Goal: Task Accomplishment & Management: Use online tool/utility

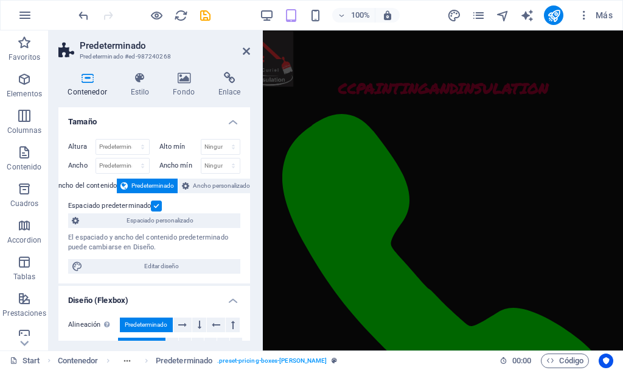
scroll to position [1625, 0]
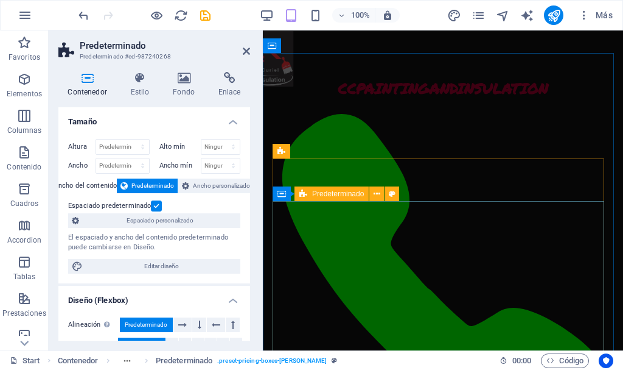
click at [321, 194] on span "Predeterminado" at bounding box center [338, 193] width 52 height 7
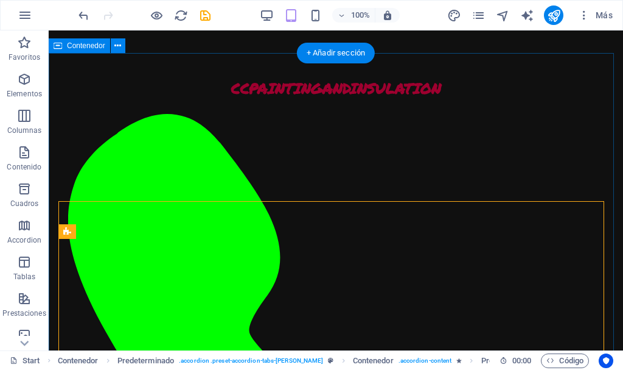
scroll to position [1494, 0]
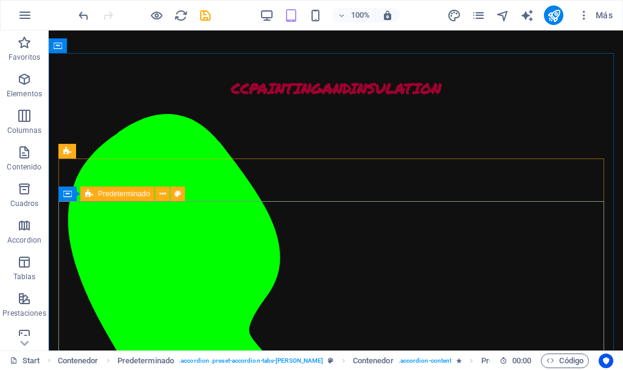
click at [91, 194] on icon at bounding box center [89, 193] width 8 height 15
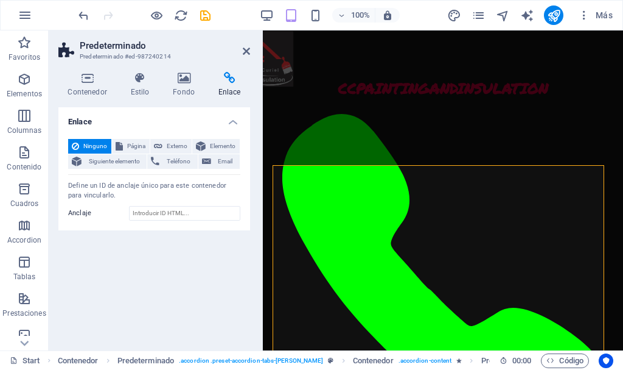
scroll to position [1633, 0]
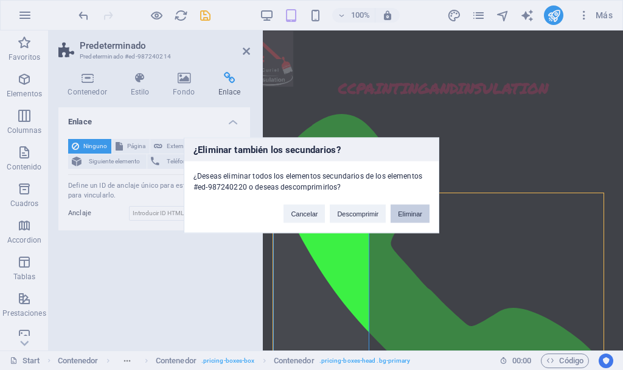
click at [404, 209] on button "Eliminar" at bounding box center [410, 213] width 39 height 18
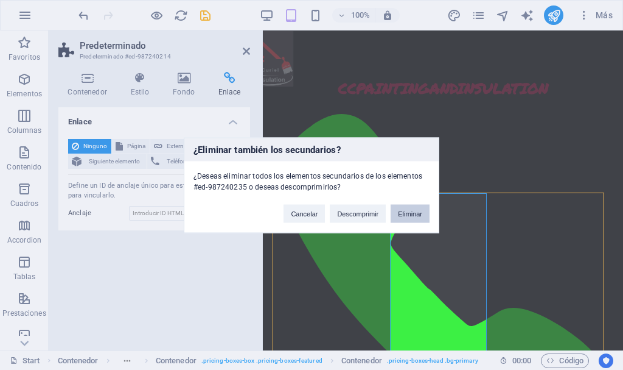
click at [412, 211] on button "Eliminar" at bounding box center [410, 213] width 39 height 18
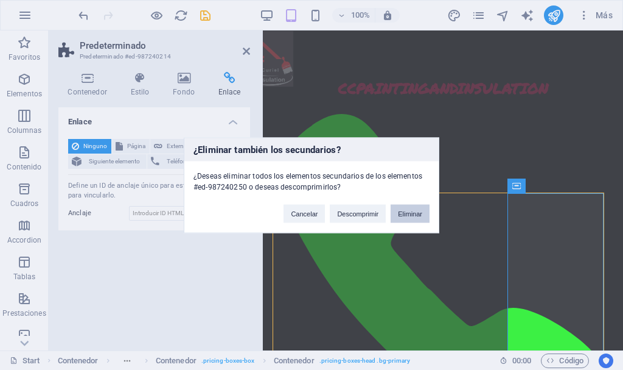
click at [420, 214] on button "Eliminar" at bounding box center [410, 213] width 39 height 18
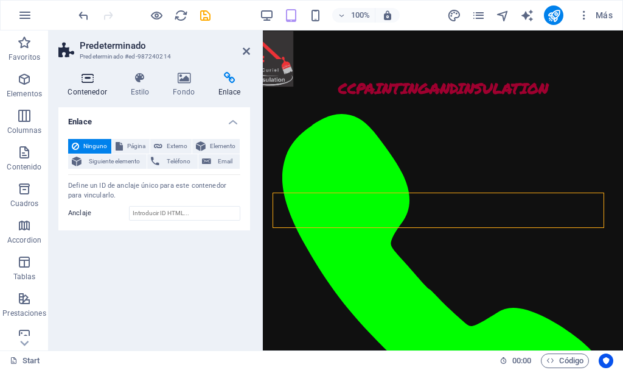
click at [88, 83] on icon at bounding box center [87, 78] width 58 height 12
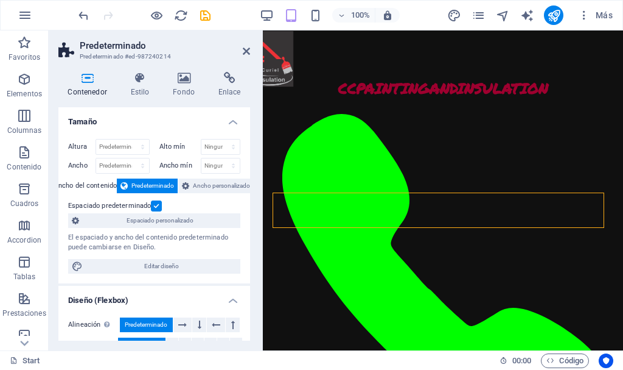
drag, startPoint x: 247, startPoint y: 143, endPoint x: 252, endPoint y: 196, distance: 53.2
click at [252, 196] on div "Contenedor Estilo Fondo Enlace Tamaño Altura Predeterminado px rem % vh vw Alto…" at bounding box center [154, 206] width 211 height 288
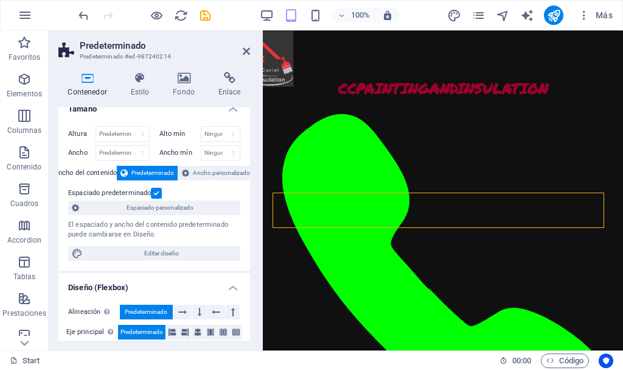
scroll to position [5, 0]
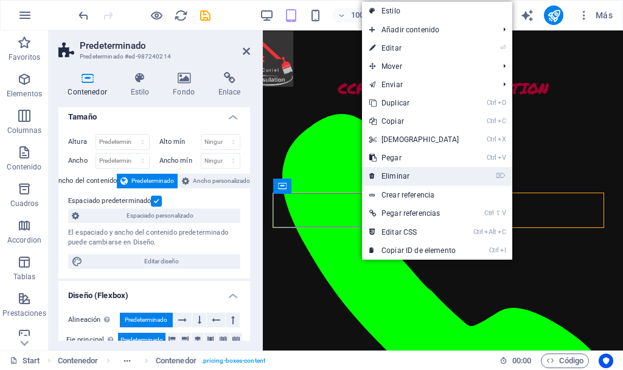
click at [432, 175] on link "⌦ Eliminar" at bounding box center [414, 176] width 105 height 18
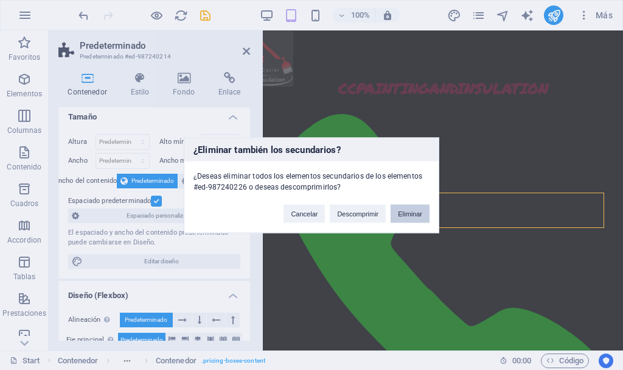
click at [409, 211] on button "Eliminar" at bounding box center [410, 213] width 39 height 18
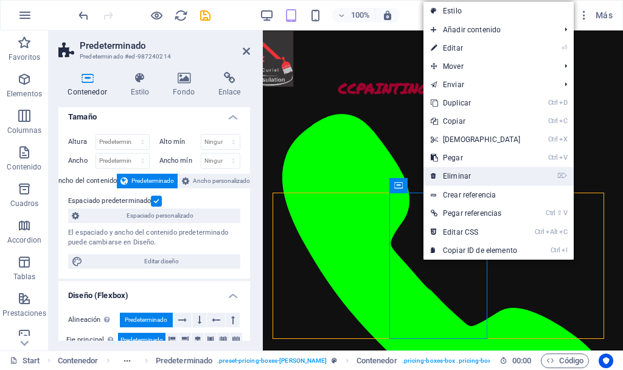
click at [499, 175] on link "⌦ Eliminar" at bounding box center [476, 176] width 105 height 18
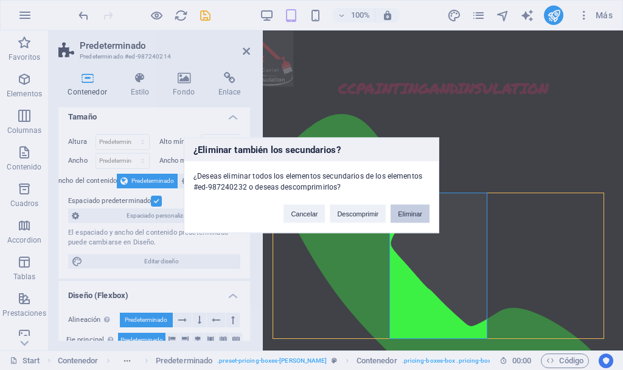
click at [411, 214] on button "Eliminar" at bounding box center [410, 213] width 39 height 18
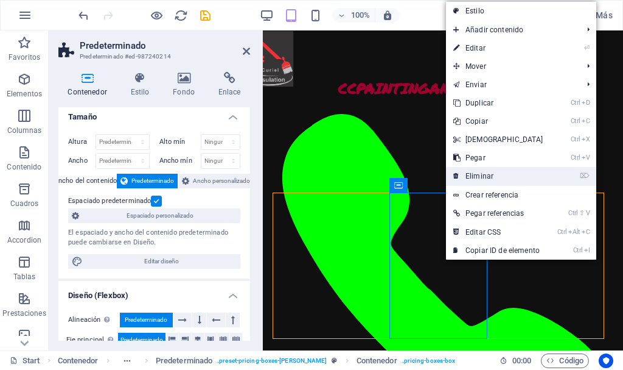
click at [510, 173] on link "⌦ Eliminar" at bounding box center [498, 176] width 105 height 18
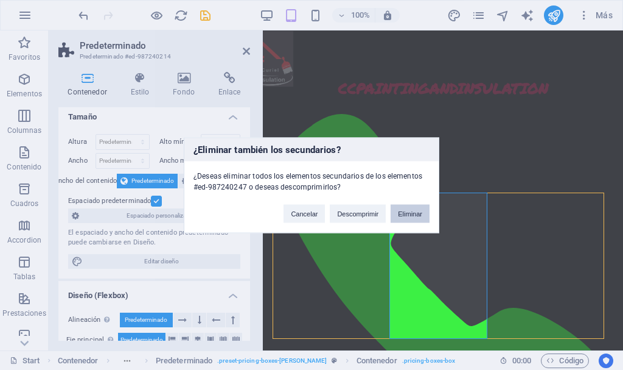
click at [404, 213] on button "Eliminar" at bounding box center [410, 213] width 39 height 18
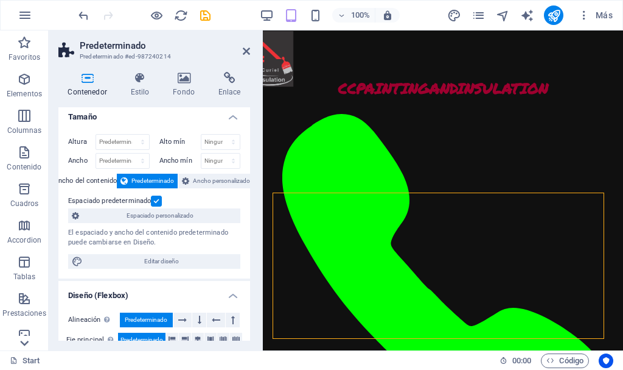
click at [27, 342] on icon at bounding box center [24, 342] width 9 height 5
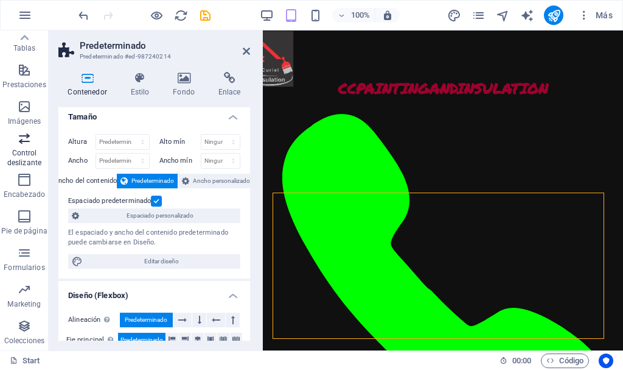
click at [24, 144] on icon "button" at bounding box center [24, 138] width 15 height 15
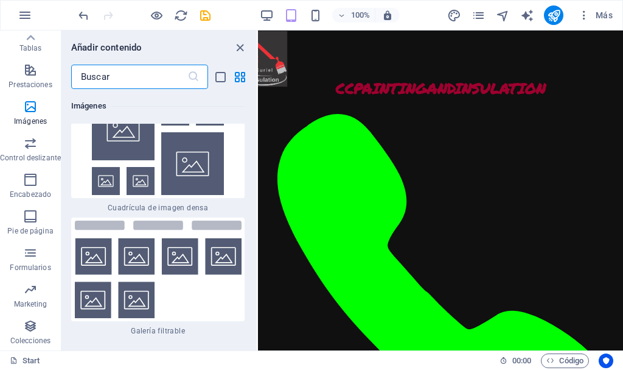
scroll to position [13026, 0]
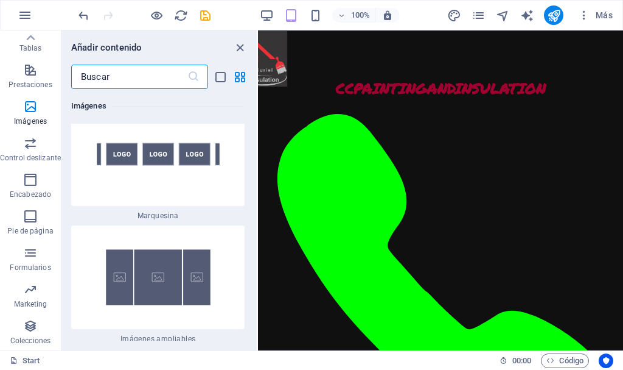
drag, startPoint x: 256, startPoint y: 223, endPoint x: 0, endPoint y: 196, distance: 257.1
click at [228, 228] on img at bounding box center [157, 276] width 167 height 97
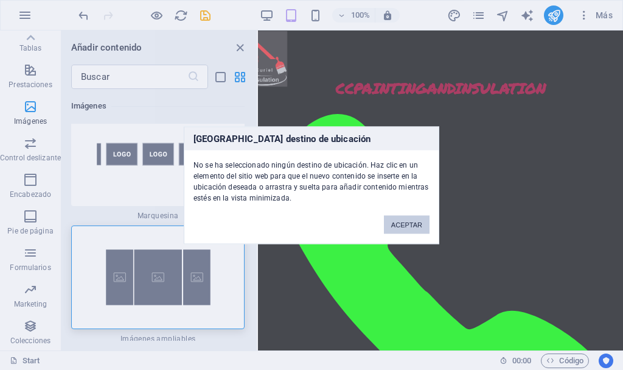
scroll to position [13002, 0]
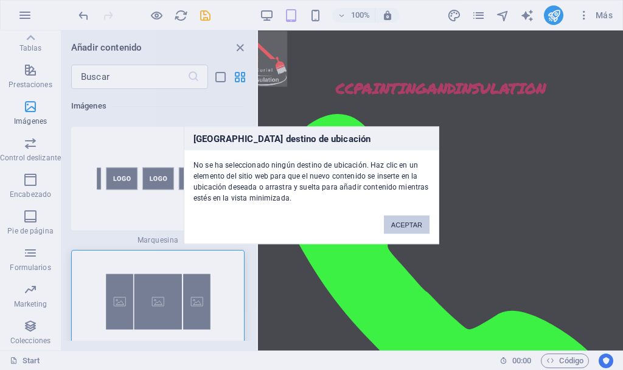
click at [418, 227] on button "ACEPTAR" at bounding box center [407, 224] width 46 height 18
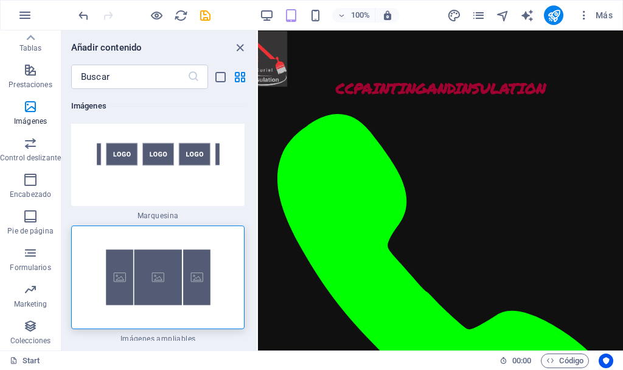
scroll to position [12908, 0]
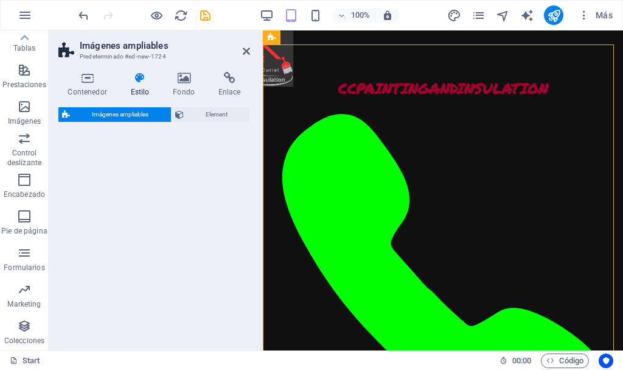
select select "rem"
select select "px"
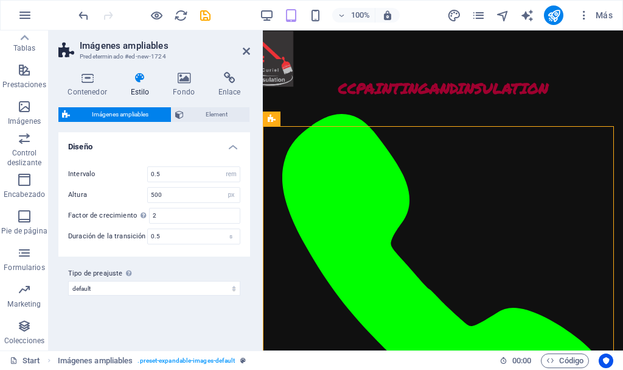
scroll to position [1562, 0]
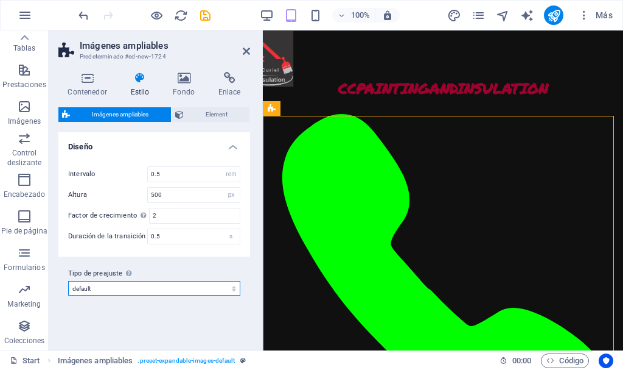
click at [136, 289] on select "default Añadir tipo de preajuste" at bounding box center [154, 288] width 172 height 15
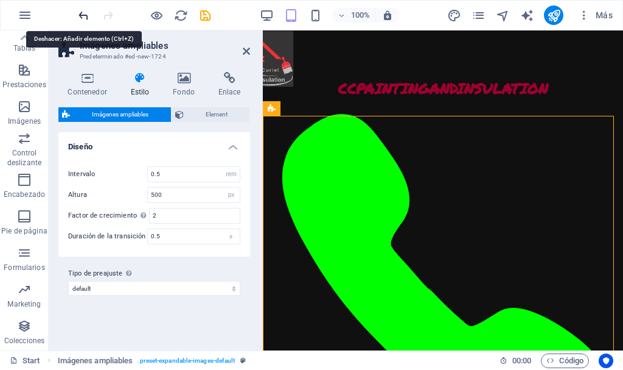
click at [82, 13] on icon "undo" at bounding box center [84, 16] width 14 height 14
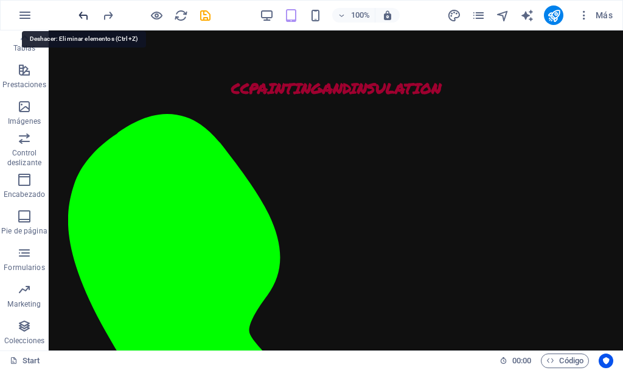
scroll to position [1431, 0]
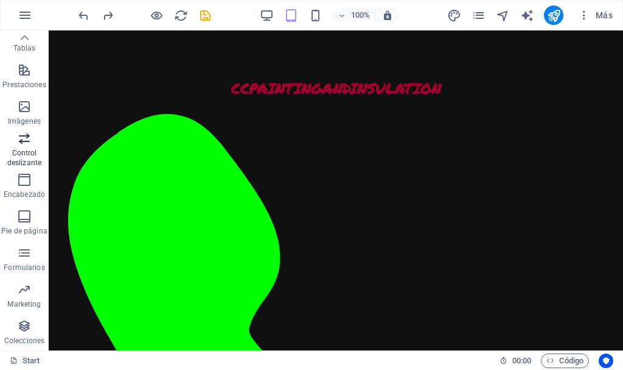
click at [21, 155] on p "Control deslizante" at bounding box center [24, 157] width 49 height 19
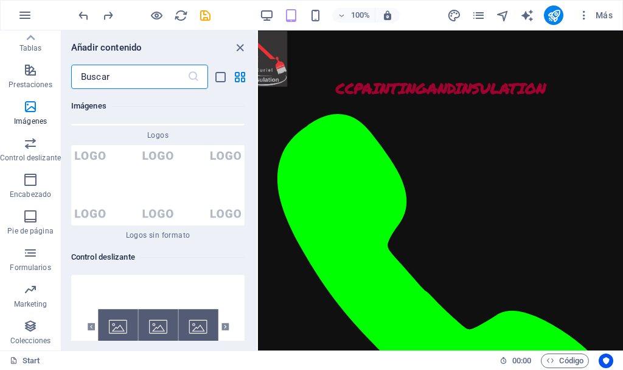
scroll to position [13800, 0]
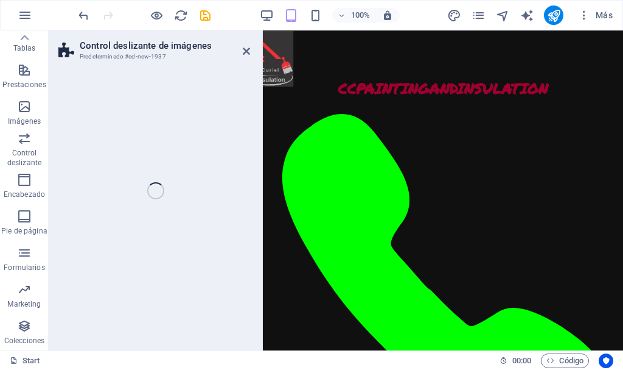
select select "rem"
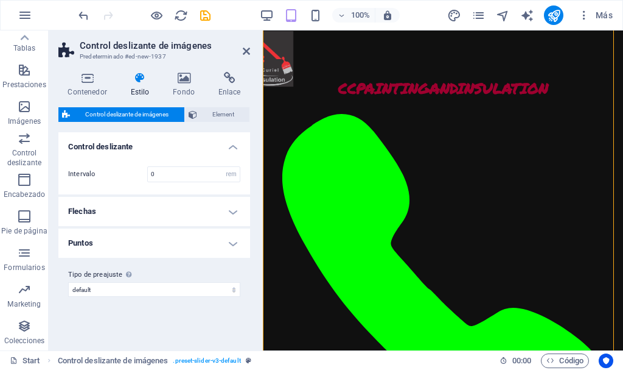
scroll to position [1665, 0]
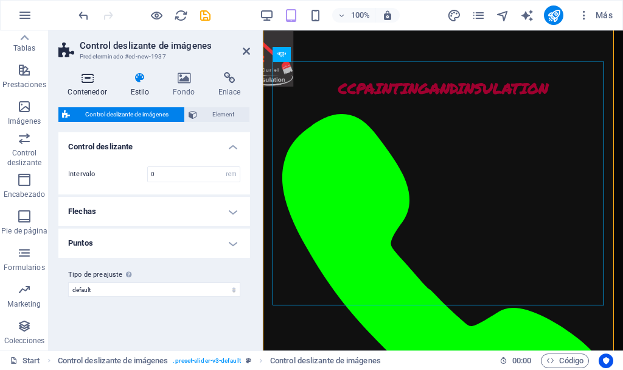
click at [90, 77] on icon at bounding box center [87, 78] width 58 height 12
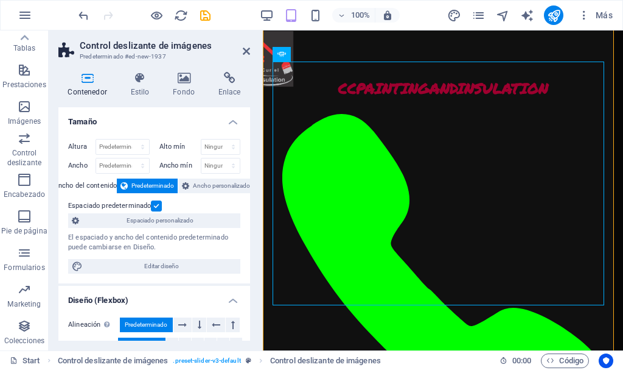
drag, startPoint x: 247, startPoint y: 153, endPoint x: 254, endPoint y: 227, distance: 74.6
click at [254, 227] on div "Contenedor Estilo Fondo Enlace Tamaño Altura Predeterminado px rem % vh vw Alto…" at bounding box center [154, 206] width 211 height 288
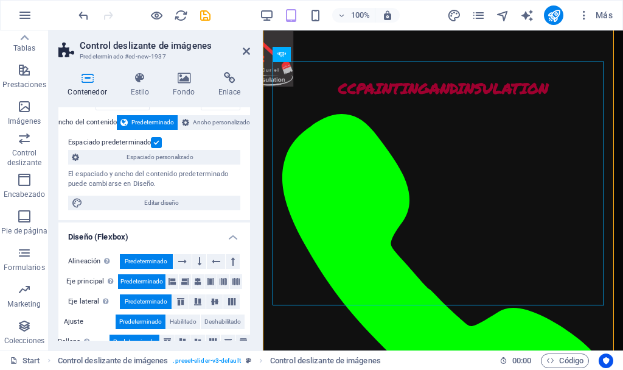
scroll to position [0, 0]
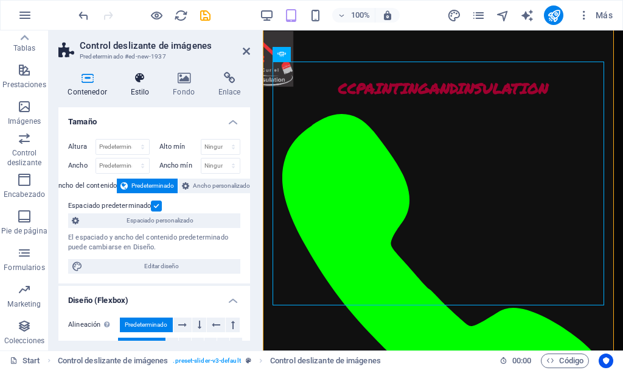
click at [145, 82] on icon at bounding box center [140, 78] width 38 height 12
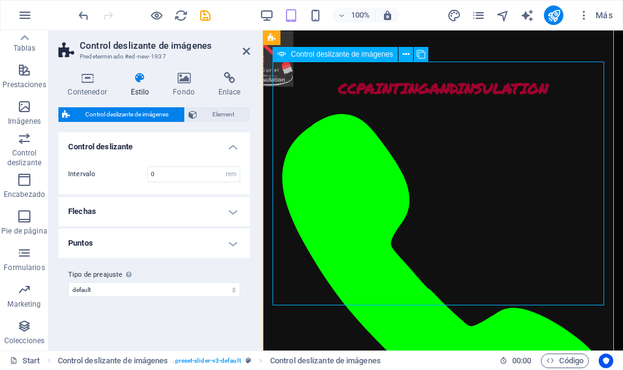
select select "px"
select select "ms"
select select "s"
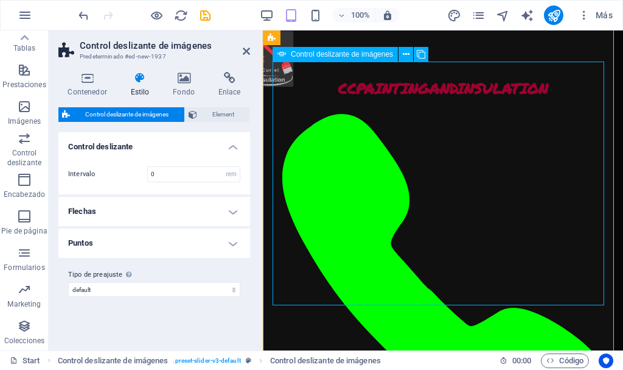
select select "progressive"
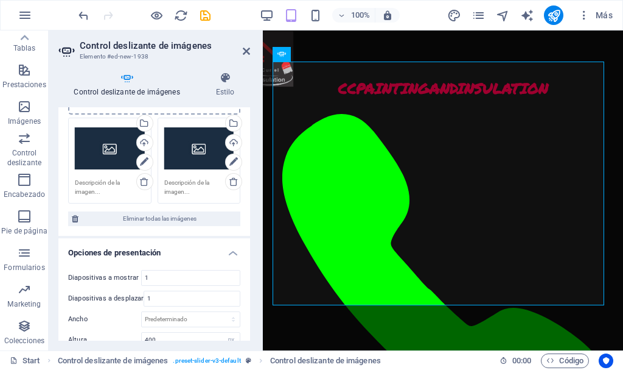
scroll to position [98, 0]
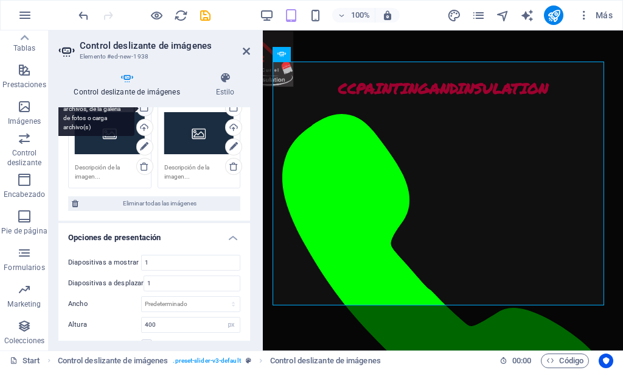
click at [144, 109] on div "Selecciona archivos del administrador de archivos, de la galería de fotos o car…" at bounding box center [144, 109] width 18 height 18
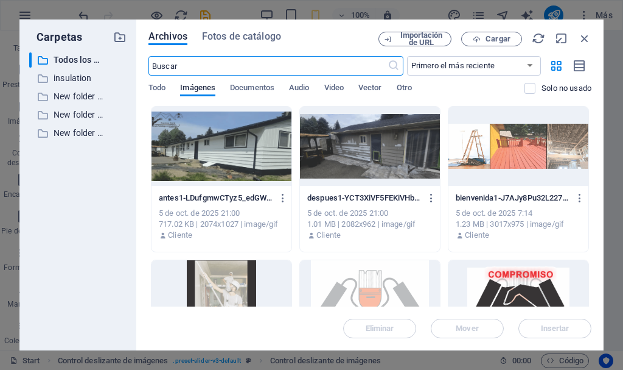
scroll to position [1718, 0]
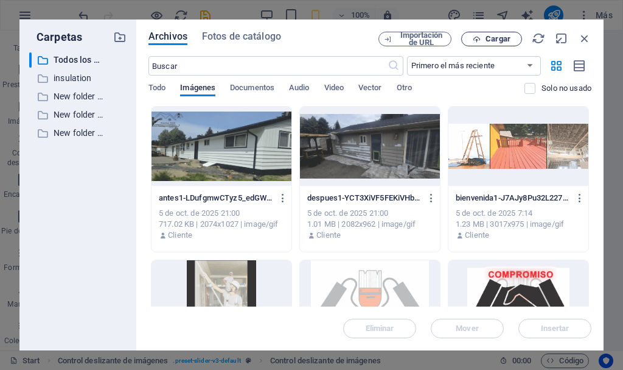
click at [497, 38] on span "Cargar" at bounding box center [498, 38] width 25 height 7
click at [76, 82] on p "insulation" at bounding box center [79, 78] width 51 height 14
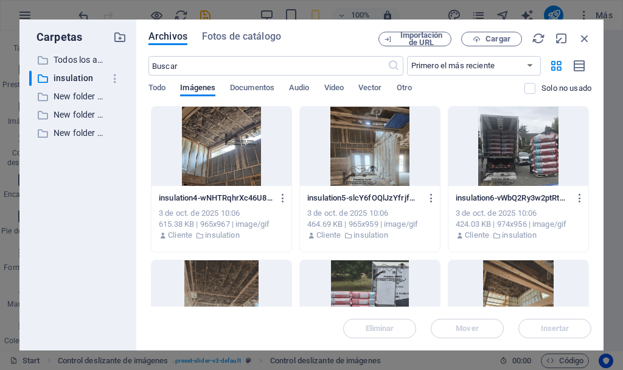
scroll to position [99, 0]
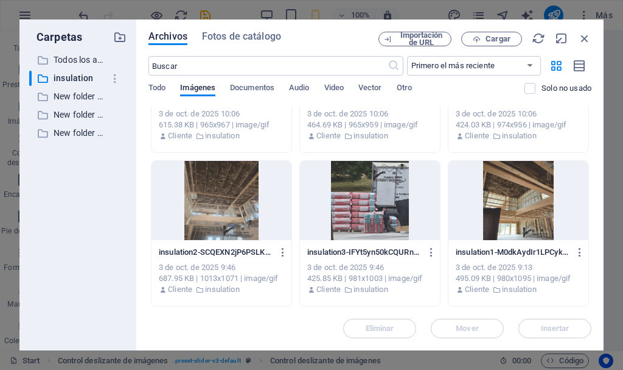
click at [541, 192] on div at bounding box center [519, 200] width 140 height 79
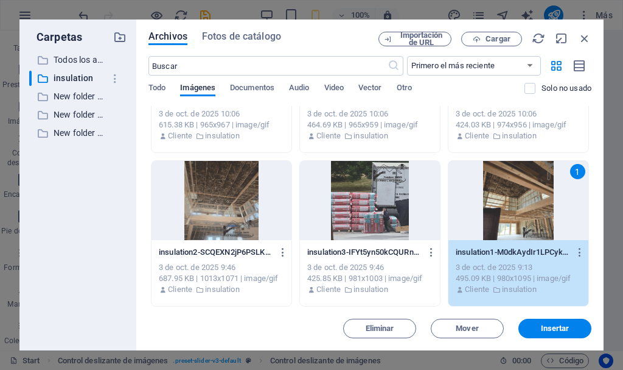
click at [541, 192] on div "1" at bounding box center [519, 200] width 140 height 79
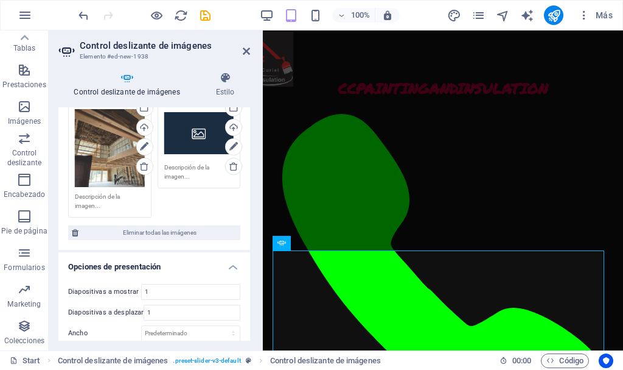
scroll to position [1476, 0]
click at [231, 109] on div "Selecciona archivos del administrador de archivos, de la galería de fotos o car…" at bounding box center [232, 109] width 18 height 18
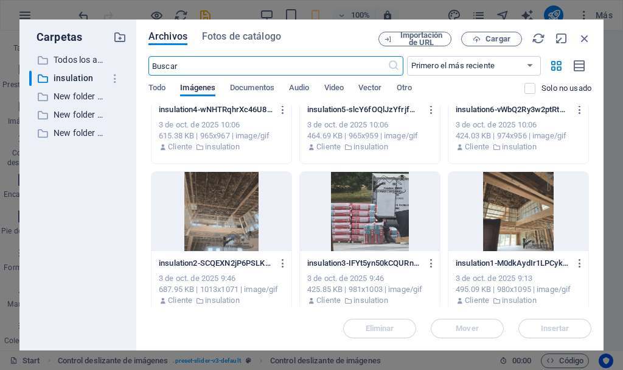
scroll to position [99, 0]
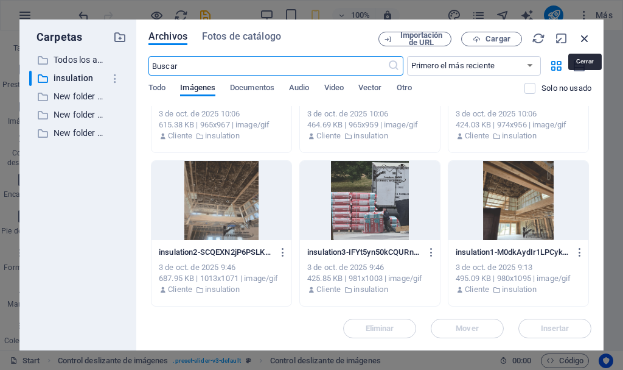
click at [587, 38] on icon "button" at bounding box center [584, 38] width 13 height 13
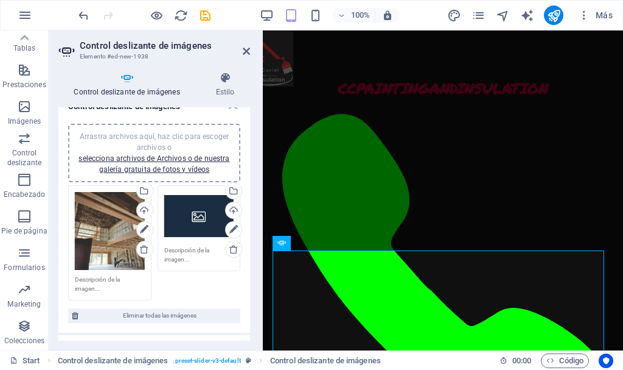
scroll to position [10, 0]
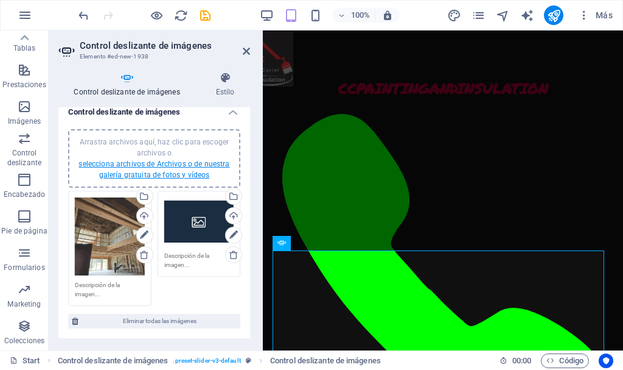
click at [165, 162] on link "selecciona archivos de Archivos o de nuestra galería gratuita de fotos y vídeos" at bounding box center [154, 168] width 151 height 19
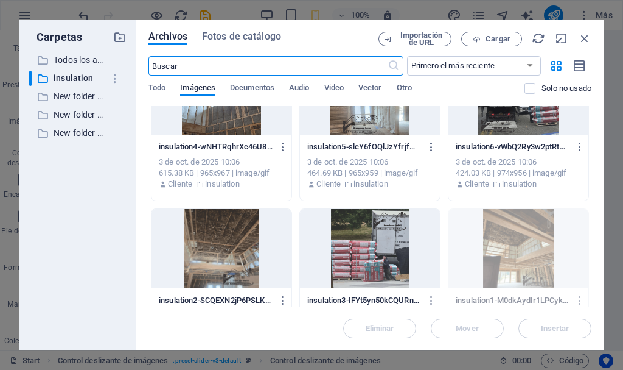
scroll to position [65, 0]
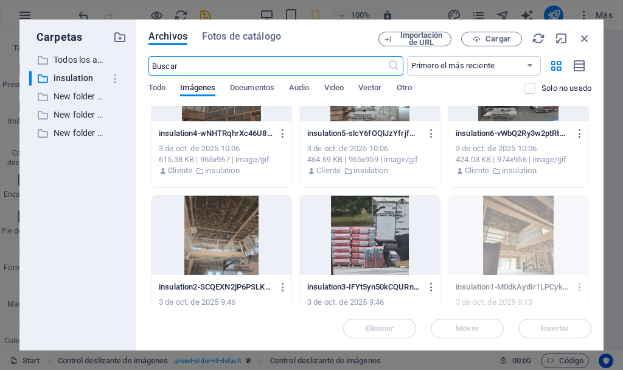
click at [359, 242] on div at bounding box center [370, 234] width 140 height 79
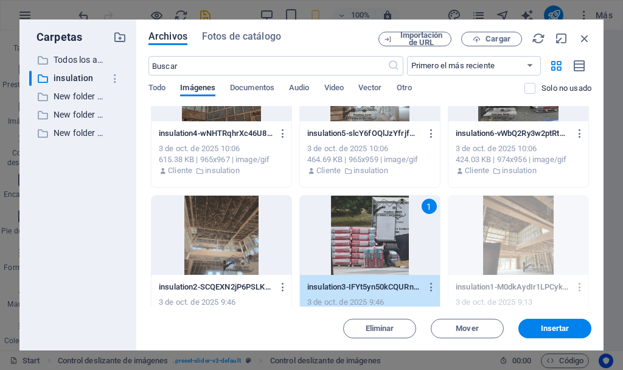
click at [357, 231] on div "1" at bounding box center [370, 234] width 140 height 79
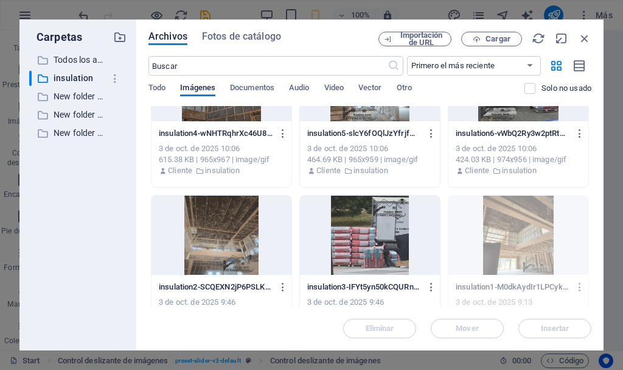
click at [251, 239] on div at bounding box center [222, 234] width 140 height 79
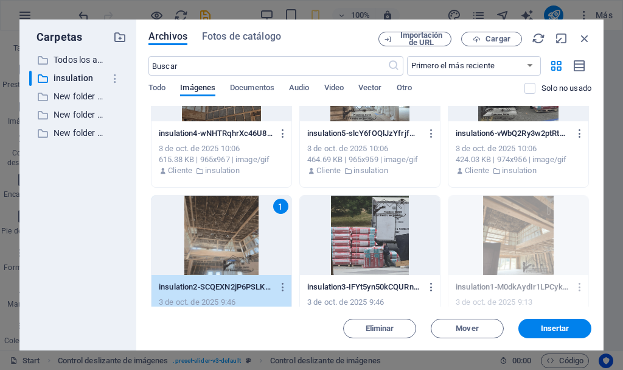
click at [360, 233] on div at bounding box center [370, 234] width 140 height 79
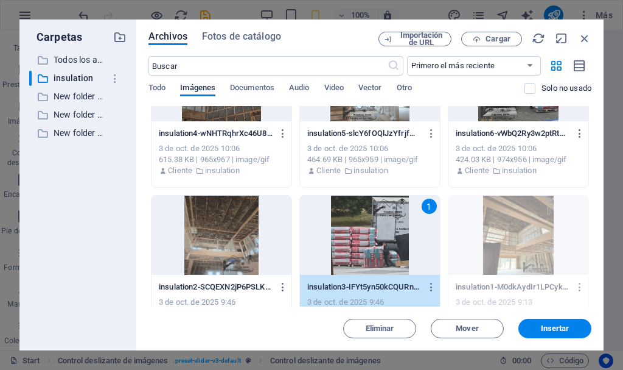
click at [253, 246] on div at bounding box center [222, 234] width 140 height 79
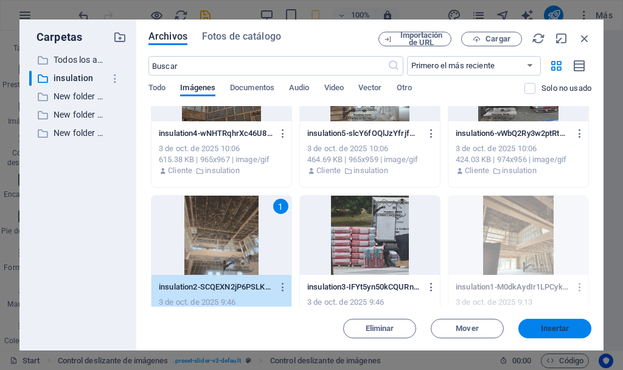
click at [547, 328] on span "Insertar" at bounding box center [555, 327] width 29 height 7
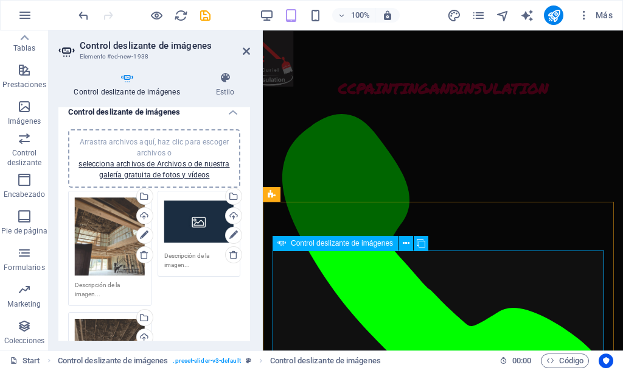
scroll to position [1476, 0]
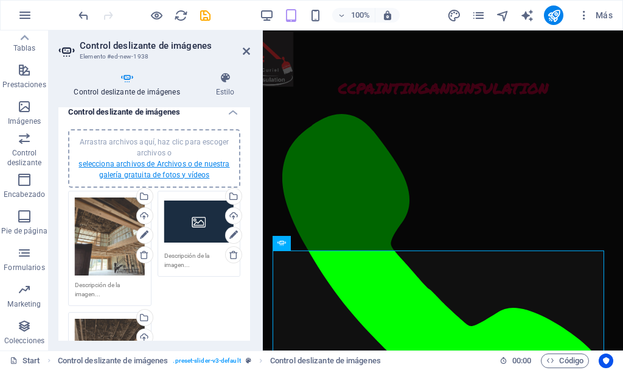
click at [172, 163] on link "selecciona archivos de Archivos o de nuestra galería gratuita de fotos y vídeos" at bounding box center [154, 168] width 151 height 19
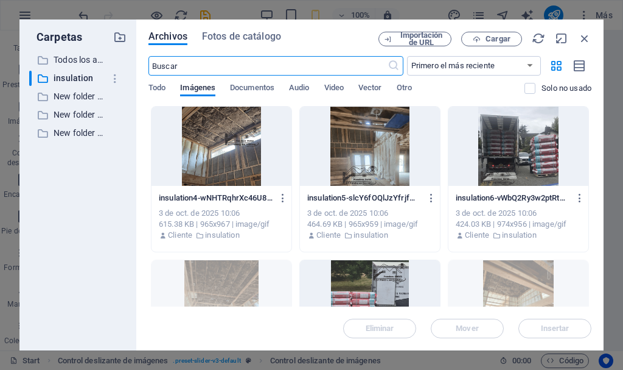
scroll to position [99, 0]
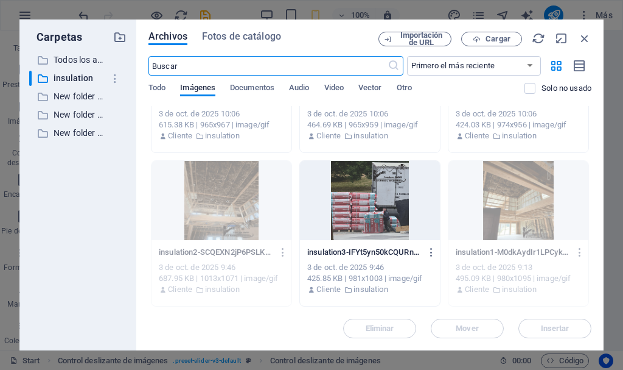
click at [371, 209] on div at bounding box center [370, 200] width 140 height 79
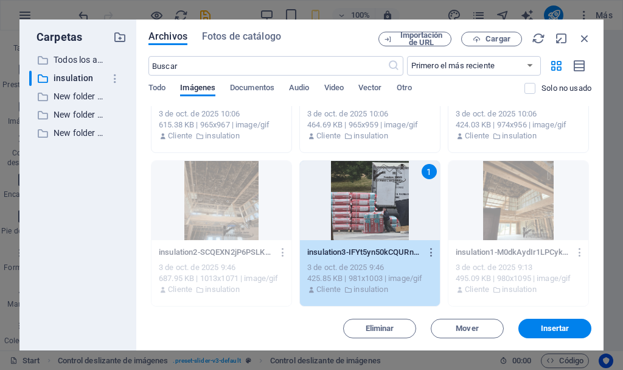
click at [371, 209] on div "1" at bounding box center [370, 200] width 140 height 79
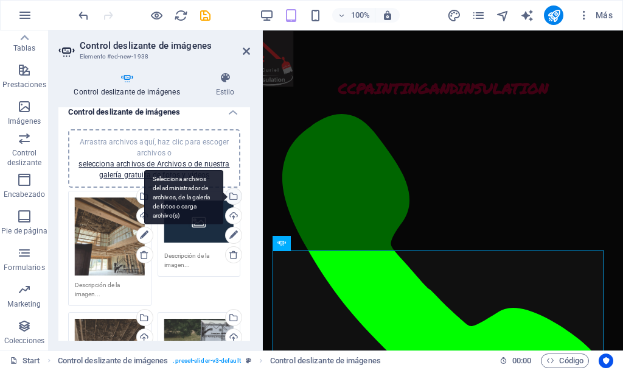
scroll to position [1476, 0]
click at [233, 194] on div "Selecciona archivos del administrador de archivos, de la galería de fotos o car…" at bounding box center [232, 197] width 18 height 18
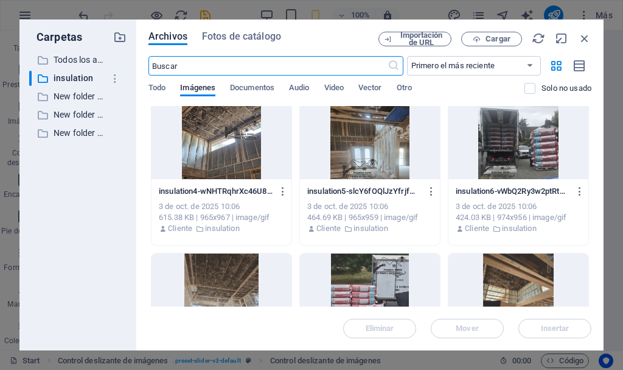
scroll to position [0, 0]
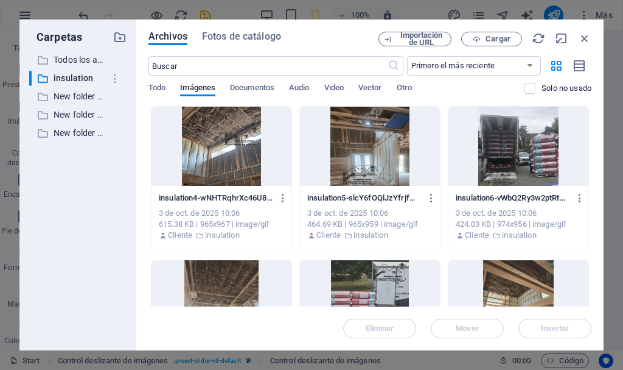
click at [202, 139] on div at bounding box center [222, 146] width 140 height 79
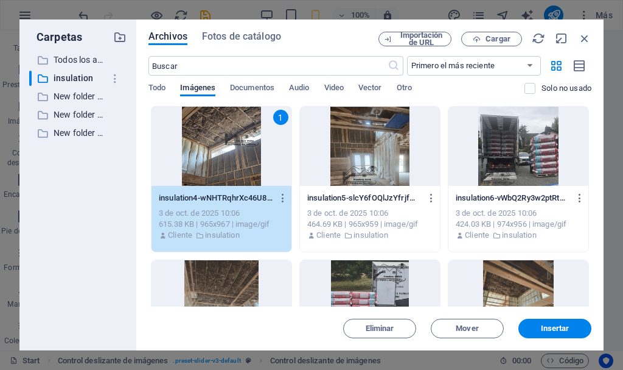
click at [202, 139] on div "1" at bounding box center [222, 146] width 140 height 79
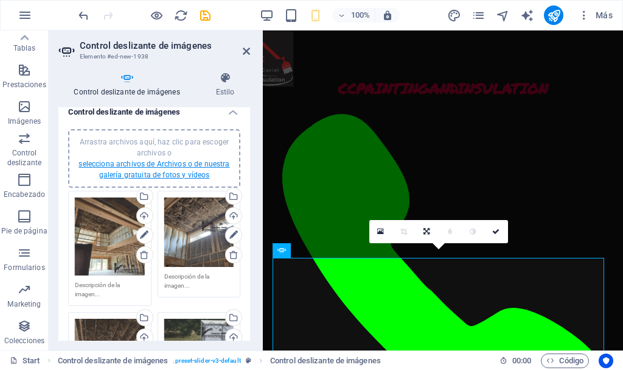
scroll to position [1476, 0]
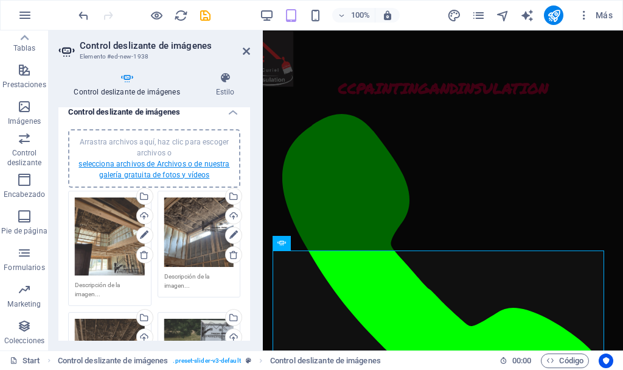
click at [183, 166] on link "selecciona archivos de Archivos o de nuestra galería gratuita de fotos y vídeos" at bounding box center [154, 168] width 151 height 19
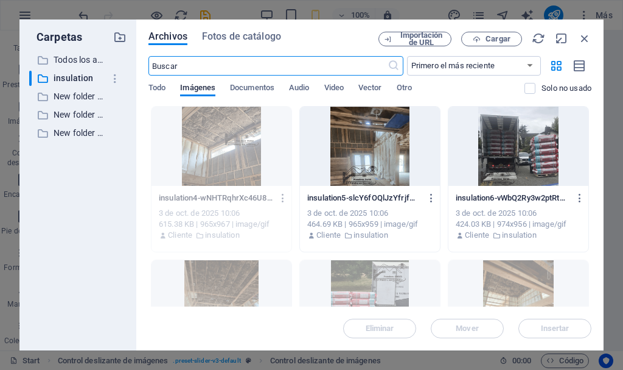
click at [377, 158] on div at bounding box center [370, 146] width 140 height 79
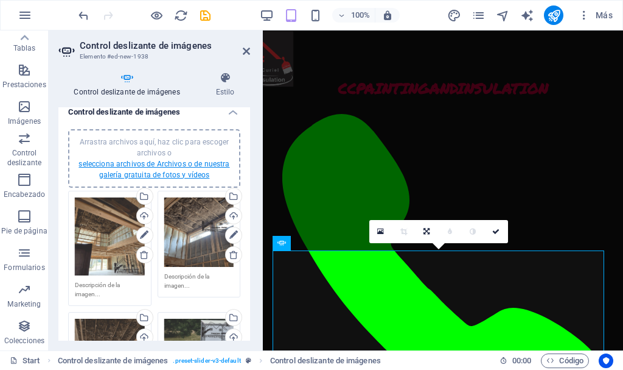
click at [145, 163] on link "selecciona archivos de Archivos o de nuestra galería gratuita de fotos y vídeos" at bounding box center [154, 168] width 151 height 19
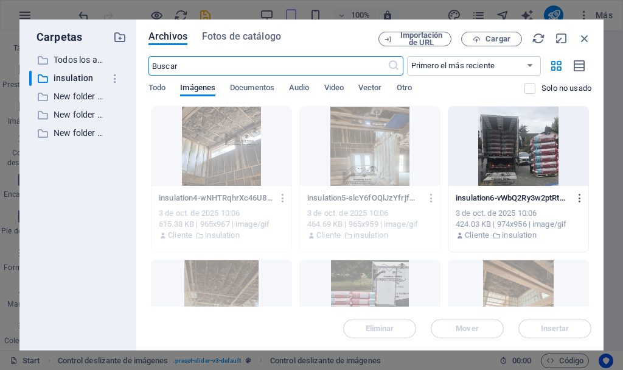
scroll to position [1718, 0]
click at [500, 158] on div at bounding box center [519, 146] width 140 height 79
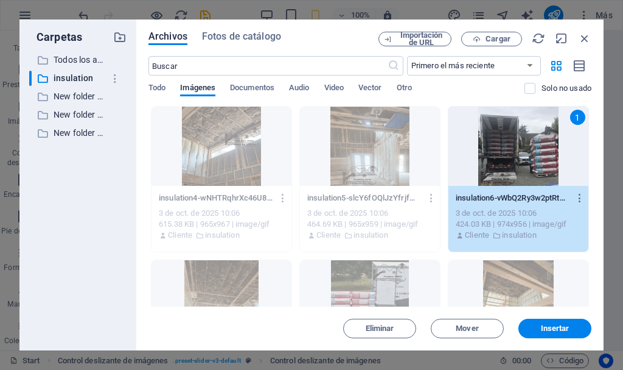
click at [500, 158] on div "1" at bounding box center [519, 146] width 140 height 79
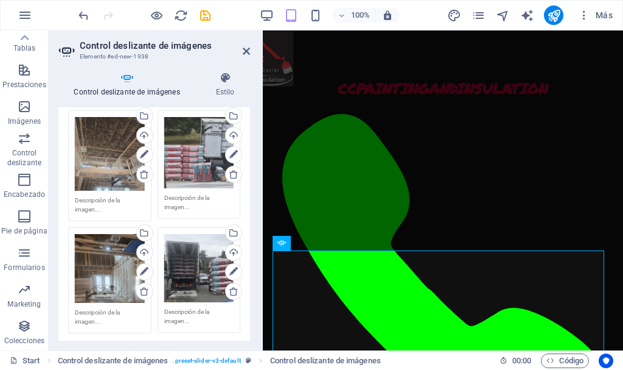
scroll to position [219, 0]
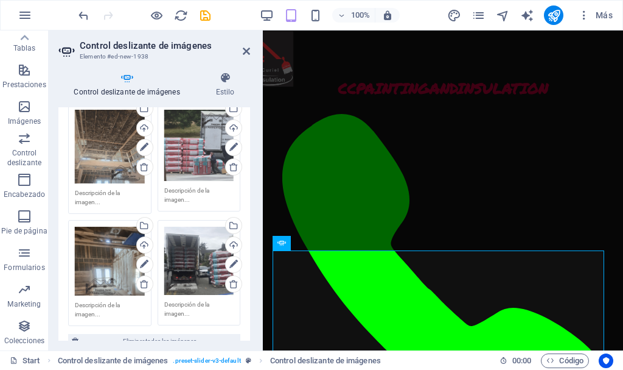
click at [195, 310] on textarea at bounding box center [199, 309] width 70 height 18
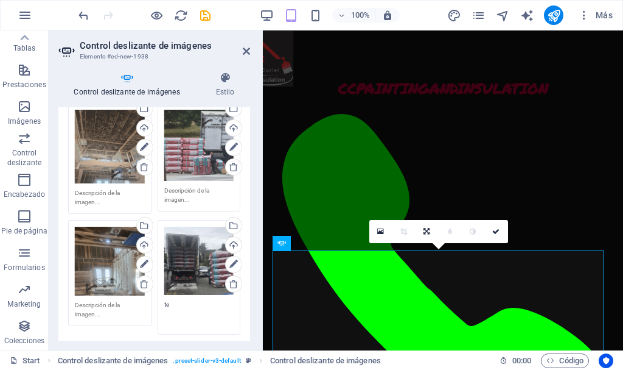
type textarea "t"
type textarea "unamos l logistica requerida para transportar el material sin deterioro ni malt…"
click at [197, 199] on textarea at bounding box center [199, 195] width 70 height 18
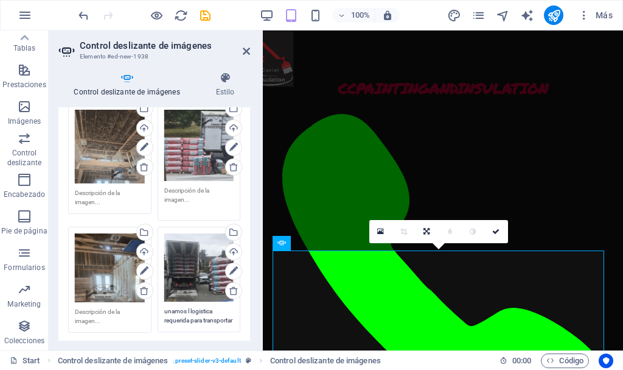
drag, startPoint x: 197, startPoint y: 199, endPoint x: 182, endPoint y: 195, distance: 15.8
click at [182, 195] on textarea at bounding box center [199, 199] width 70 height 27
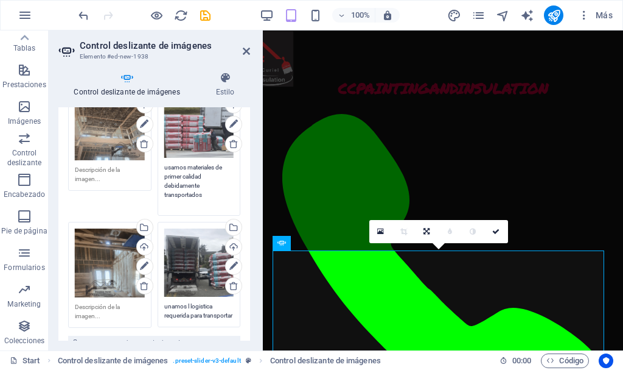
scroll to position [229, 0]
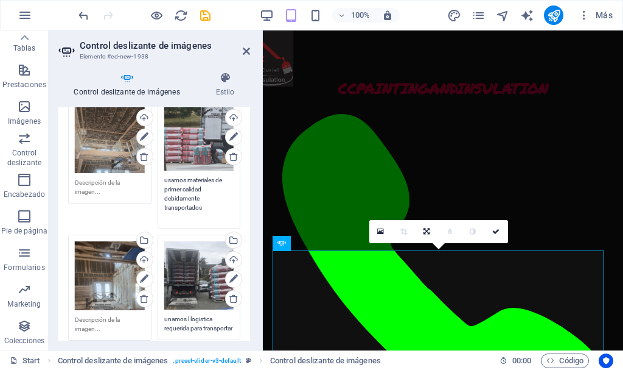
type textarea "usamos materiales de primer calidad debidamente transportados"
click at [102, 186] on textarea at bounding box center [110, 187] width 70 height 18
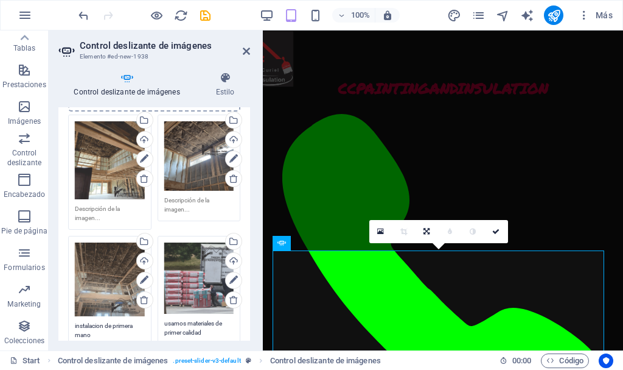
scroll to position [73, 0]
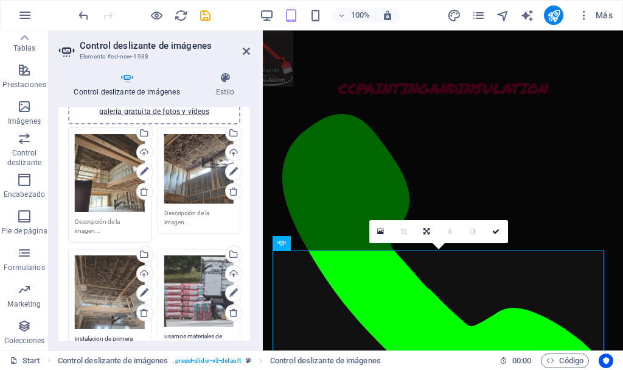
type textarea "instalacion de primera mano"
click at [191, 212] on textarea at bounding box center [199, 217] width 70 height 18
click at [164, 210] on textarea "con profecionalismo y apegado alas normas" at bounding box center [199, 221] width 70 height 27
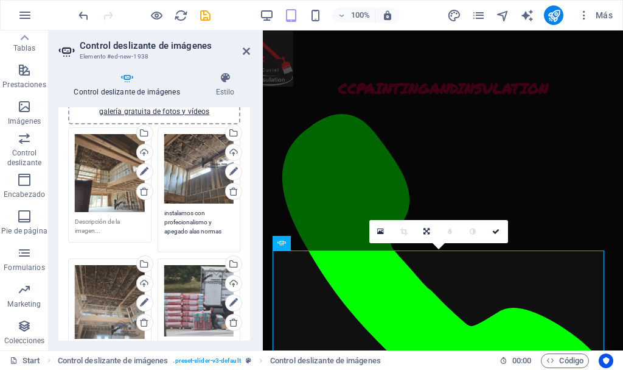
click at [98, 186] on div "Arrastra archivos aquí, haz clic para escoger archivos o selecciona archivos de…" at bounding box center [110, 173] width 70 height 78
type textarea "instalamos con profecionalismo y apegado alas normas"
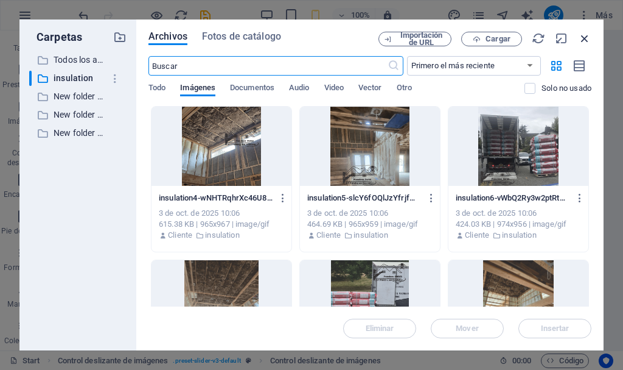
scroll to position [1718, 0]
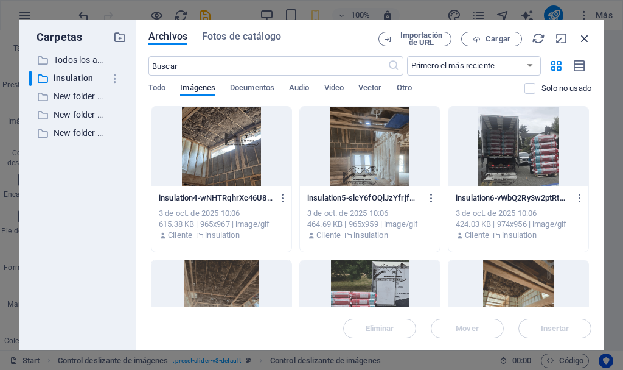
click at [588, 40] on icon "button" at bounding box center [584, 38] width 13 height 13
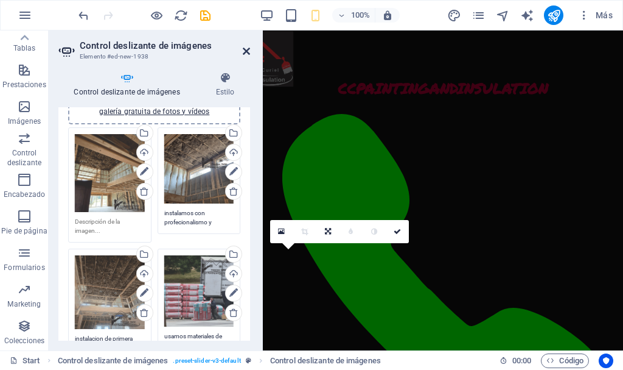
click at [246, 53] on icon at bounding box center [246, 51] width 7 height 10
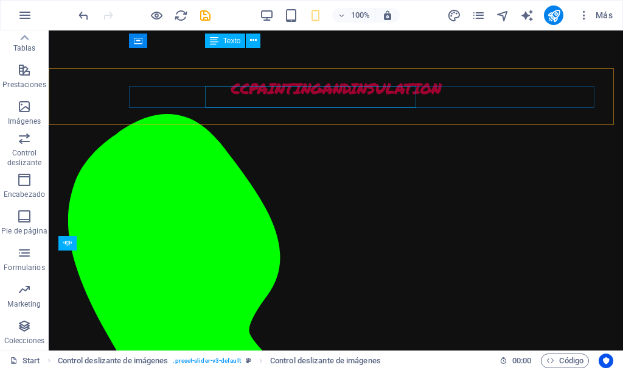
scroll to position [1345, 0]
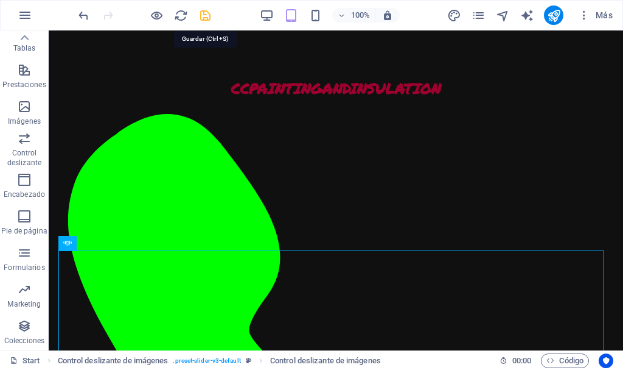
click at [204, 18] on icon "save" at bounding box center [205, 16] width 14 height 14
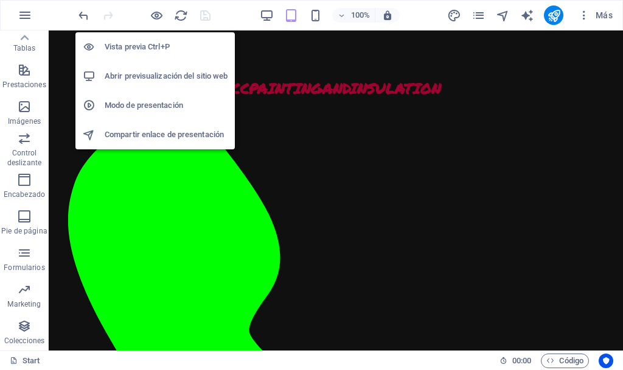
click at [152, 76] on h6 "Abrir previsualización del sitio web" at bounding box center [166, 76] width 123 height 15
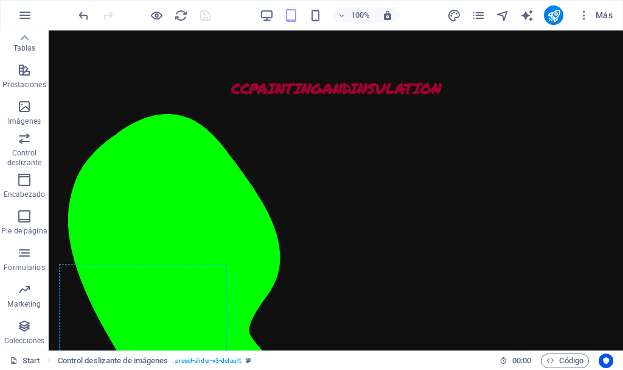
scroll to position [1892, 0]
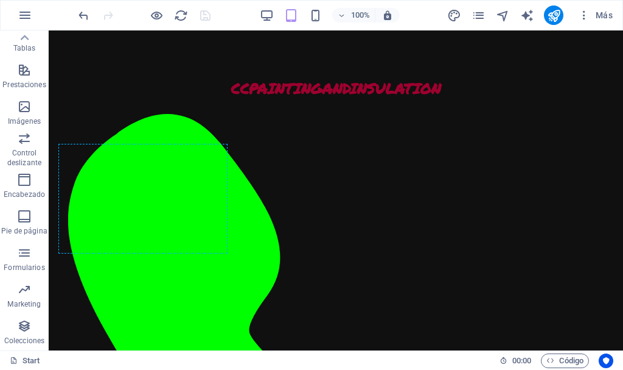
drag, startPoint x: 210, startPoint y: 146, endPoint x: 148, endPoint y: 205, distance: 85.3
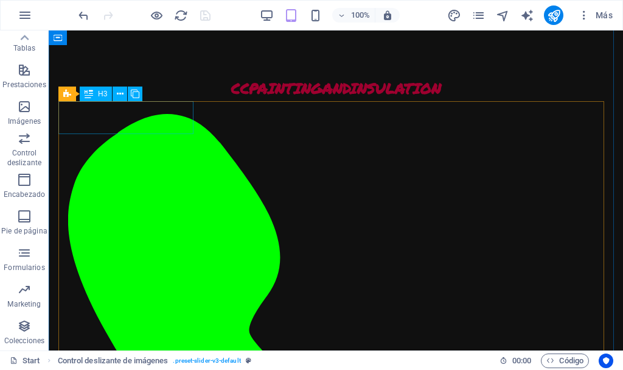
click at [117, 93] on icon at bounding box center [120, 94] width 7 height 13
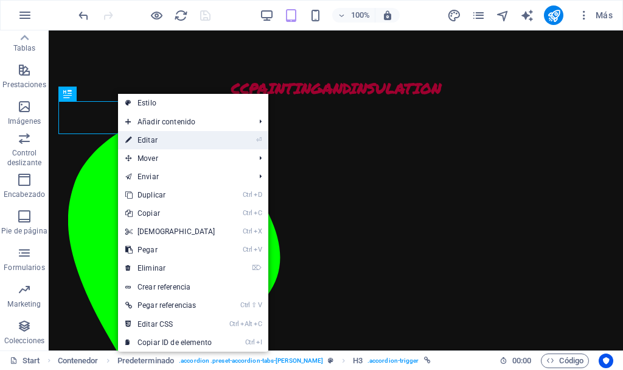
click at [167, 138] on link "⏎ Editar" at bounding box center [170, 140] width 105 height 18
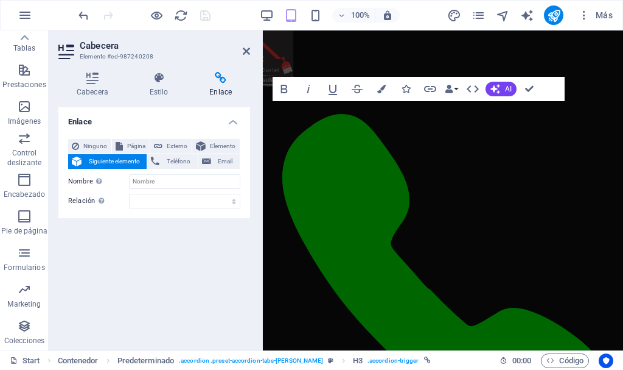
scroll to position [2023, 0]
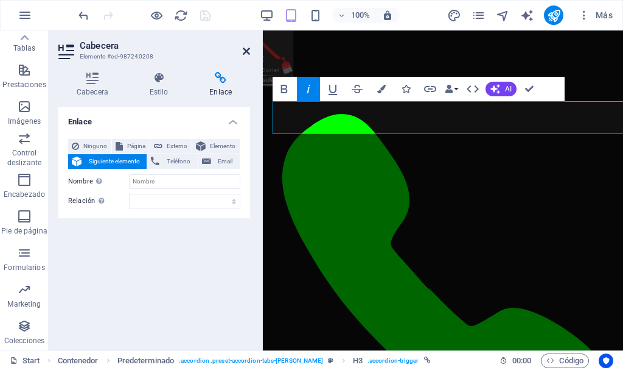
click at [245, 47] on icon at bounding box center [246, 51] width 7 height 10
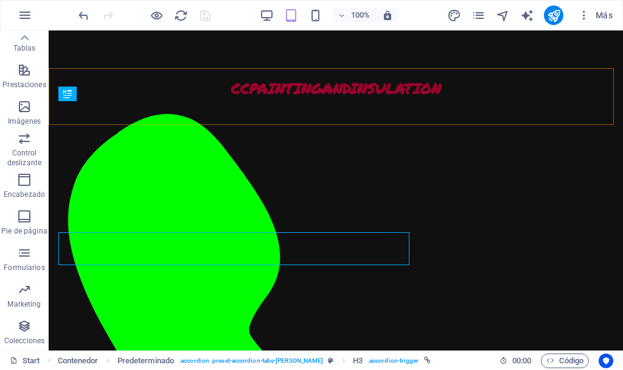
scroll to position [1892, 0]
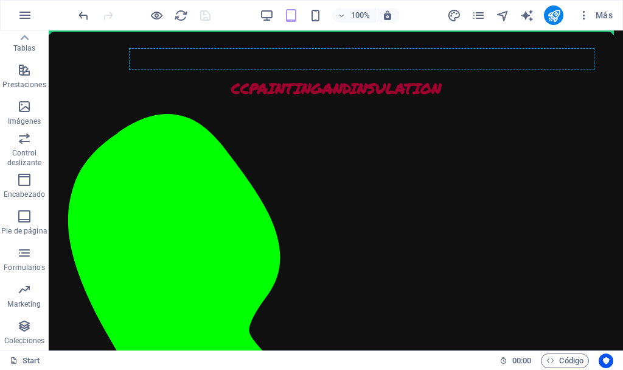
scroll to position [1946, 0]
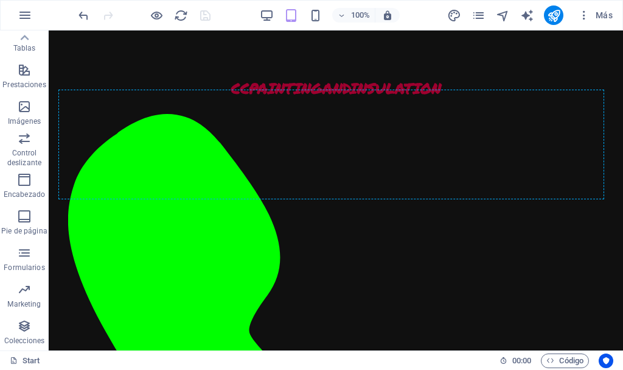
drag, startPoint x: 210, startPoint y: 150, endPoint x: 307, endPoint y: 145, distance: 97.5
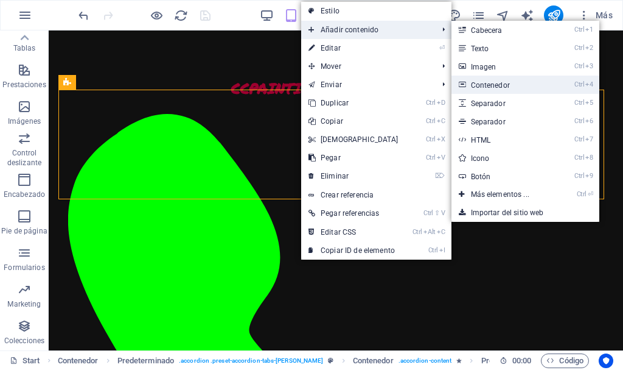
click at [518, 83] on link "Ctrl 4 Contenedor" at bounding box center [503, 84] width 102 height 18
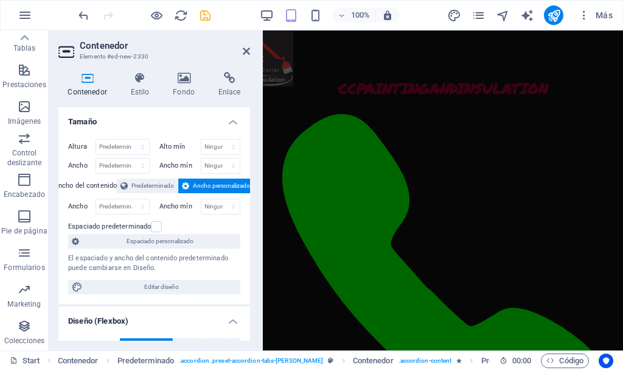
scroll to position [1617, 0]
click at [245, 47] on icon at bounding box center [246, 51] width 7 height 10
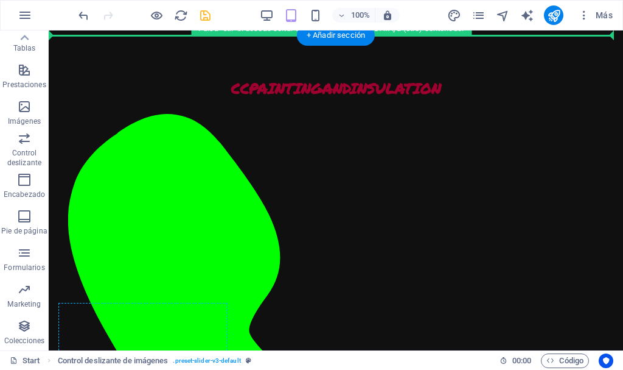
scroll to position [1858, 0]
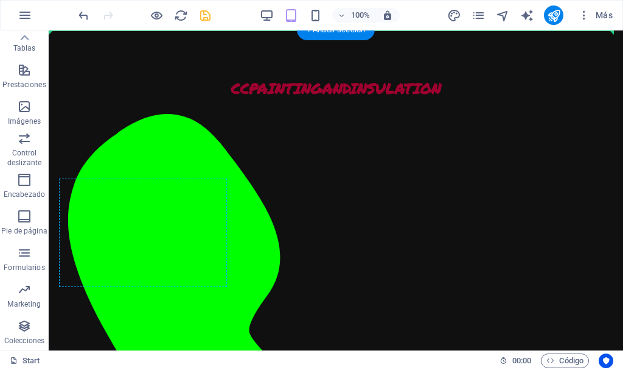
drag, startPoint x: 213, startPoint y: 190, endPoint x: 214, endPoint y: 225, distance: 35.3
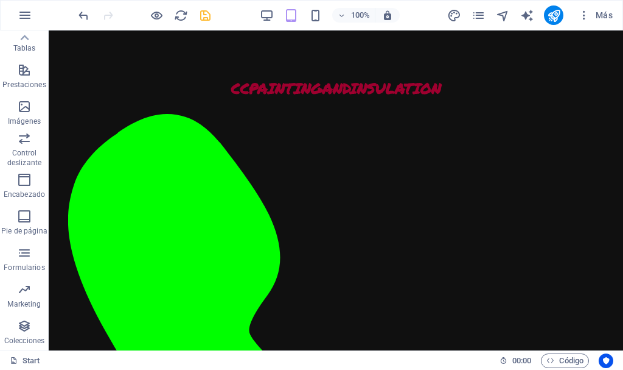
scroll to position [1392, 0]
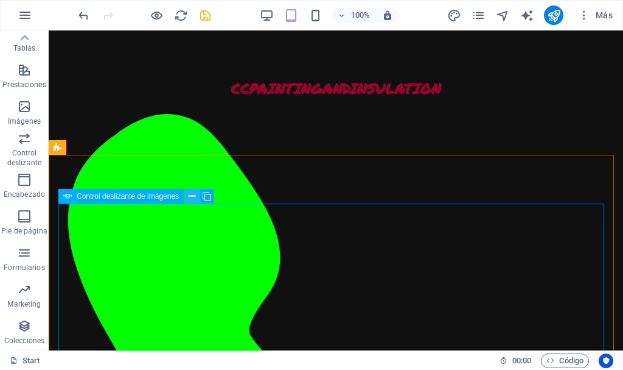
click at [192, 194] on icon at bounding box center [192, 196] width 7 height 13
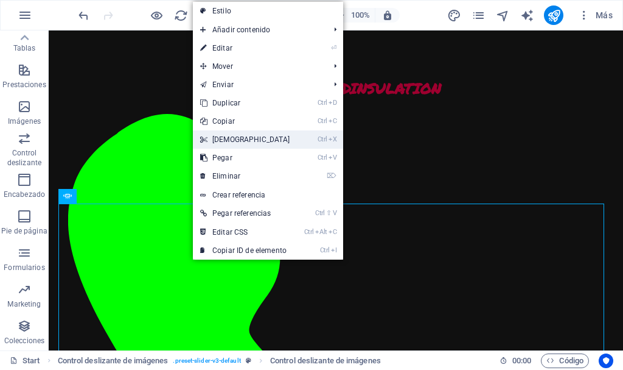
click at [243, 141] on link "Ctrl X Cortar" at bounding box center [245, 139] width 105 height 18
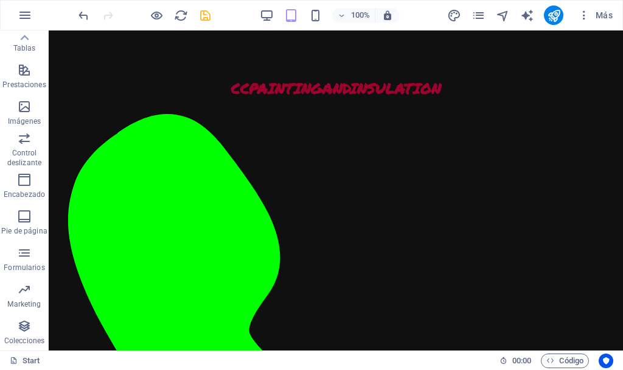
scroll to position [1728, 0]
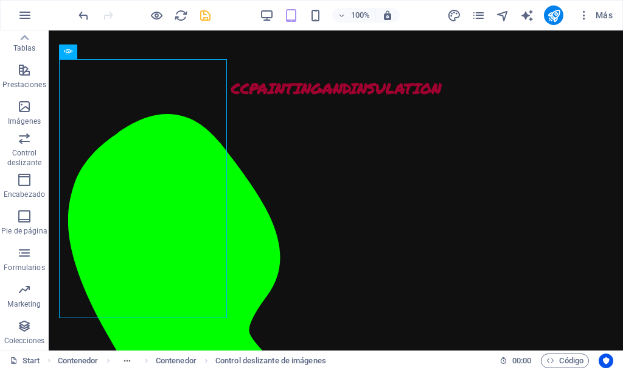
scroll to position [1800, 0]
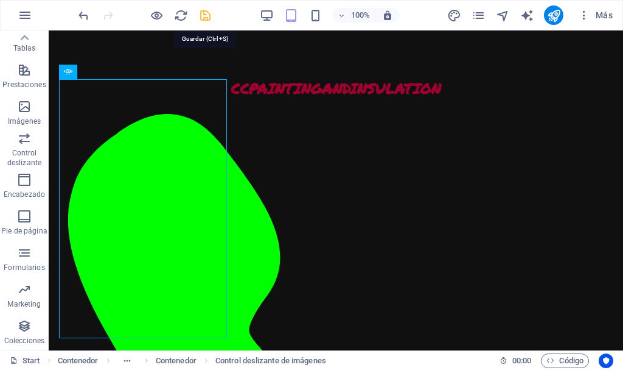
click at [207, 16] on icon "save" at bounding box center [205, 16] width 14 height 14
checkbox input "false"
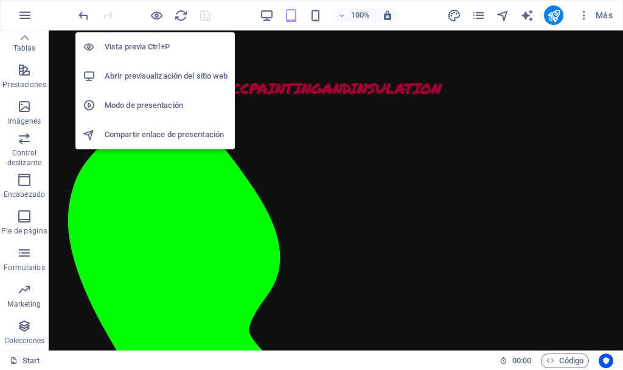
click at [164, 75] on h6 "Abrir previsualización del sitio web" at bounding box center [166, 76] width 123 height 15
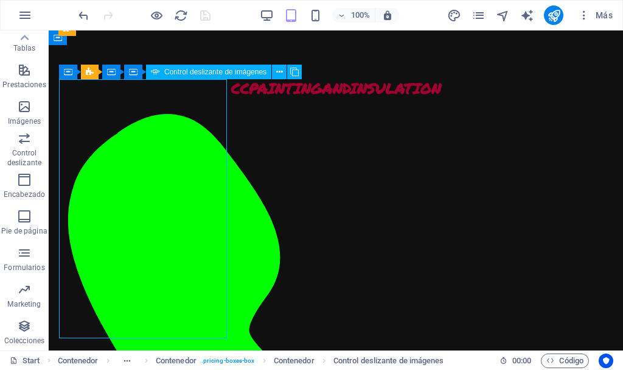
select select "px"
select select "ms"
select select "s"
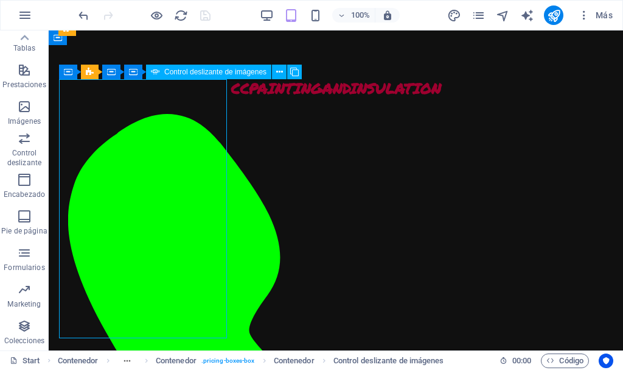
select select "progressive"
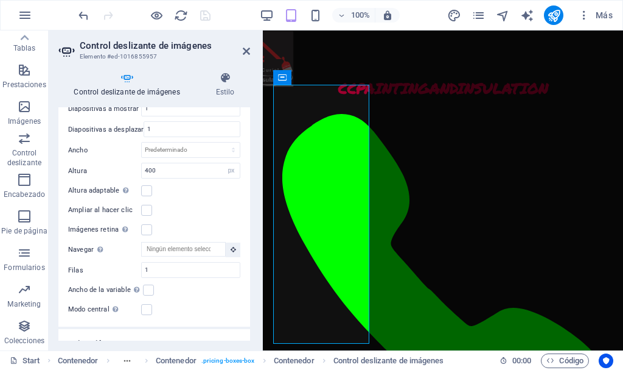
scroll to position [415, 0]
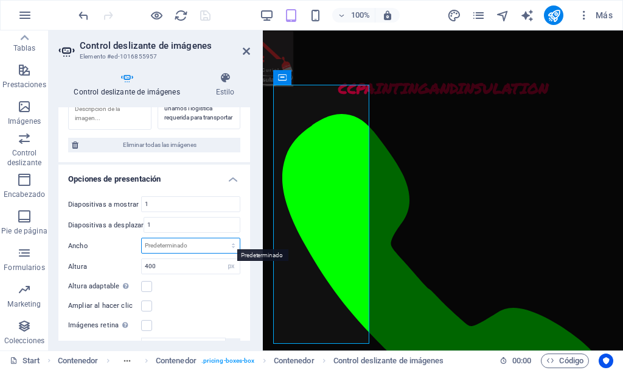
click at [188, 240] on select "Predeterminado px % rem em vw vh" at bounding box center [191, 245] width 98 height 15
select select "px"
click at [220, 238] on select "Predeterminado px % rem em vw vh" at bounding box center [191, 245] width 98 height 15
drag, startPoint x: 171, startPoint y: 240, endPoint x: 107, endPoint y: 241, distance: 64.5
click at [107, 241] on div "Ancho 500 Predeterminado px % rem em vw vh" at bounding box center [154, 245] width 172 height 16
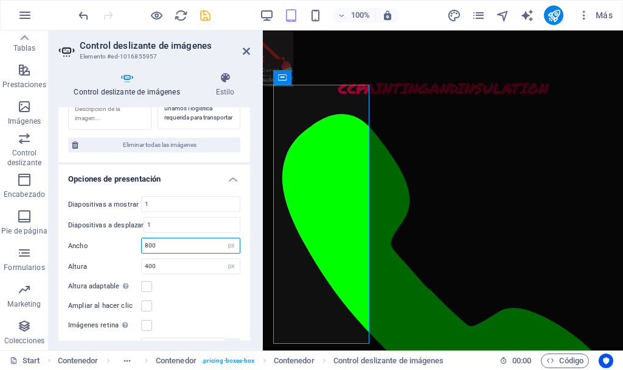
type input "800"
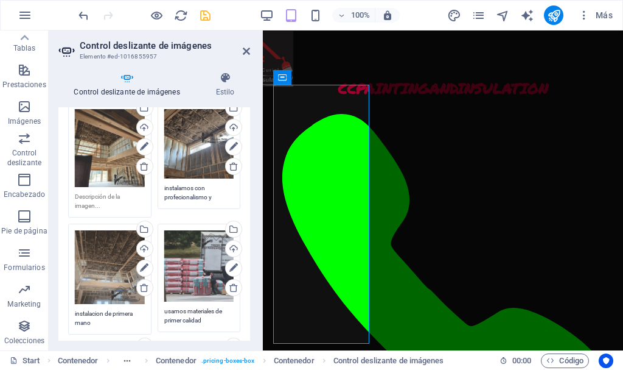
scroll to position [0, 0]
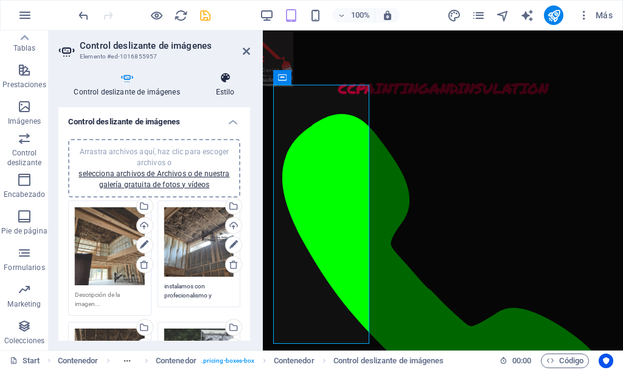
click at [222, 79] on icon at bounding box center [225, 78] width 50 height 12
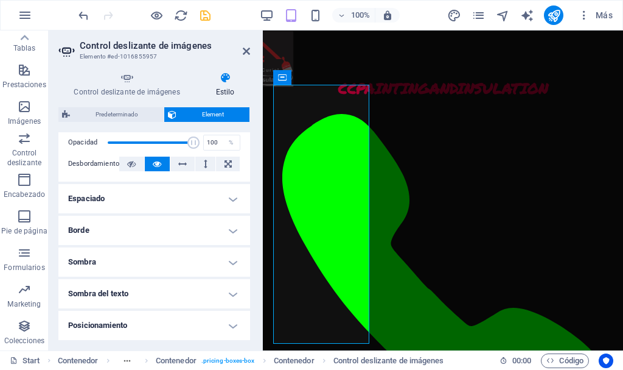
scroll to position [233, 0]
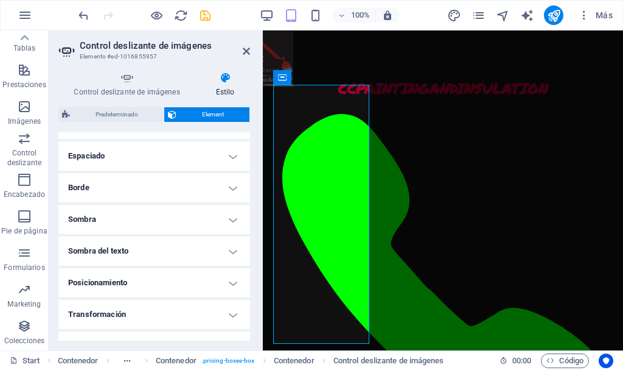
click at [227, 152] on h4 "Espaciado" at bounding box center [154, 155] width 192 height 29
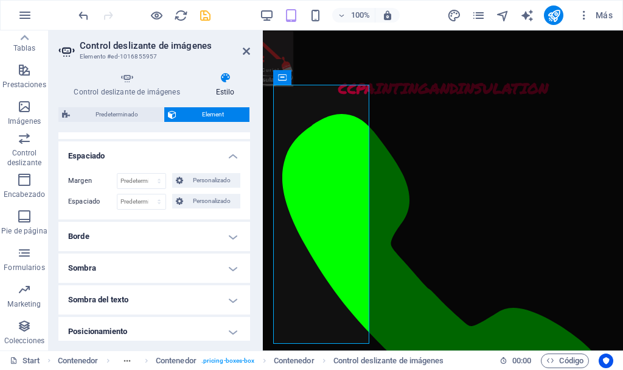
click at [227, 152] on h4 "Espaciado" at bounding box center [154, 152] width 192 height 22
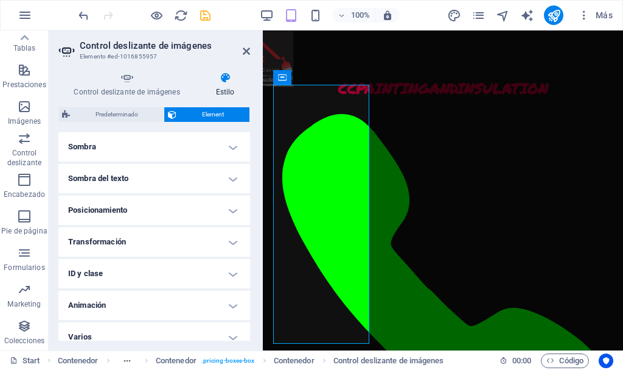
scroll to position [317, 0]
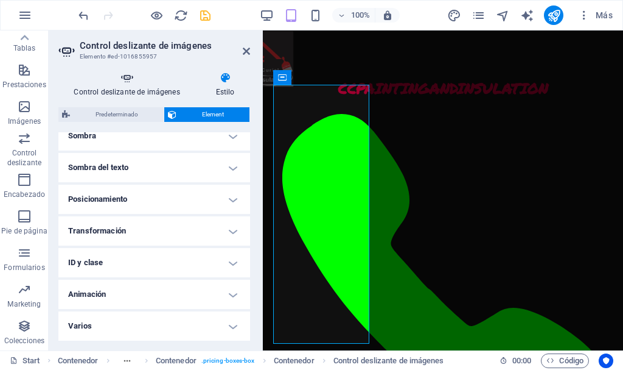
click at [124, 82] on icon at bounding box center [126, 78] width 137 height 12
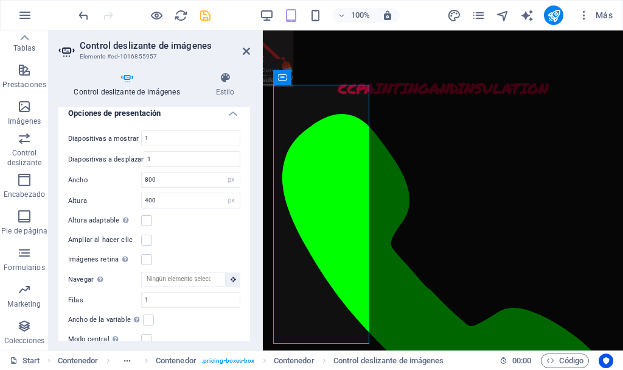
scroll to position [490, 0]
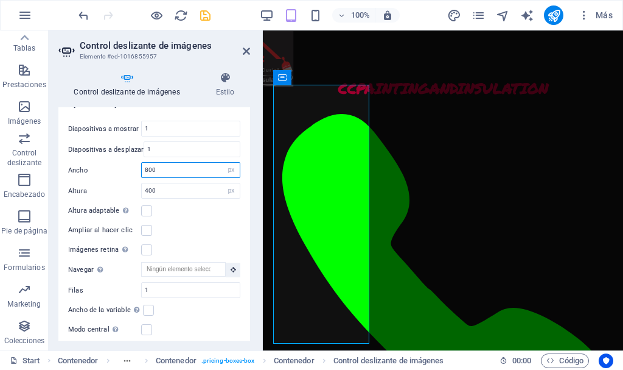
click at [185, 167] on input "800" at bounding box center [191, 170] width 98 height 15
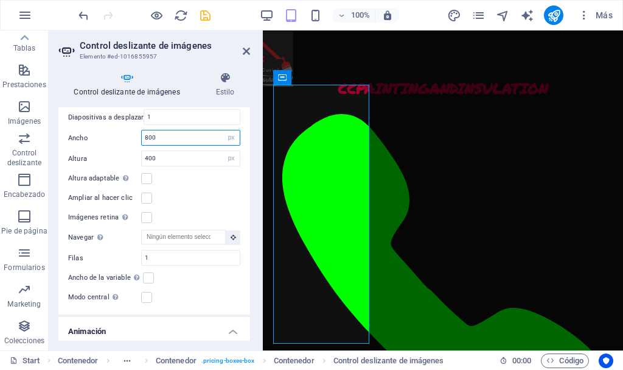
scroll to position [508, 0]
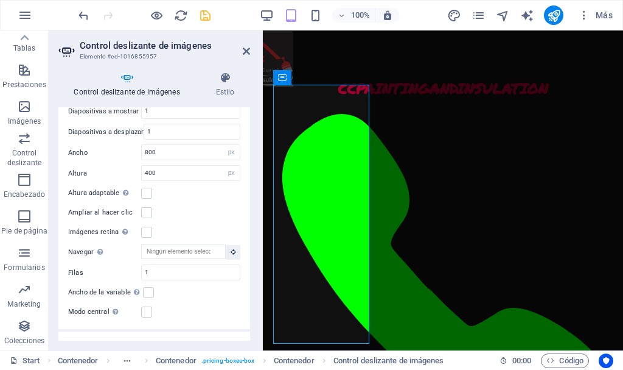
drag, startPoint x: 247, startPoint y: 256, endPoint x: 250, endPoint y: 238, distance: 18.5
click at [250, 238] on div "Control deslizante de imágenes Estilo Control deslizante de imágenes Arrastra a…" at bounding box center [154, 206] width 211 height 288
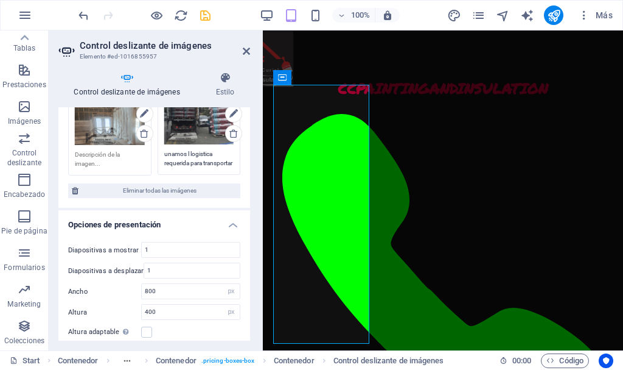
scroll to position [362, 0]
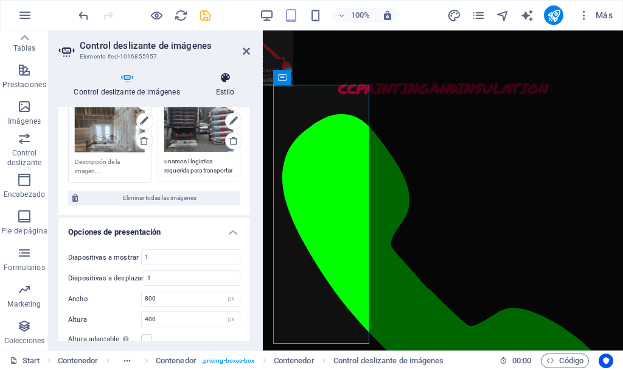
click at [222, 79] on icon at bounding box center [225, 78] width 50 height 12
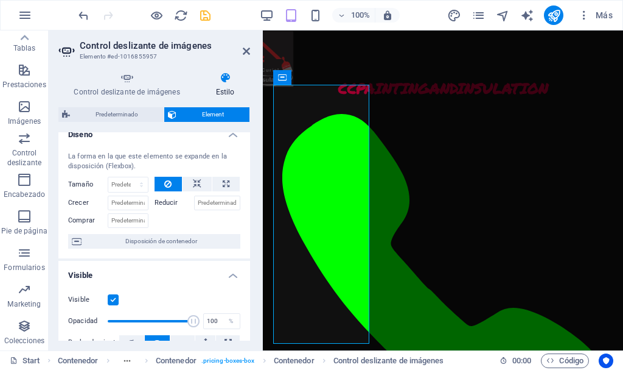
scroll to position [0, 0]
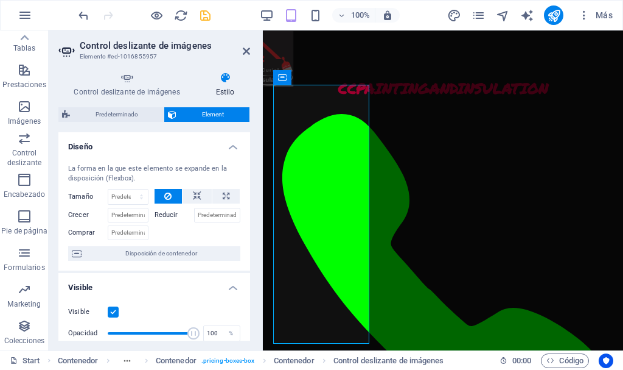
click at [160, 215] on label "Reducir" at bounding box center [175, 215] width 40 height 15
click at [135, 217] on input "Crecer" at bounding box center [128, 215] width 41 height 15
click at [138, 232] on input "Comprar" at bounding box center [128, 232] width 41 height 15
click at [177, 254] on span "Disposición de contenedor" at bounding box center [161, 253] width 152 height 15
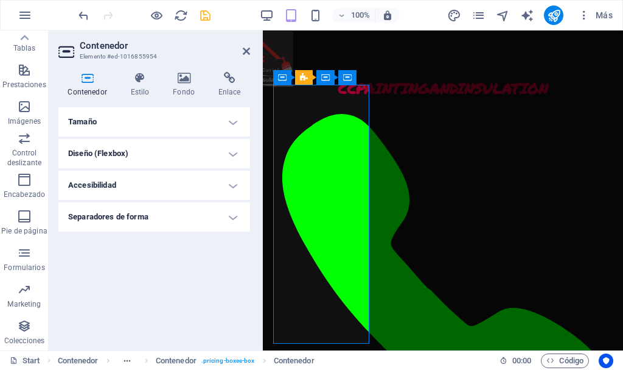
click at [233, 121] on h4 "Tamaño" at bounding box center [154, 121] width 192 height 29
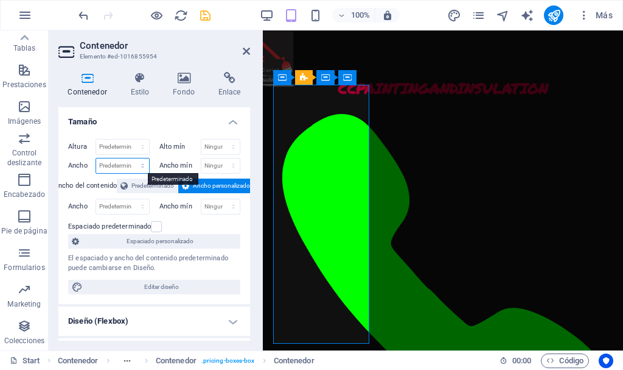
click at [134, 166] on select "Predeterminado px rem % em vh vw" at bounding box center [122, 165] width 53 height 15
select select "px"
click at [130, 158] on select "Predeterminado px rem % em vh vw" at bounding box center [122, 165] width 53 height 15
type input "400"
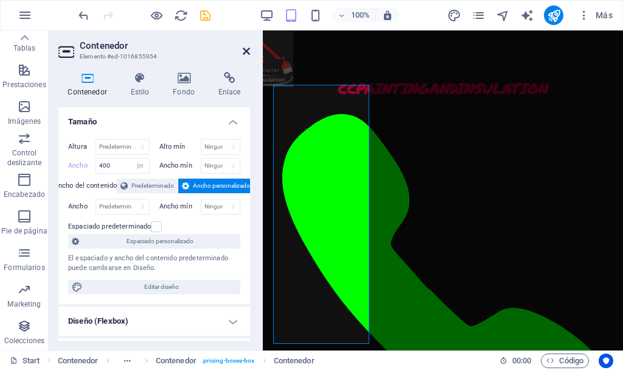
click at [246, 53] on icon at bounding box center [246, 51] width 7 height 10
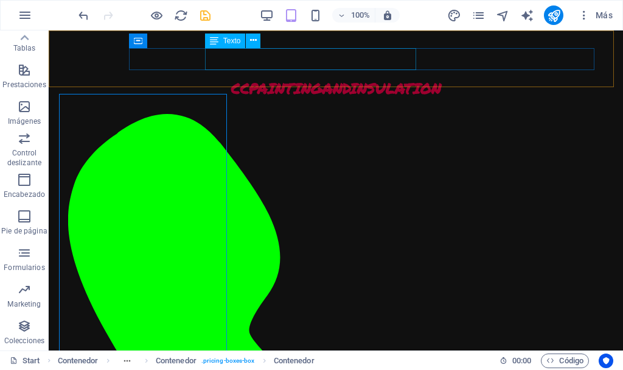
scroll to position [1785, 0]
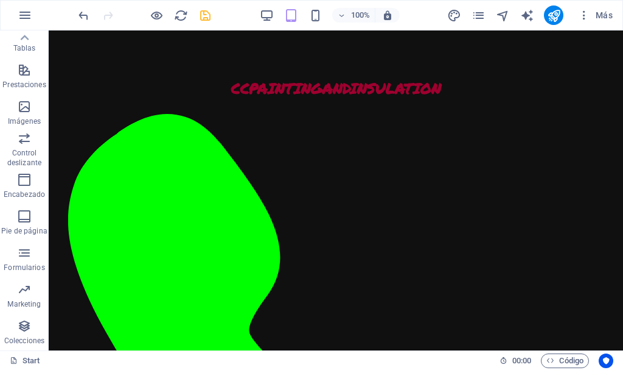
scroll to position [1737, 0]
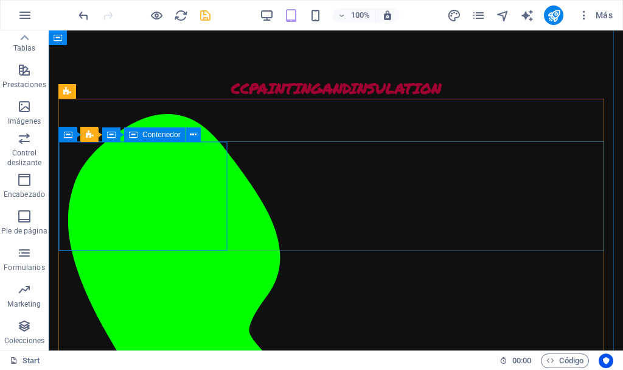
click at [155, 138] on span "Contenedor" at bounding box center [161, 134] width 38 height 7
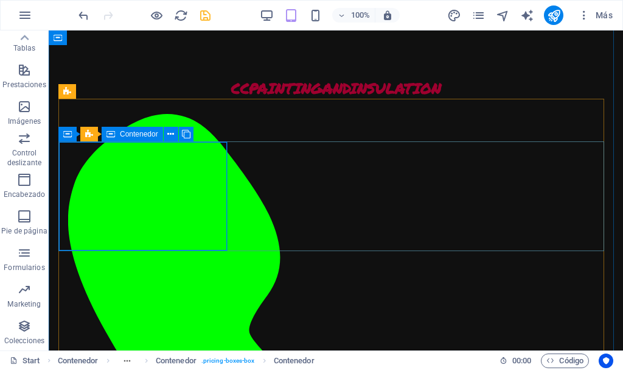
click at [114, 136] on icon at bounding box center [111, 134] width 9 height 15
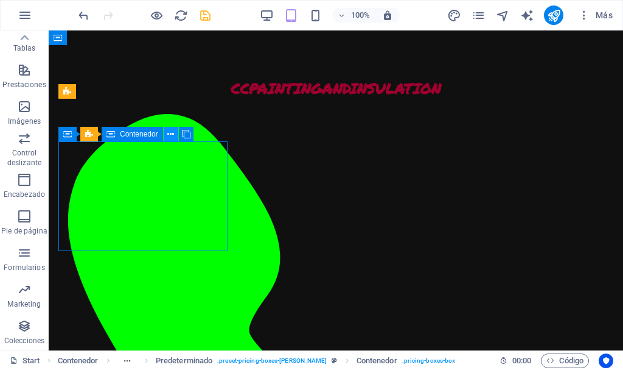
click at [171, 133] on icon at bounding box center [170, 134] width 7 height 13
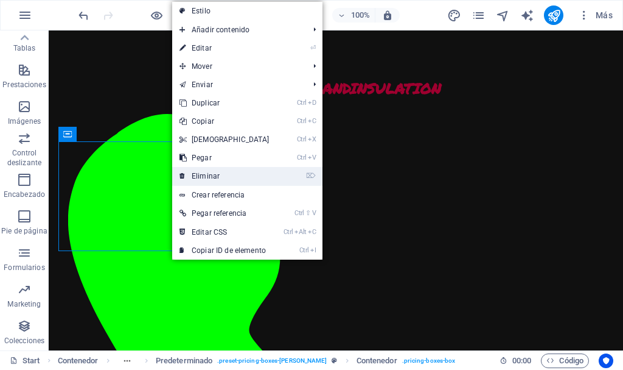
click at [236, 174] on link "⌦ Eliminar" at bounding box center [224, 176] width 105 height 18
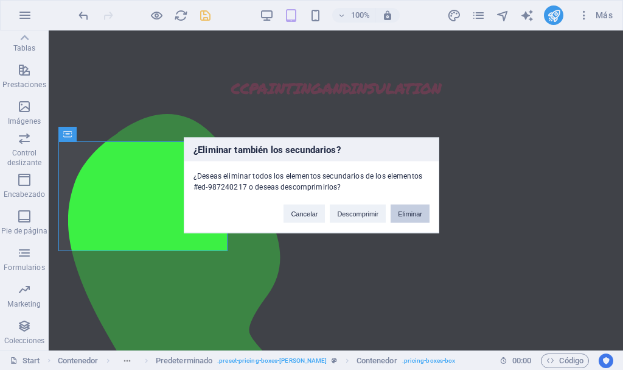
click at [406, 213] on button "Eliminar" at bounding box center [410, 213] width 39 height 18
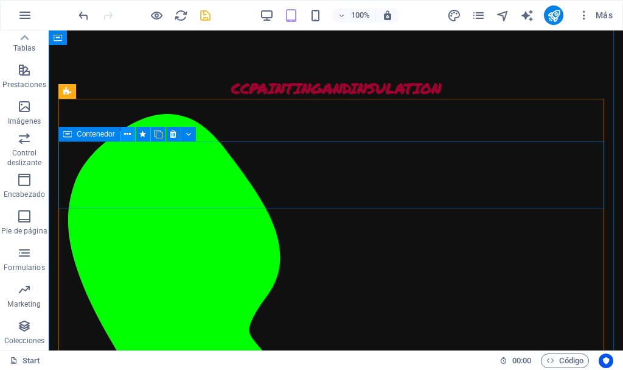
click at [131, 132] on icon at bounding box center [127, 134] width 7 height 13
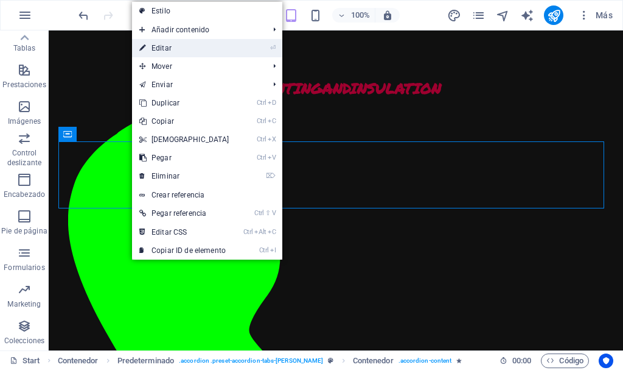
click at [183, 45] on link "⏎ Editar" at bounding box center [184, 48] width 105 height 18
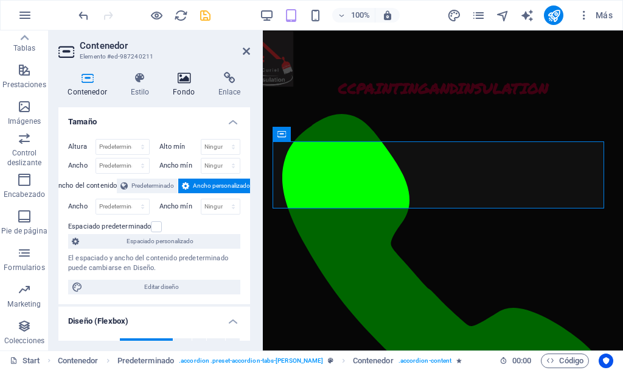
scroll to position [1868, 0]
click at [228, 82] on icon at bounding box center [229, 78] width 41 height 12
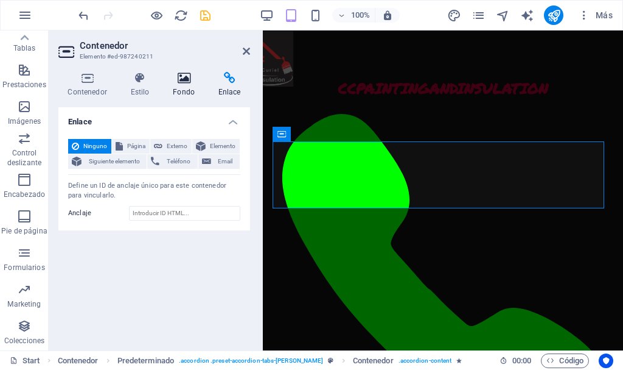
click at [190, 80] on icon at bounding box center [184, 78] width 41 height 12
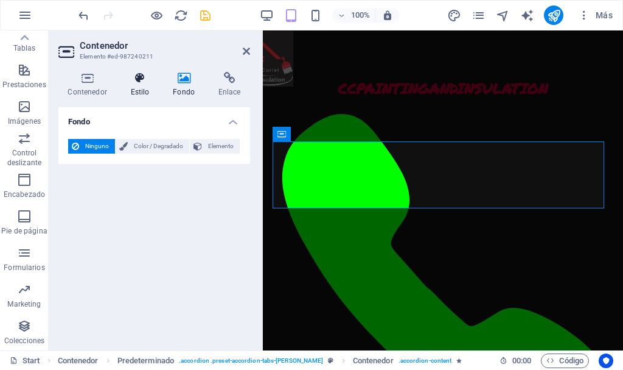
click at [146, 80] on icon at bounding box center [140, 78] width 38 height 12
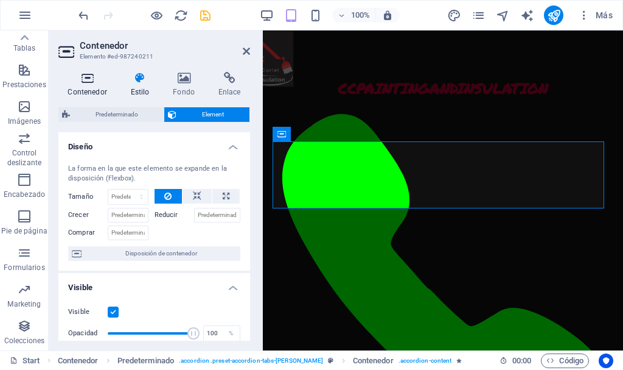
click at [93, 85] on h4 "Contenedor" at bounding box center [89, 85] width 63 height 26
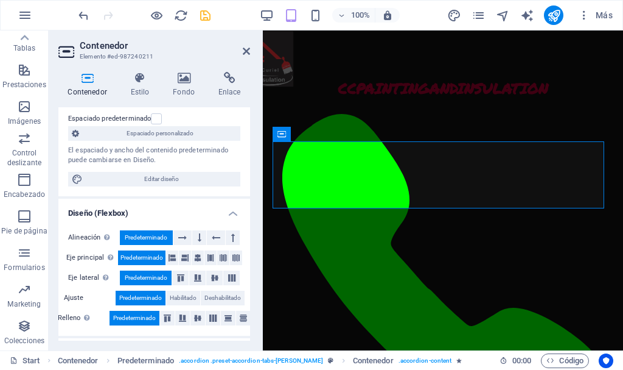
scroll to position [0, 0]
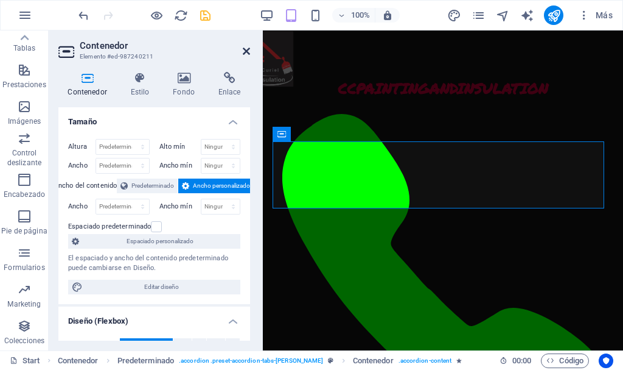
click at [246, 51] on icon at bounding box center [246, 51] width 7 height 10
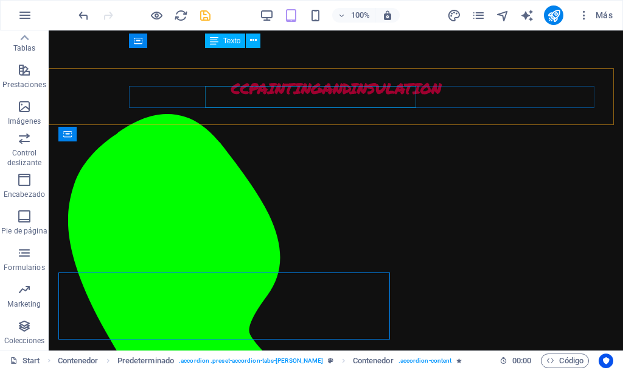
scroll to position [1737, 0]
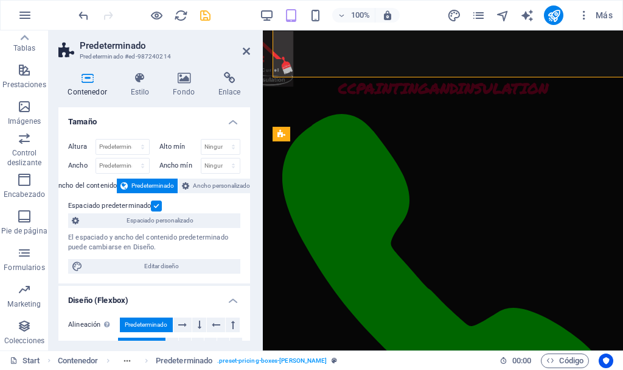
scroll to position [1868, 0]
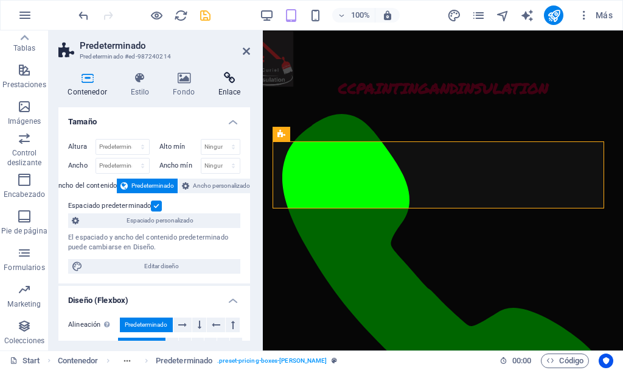
click at [225, 85] on h4 "Enlace" at bounding box center [229, 85] width 41 height 26
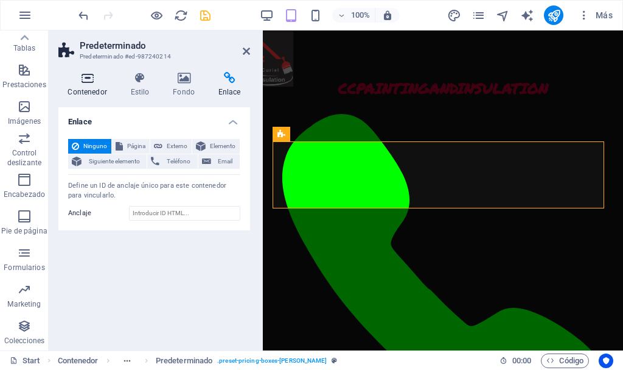
click at [89, 82] on icon at bounding box center [87, 78] width 58 height 12
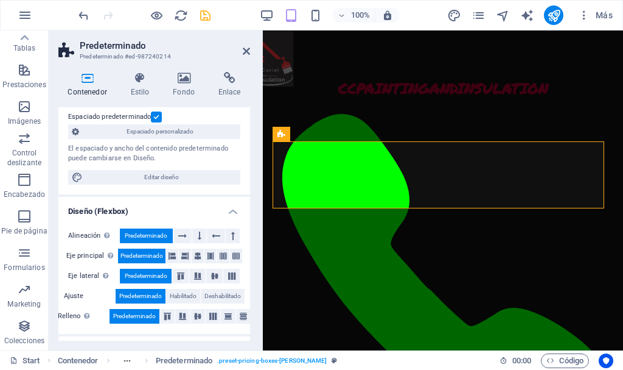
scroll to position [0, 0]
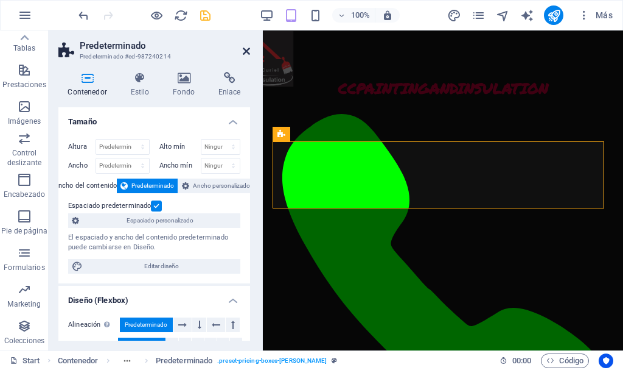
click at [246, 51] on icon at bounding box center [246, 51] width 7 height 10
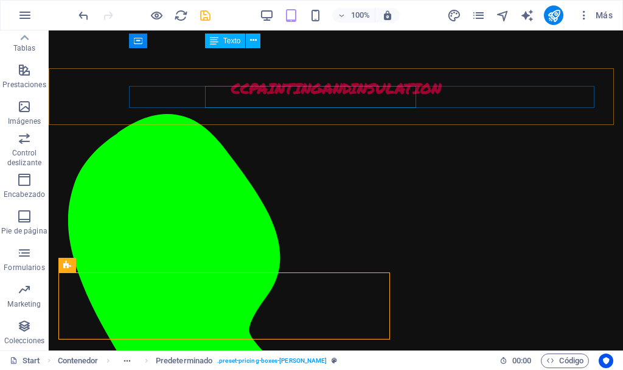
scroll to position [1737, 0]
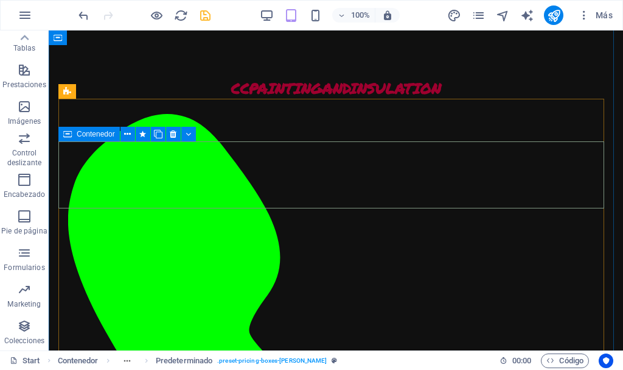
click at [69, 135] on icon at bounding box center [67, 134] width 9 height 15
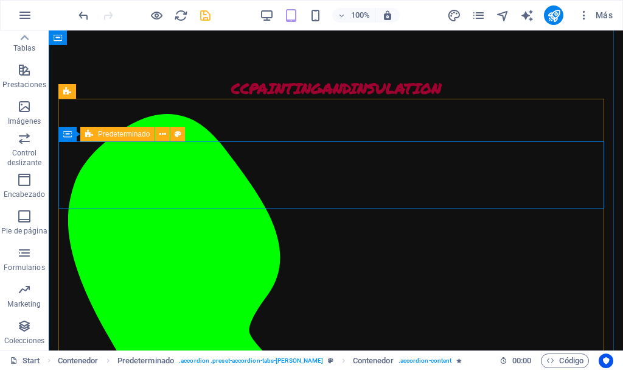
click at [132, 133] on span "Predeterminado" at bounding box center [124, 133] width 52 height 7
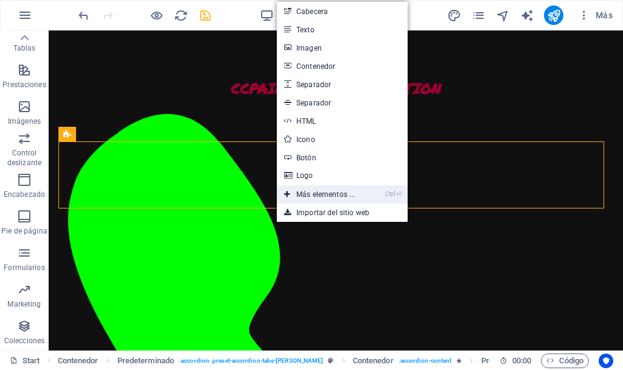
click at [339, 192] on link "Ctrl ⏎ Más elementos ..." at bounding box center [319, 194] width 85 height 18
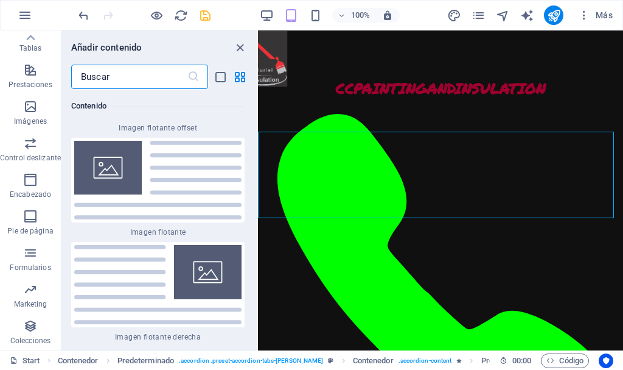
scroll to position [5404, 0]
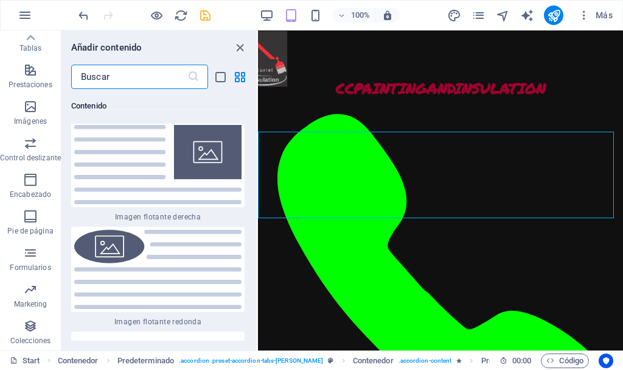
drag, startPoint x: 256, startPoint y: 94, endPoint x: 0, endPoint y: 116, distance: 256.7
click at [255, 153] on div "Favoritos 1 Star Cabecera 1 Star Contenedor Elementos 1 Star Cabecera 1 Star Te…" at bounding box center [158, 214] width 195 height 251
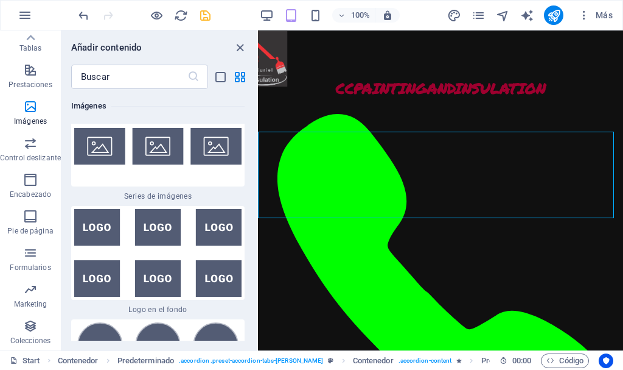
scroll to position [13149, 0]
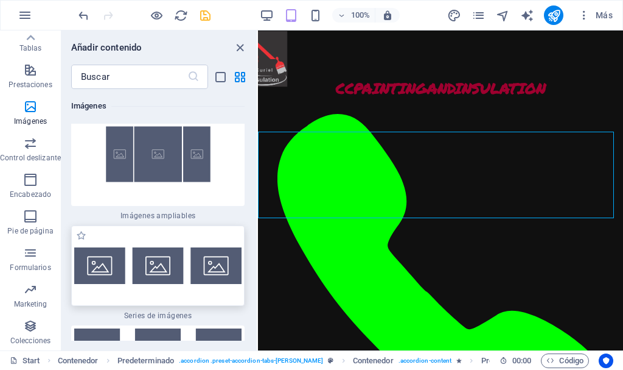
click at [159, 270] on div at bounding box center [157, 265] width 173 height 80
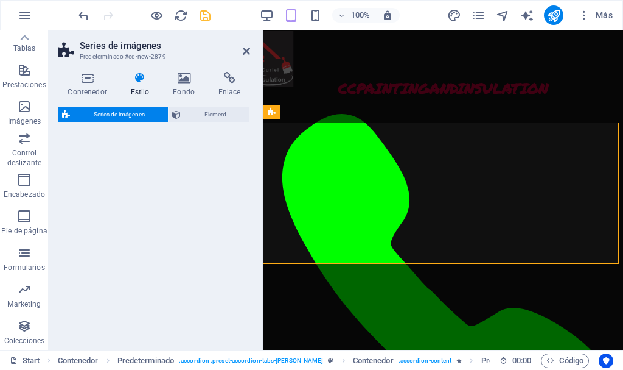
select select "rem"
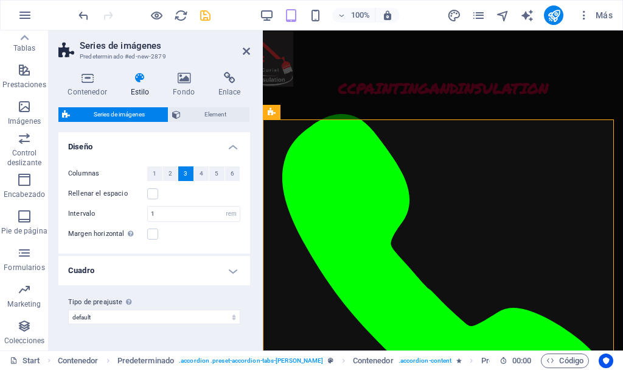
scroll to position [2536, 0]
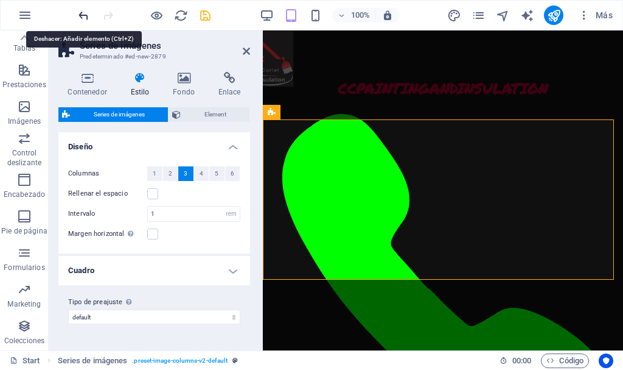
click at [85, 15] on icon "undo" at bounding box center [84, 16] width 14 height 14
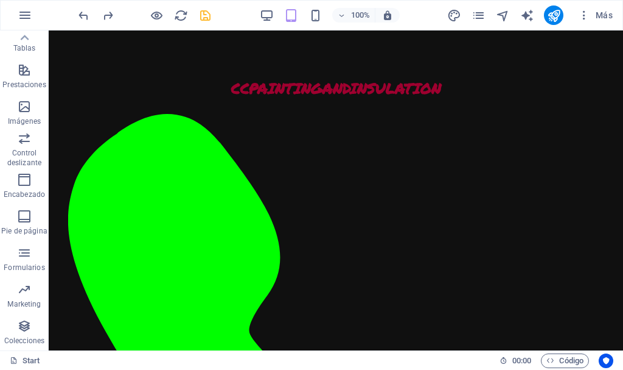
scroll to position [1715, 0]
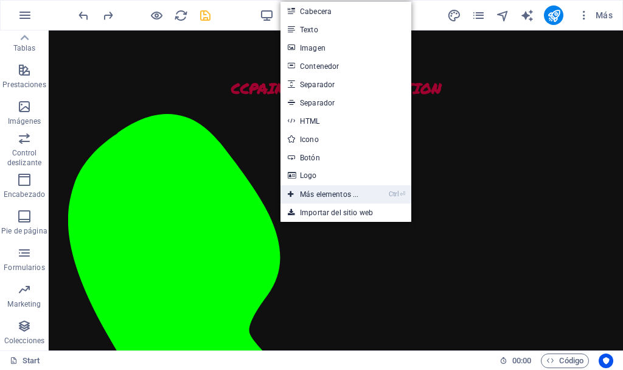
click at [339, 190] on link "Ctrl ⏎ Más elementos ..." at bounding box center [323, 194] width 85 height 18
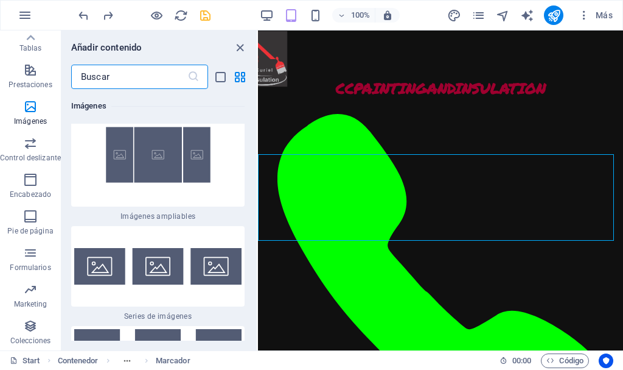
scroll to position [13269, 0]
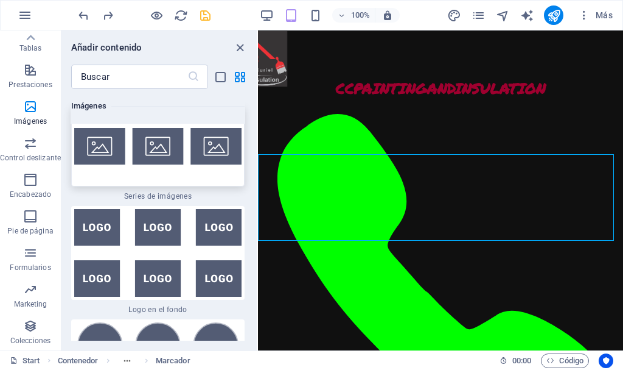
click at [172, 164] on img at bounding box center [157, 146] width 167 height 37
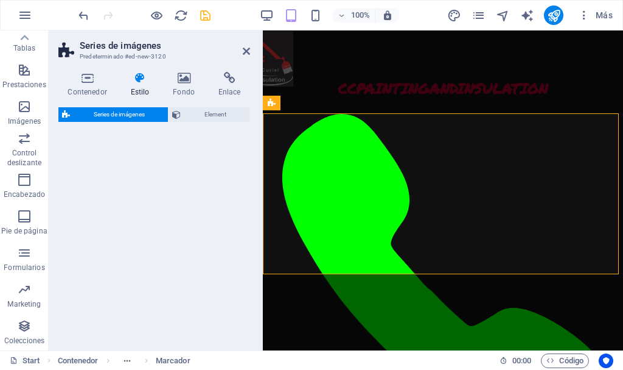
select select "rem"
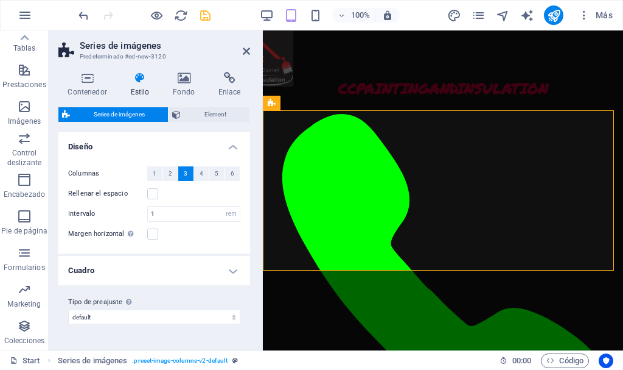
click at [179, 189] on div "Rellenar el espacio" at bounding box center [154, 193] width 172 height 15
click at [245, 48] on icon at bounding box center [246, 51] width 7 height 10
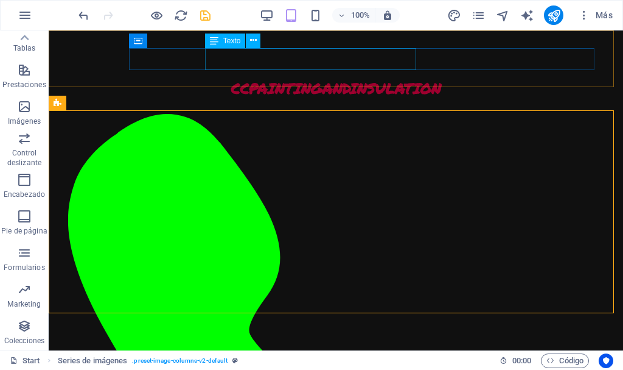
scroll to position [2437, 0]
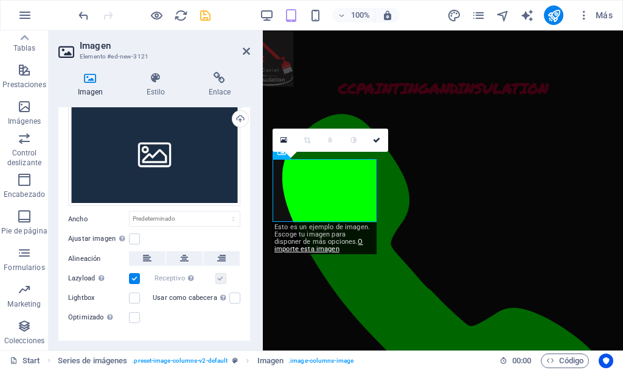
scroll to position [0, 0]
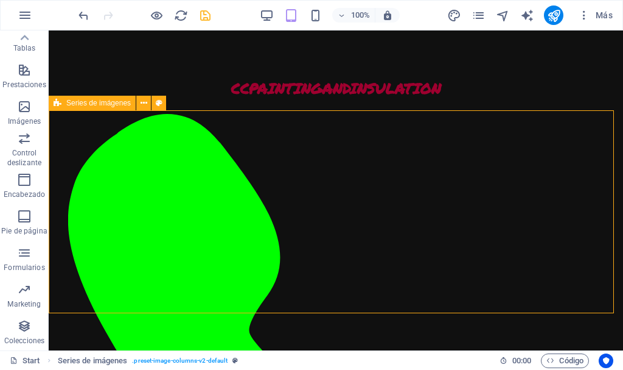
scroll to position [2437, 0]
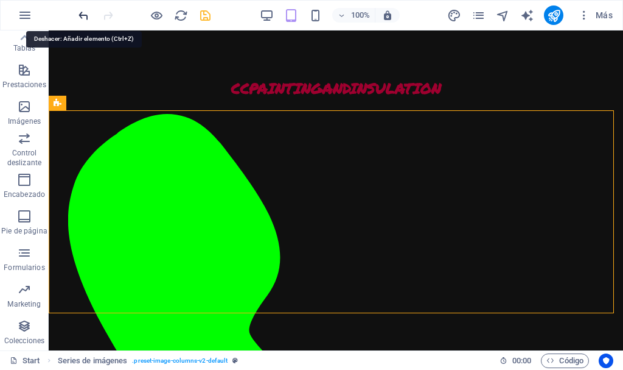
click at [84, 12] on icon "undo" at bounding box center [84, 16] width 14 height 14
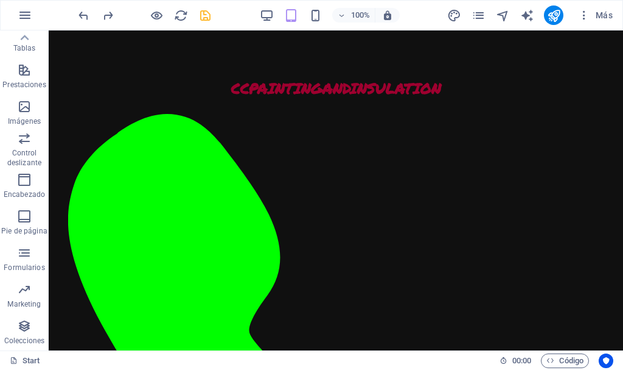
scroll to position [1676, 0]
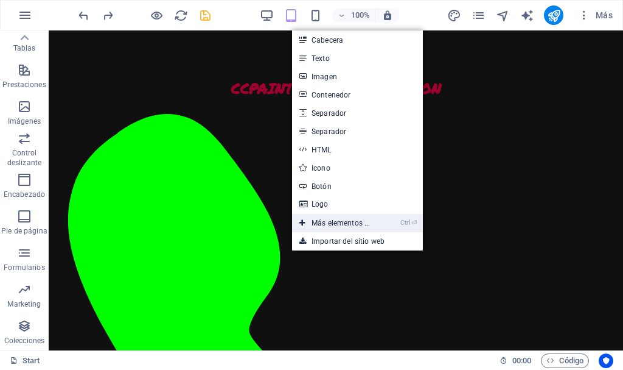
click at [344, 221] on link "Ctrl ⏎ Más elementos ..." at bounding box center [334, 223] width 85 height 18
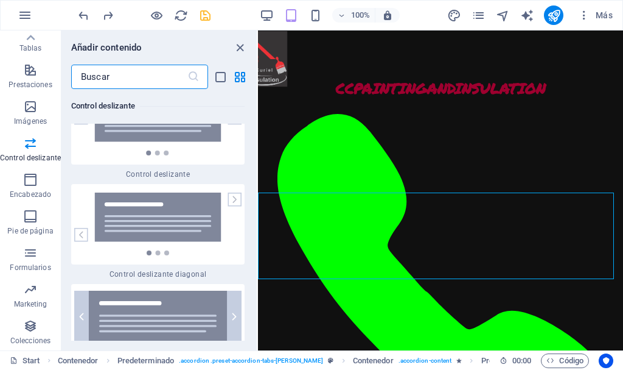
scroll to position [13929, 0]
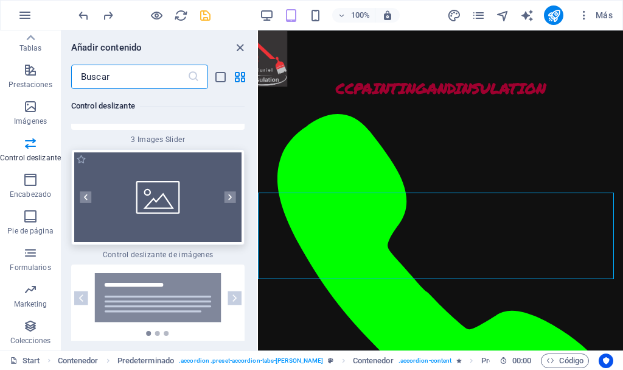
click at [140, 239] on img at bounding box center [157, 196] width 167 height 89
click at [258, 239] on div "H2 Contenedor Separador HTML Separador Contenedor Texto Barra de menús Contened…" at bounding box center [440, 190] width 365 height 320
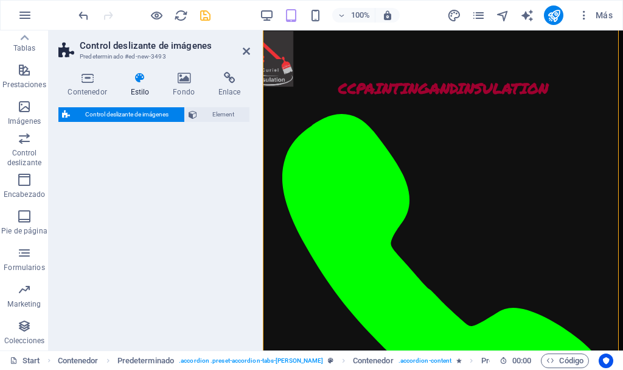
select select "rem"
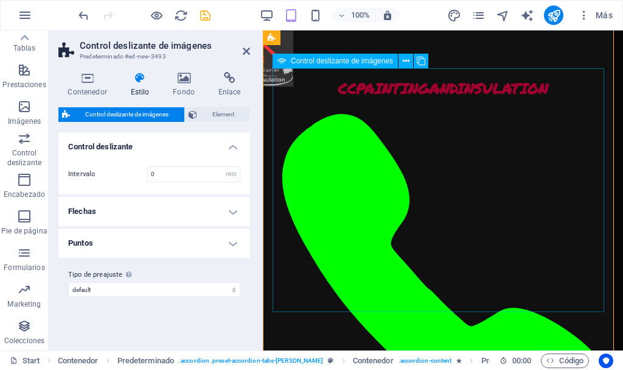
scroll to position [2636, 0]
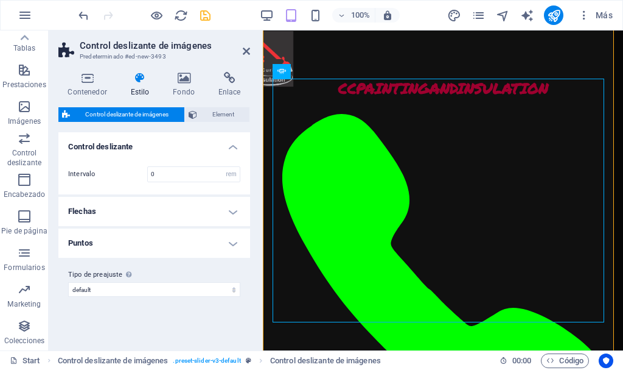
scroll to position [2625, 0]
click at [87, 88] on h4 "Contenedor" at bounding box center [89, 85] width 63 height 26
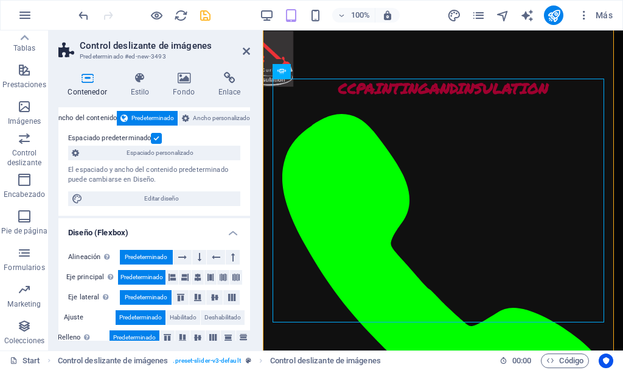
scroll to position [0, 0]
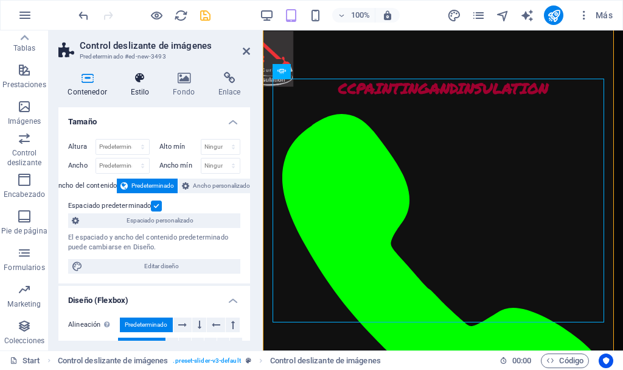
click at [144, 77] on icon at bounding box center [140, 78] width 38 height 12
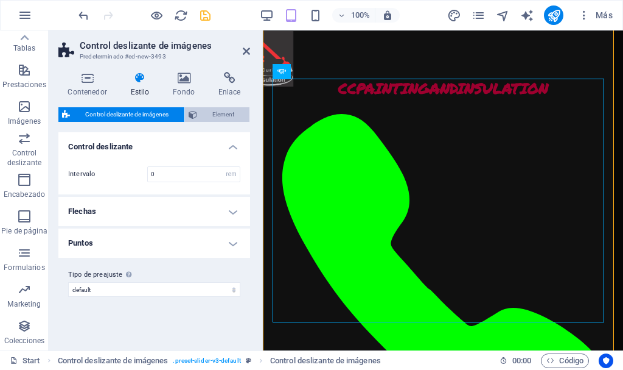
click at [201, 113] on span "Element" at bounding box center [224, 114] width 46 height 15
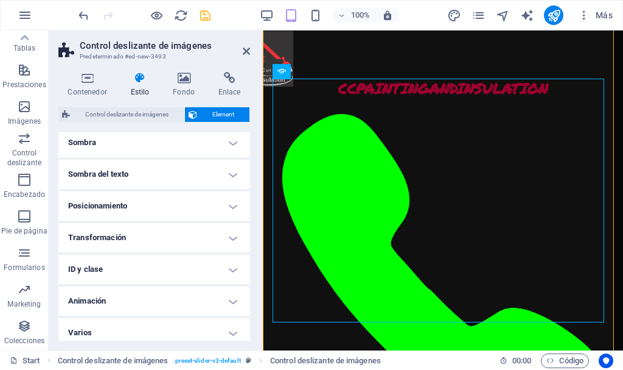
scroll to position [176, 0]
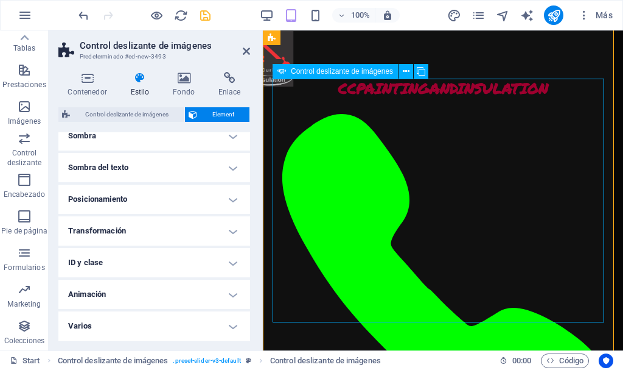
select select "px"
select select "ms"
select select "s"
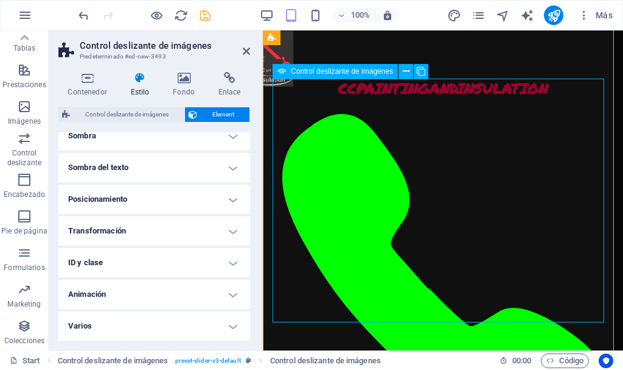
select select "progressive"
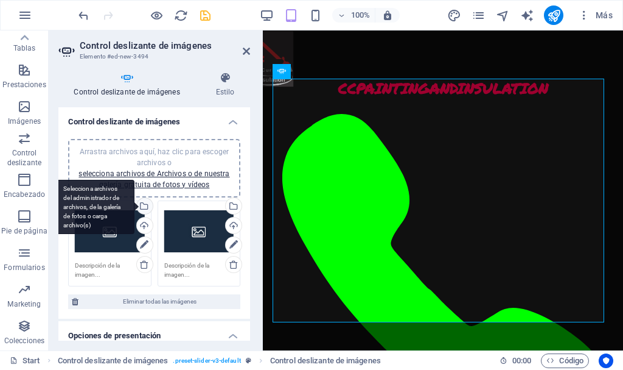
click at [146, 205] on div "Selecciona archivos del administrador de archivos, de la galería de fotos o car…" at bounding box center [144, 207] width 18 height 18
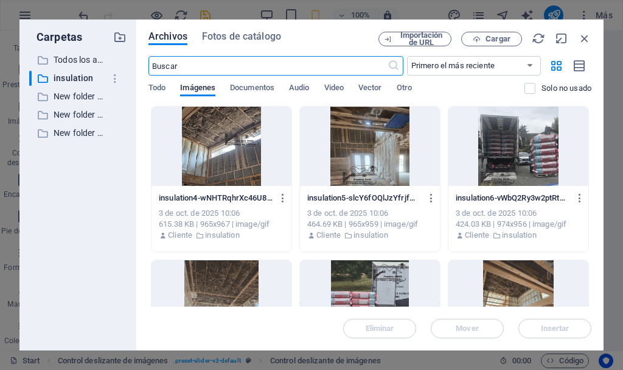
scroll to position [99, 0]
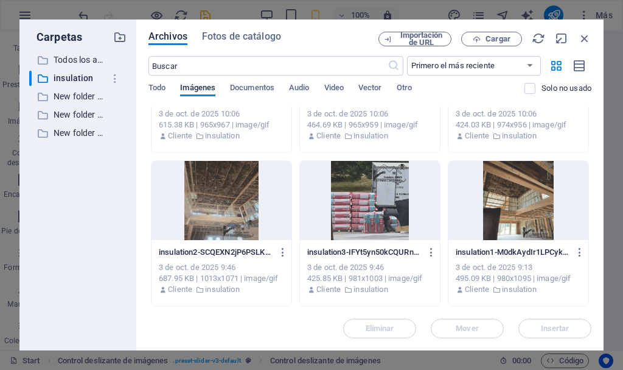
click at [527, 215] on div at bounding box center [519, 200] width 140 height 79
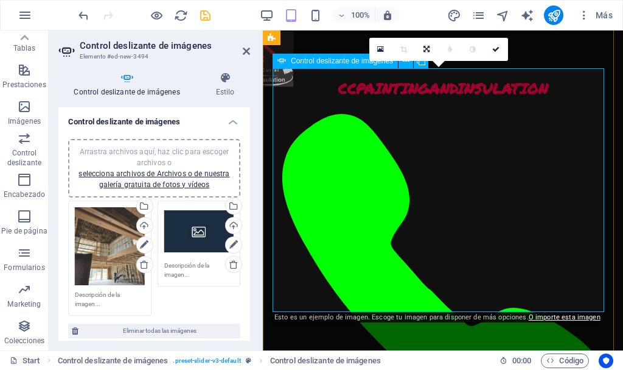
scroll to position [2636, 0]
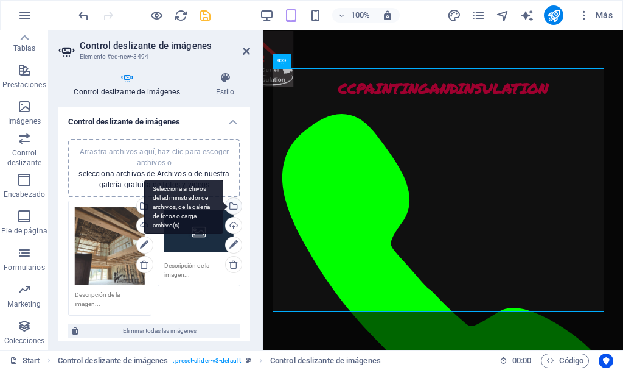
click at [231, 206] on div "Selecciona archivos del administrador de archivos, de la galería de fotos o car…" at bounding box center [232, 207] width 18 height 18
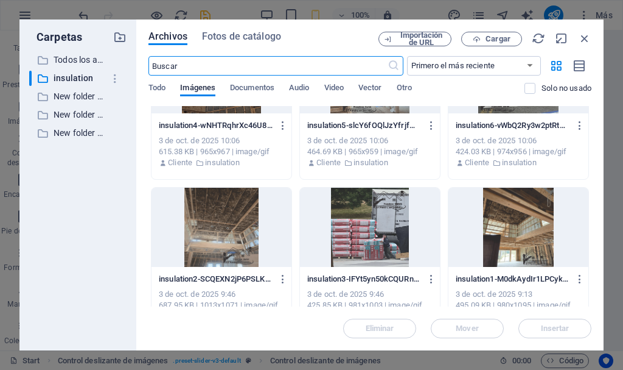
scroll to position [99, 0]
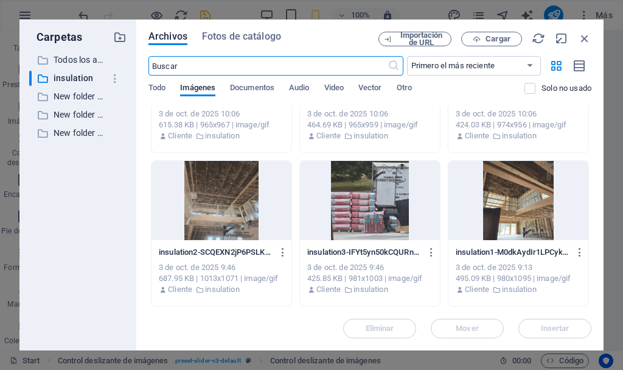
click at [240, 212] on div at bounding box center [222, 200] width 140 height 79
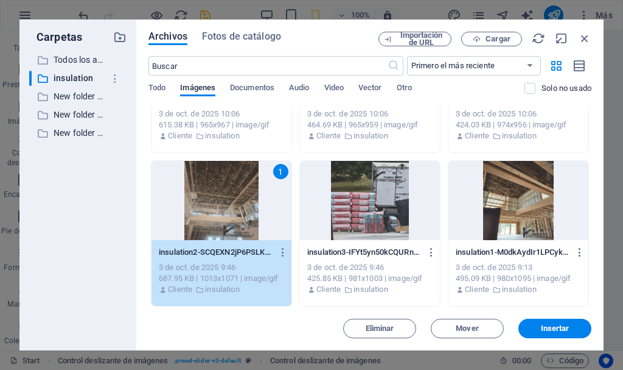
click at [240, 212] on div "1" at bounding box center [222, 200] width 140 height 79
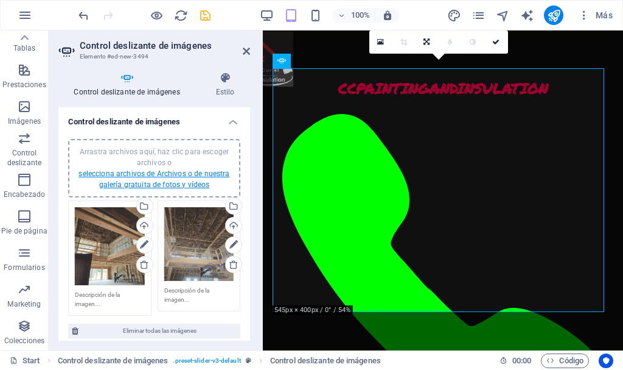
scroll to position [2636, 0]
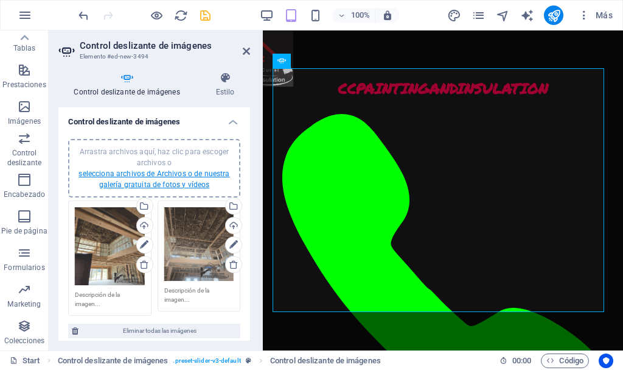
click at [178, 175] on link "selecciona archivos de Archivos o de nuestra galería gratuita de fotos y vídeos" at bounding box center [154, 178] width 151 height 19
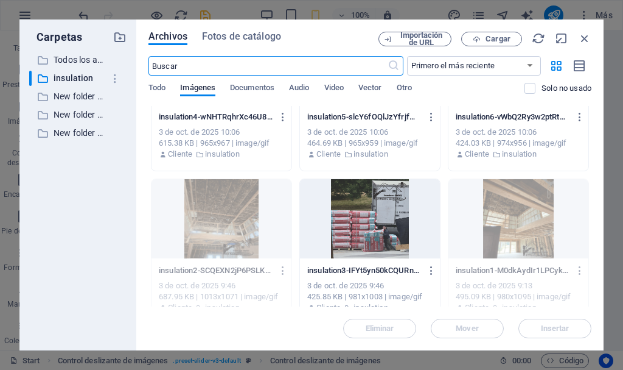
scroll to position [99, 0]
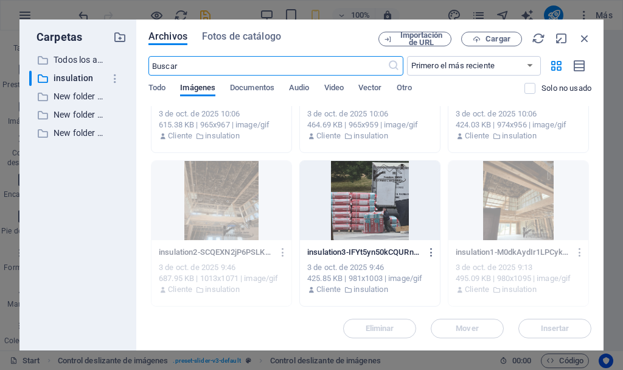
click at [358, 212] on div at bounding box center [370, 200] width 140 height 79
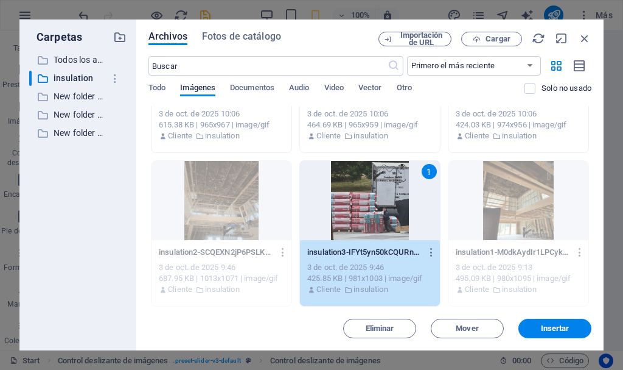
click at [358, 212] on div "1" at bounding box center [370, 200] width 140 height 79
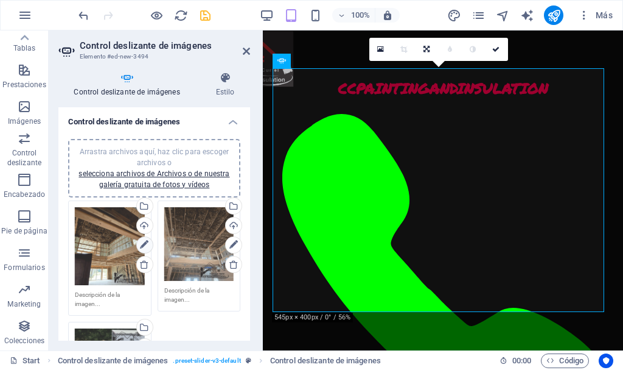
scroll to position [2636, 0]
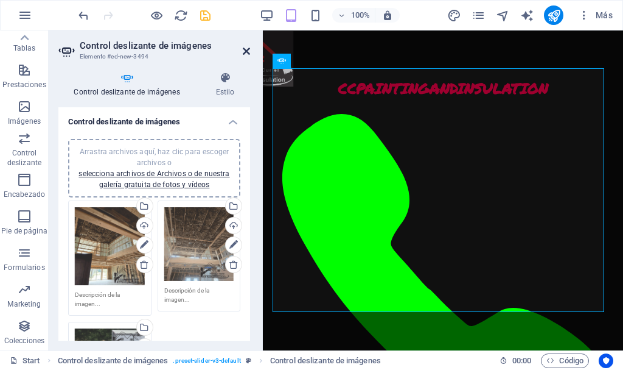
click at [245, 52] on icon at bounding box center [246, 51] width 7 height 10
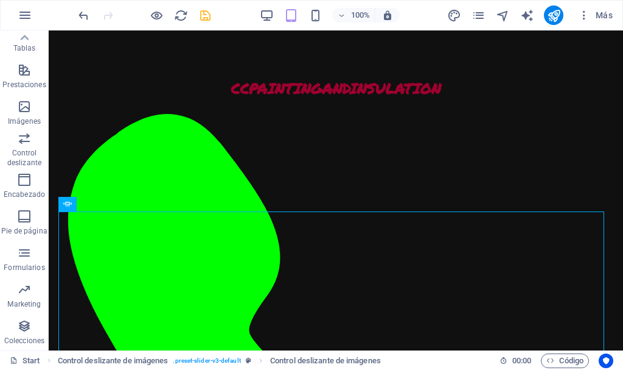
scroll to position [2324, 0]
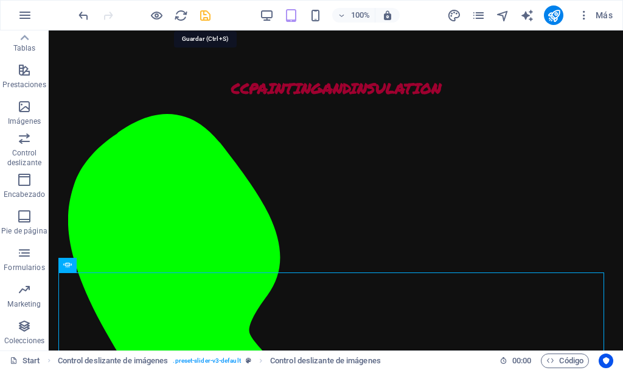
click at [200, 16] on icon "save" at bounding box center [205, 16] width 14 height 14
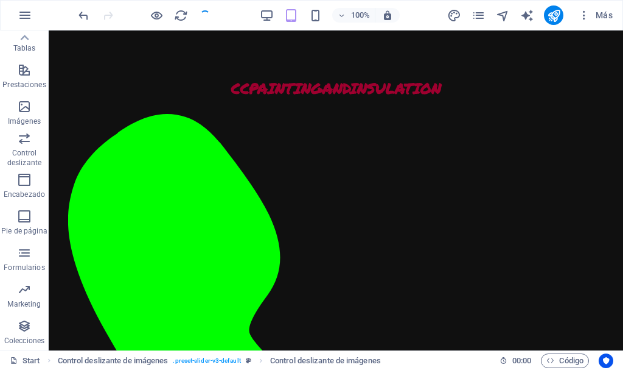
checkbox input "false"
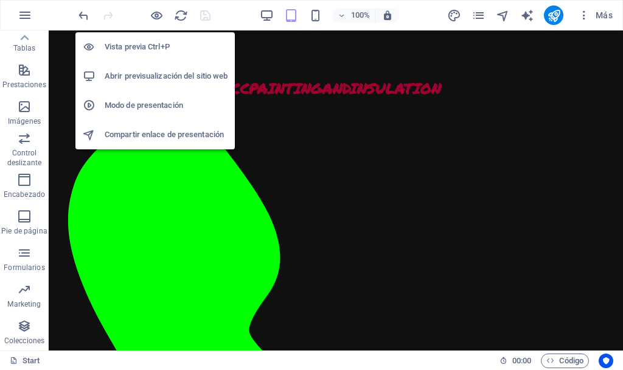
click at [164, 74] on h6 "Abrir previsualización del sitio web" at bounding box center [166, 76] width 123 height 15
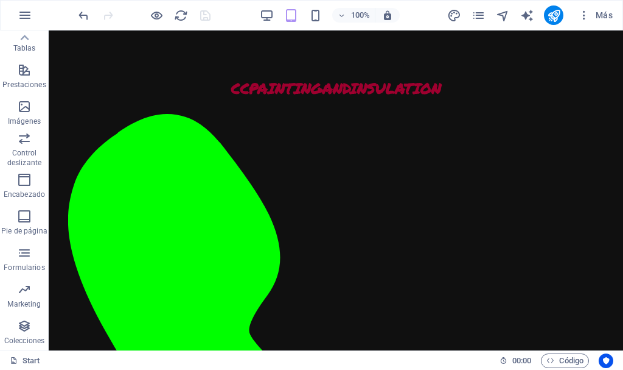
scroll to position [2386, 0]
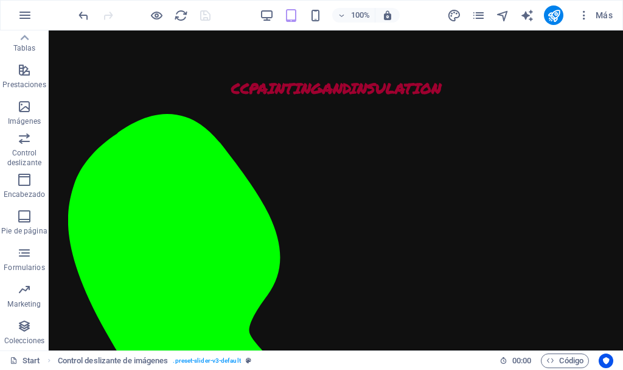
scroll to position [1726, 0]
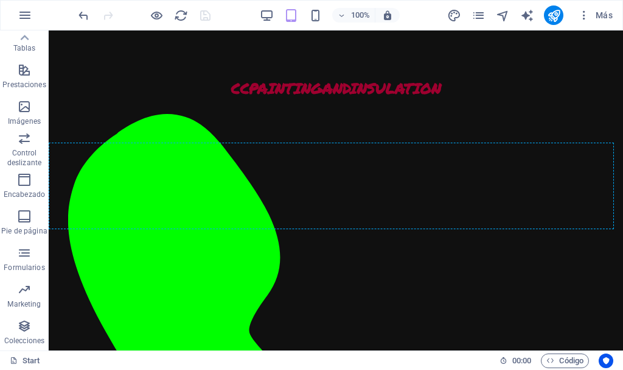
drag, startPoint x: 211, startPoint y: 135, endPoint x: 283, endPoint y: 196, distance: 95.0
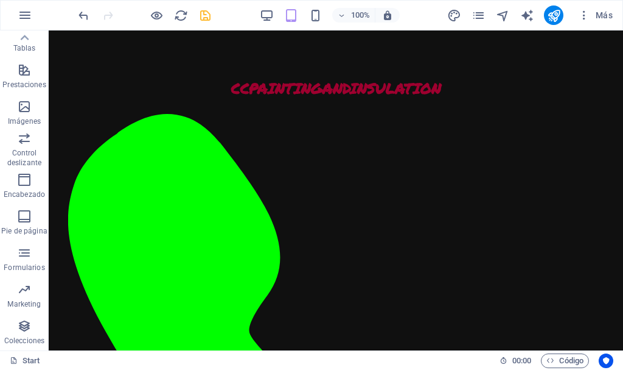
scroll to position [2058, 0]
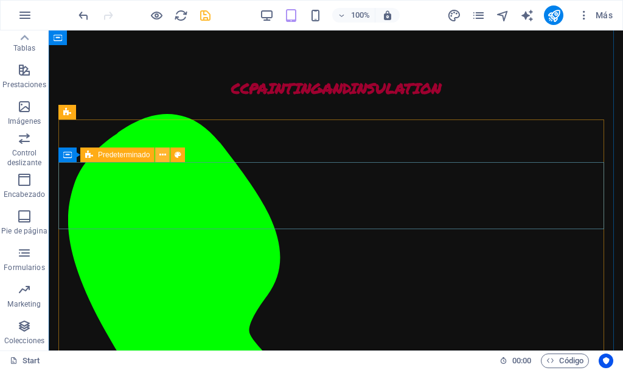
click at [165, 154] on icon at bounding box center [162, 155] width 7 height 13
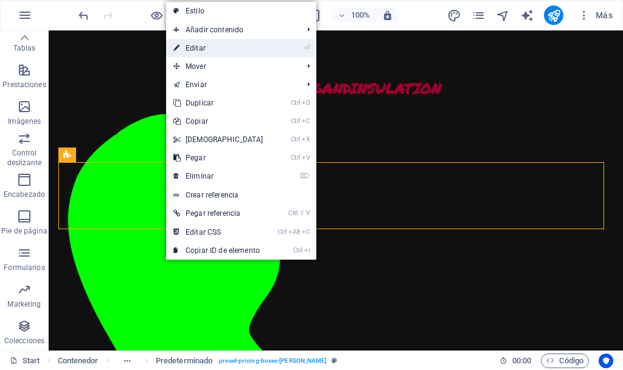
click at [212, 47] on link "⏎ Editar" at bounding box center [218, 48] width 105 height 18
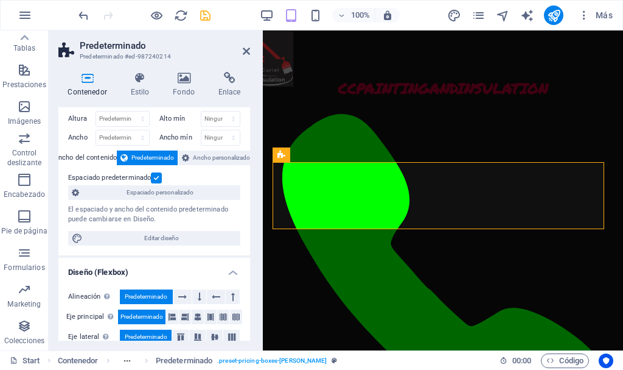
scroll to position [0, 0]
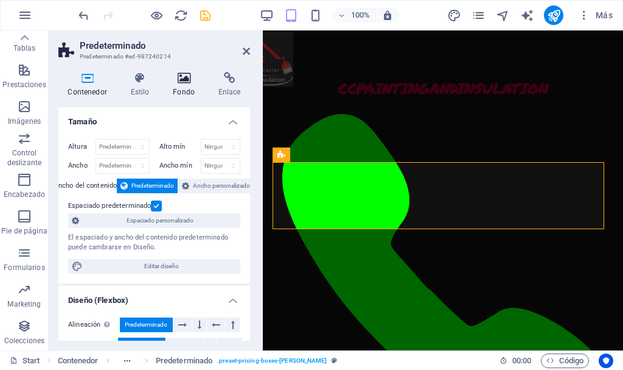
click at [185, 77] on icon at bounding box center [184, 78] width 41 height 12
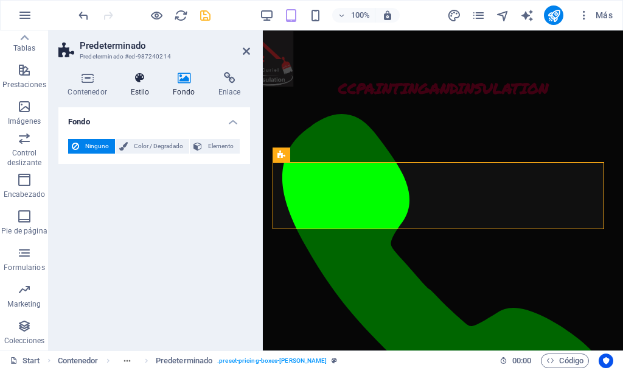
click at [138, 77] on icon at bounding box center [140, 78] width 38 height 12
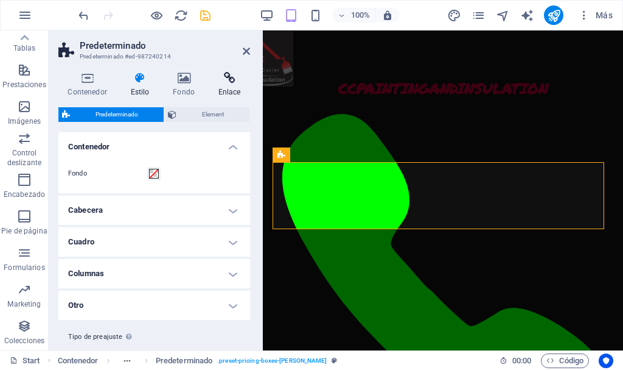
click at [231, 82] on icon at bounding box center [229, 78] width 41 height 12
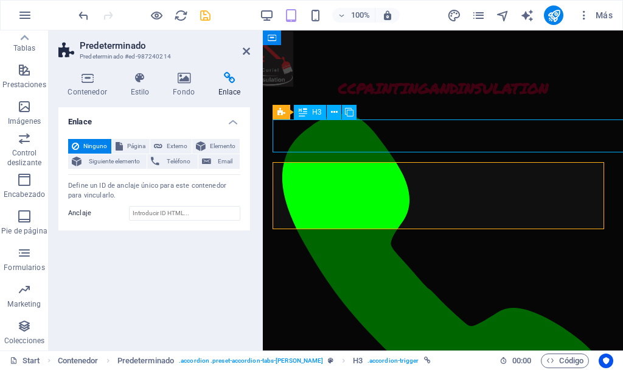
scroll to position [2058, 0]
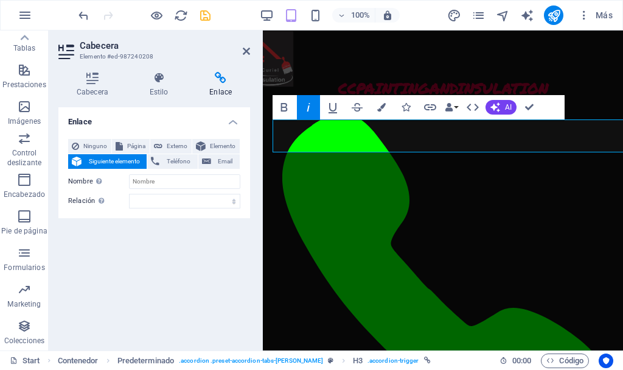
scroll to position [2188, 0]
click at [187, 245] on div "Enlace Ninguno Página Externo Elemento Siguiente elemento Teléfono Email Página…" at bounding box center [154, 223] width 192 height 233
click at [246, 51] on icon at bounding box center [246, 51] width 7 height 10
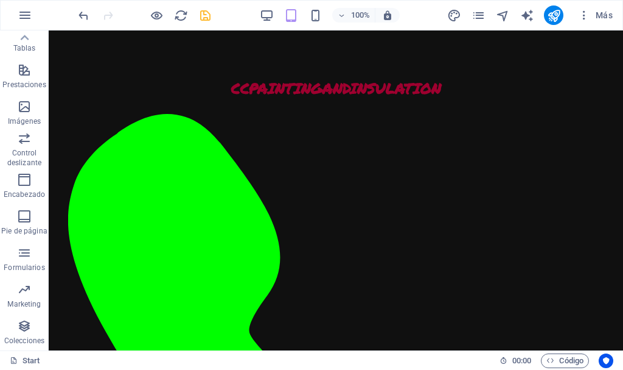
scroll to position [2049, 0]
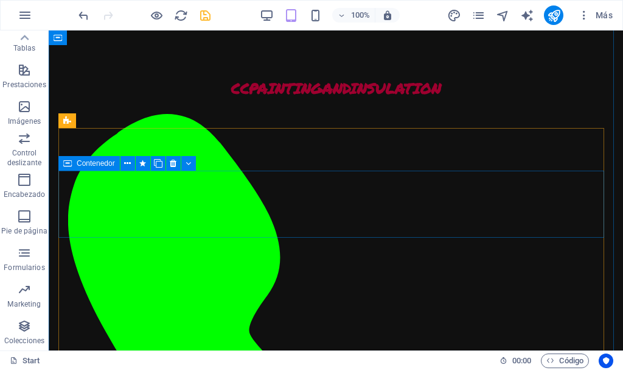
click at [70, 164] on icon at bounding box center [67, 163] width 9 height 15
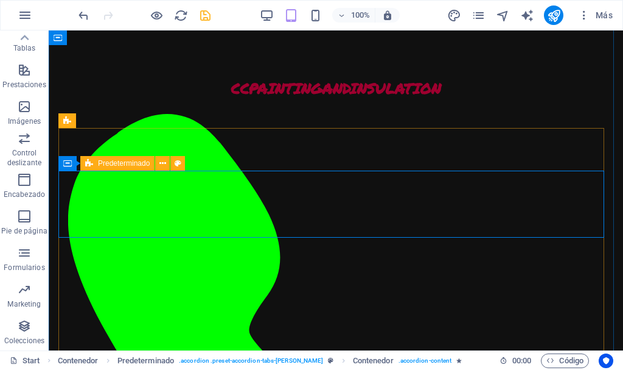
click at [127, 165] on span "Predeterminado" at bounding box center [124, 162] width 52 height 7
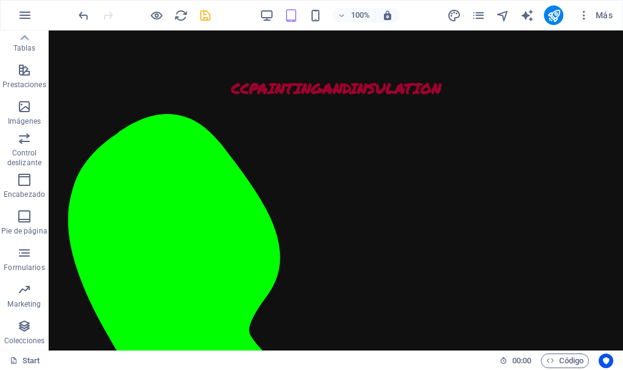
scroll to position [1743, 0]
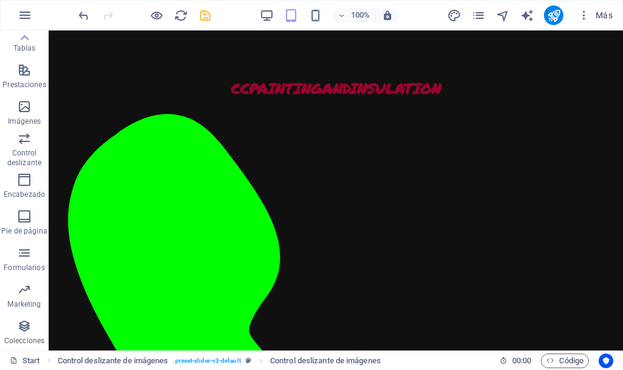
scroll to position [2069, 0]
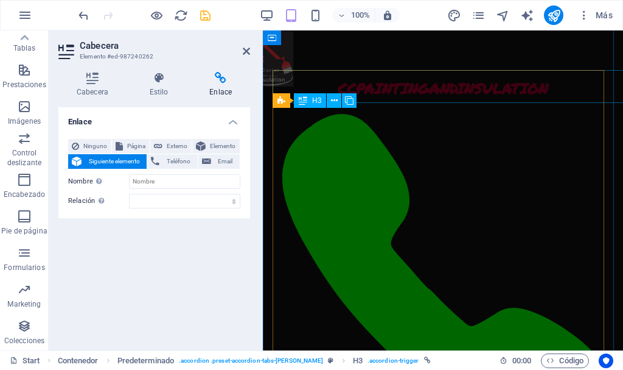
scroll to position [2423, 0]
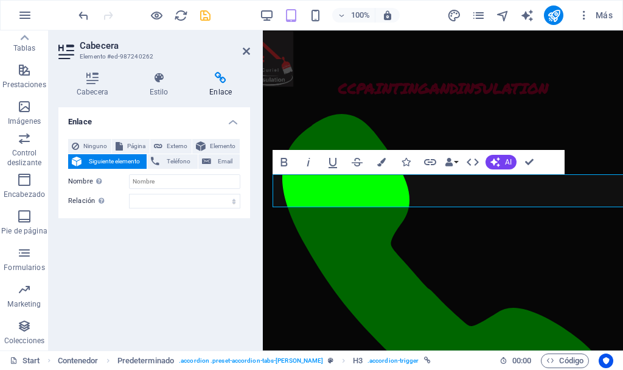
click at [156, 259] on div "Enlace Ninguno Página Externo Elemento Siguiente elemento Teléfono Email Página…" at bounding box center [154, 223] width 192 height 233
click at [108, 83] on icon at bounding box center [92, 78] width 68 height 12
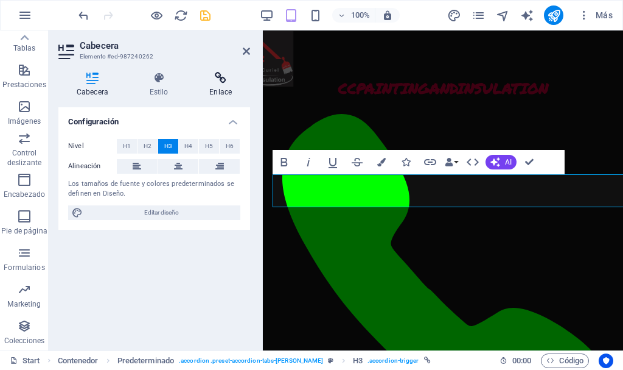
click at [217, 80] on icon at bounding box center [220, 78] width 59 height 12
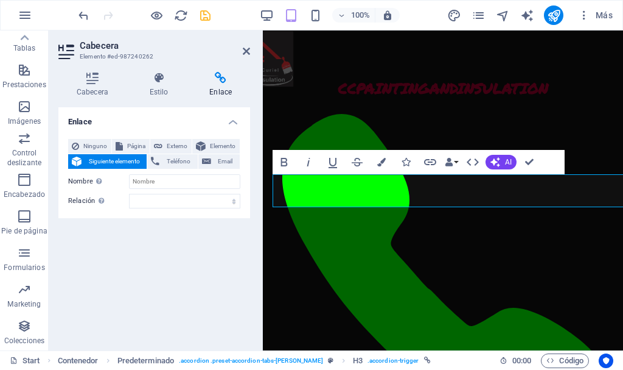
click at [182, 301] on div "Enlace Ninguno Página Externo Elemento Siguiente elemento Teléfono Email Página…" at bounding box center [154, 223] width 192 height 233
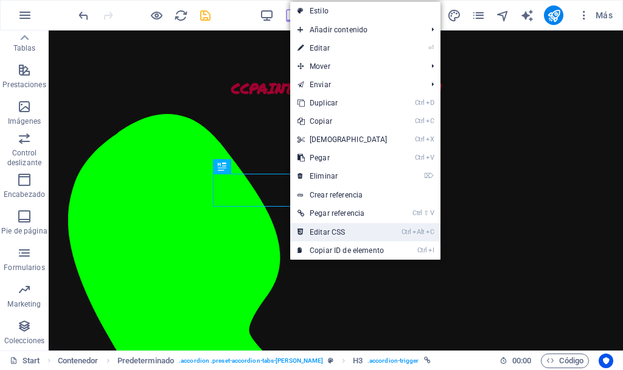
click at [358, 232] on link "Ctrl Alt C Editar CSS" at bounding box center [342, 232] width 105 height 18
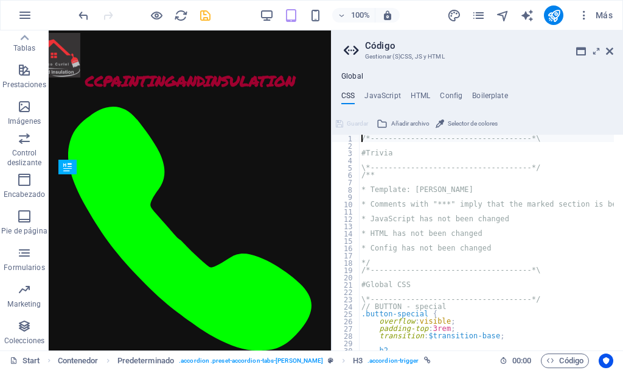
type textarea ".accordion-trigger { max-width: 100% !important; } // needed for Triggersize"
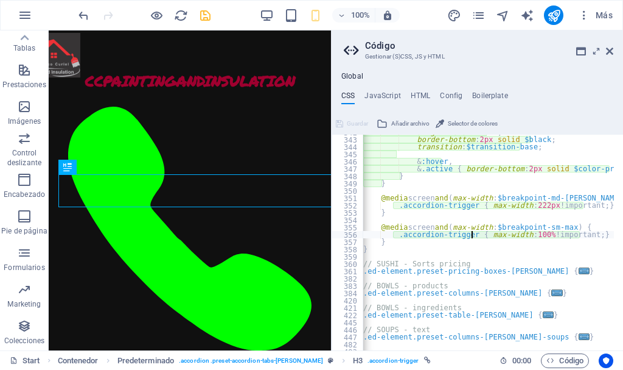
scroll to position [0, 0]
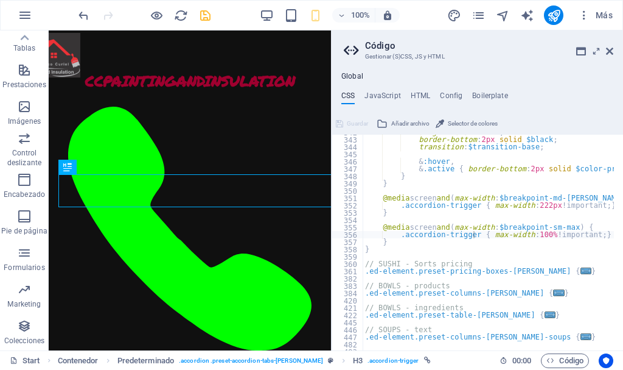
click at [614, 48] on aside "Código Gestionar (S)CSS, JS y HTML Global CSS JavaScript HTML Config Boilerplat…" at bounding box center [477, 190] width 292 height 320
click at [610, 52] on icon at bounding box center [609, 51] width 7 height 10
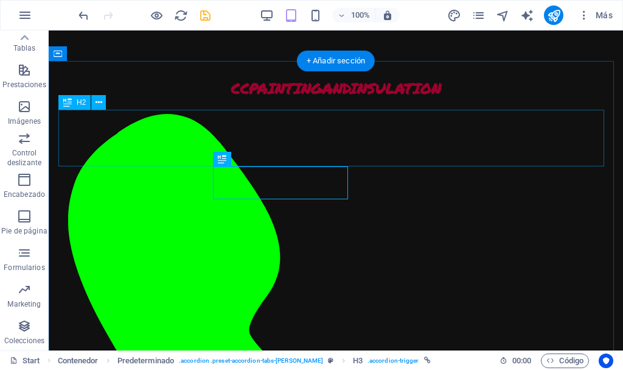
scroll to position [2003, 0]
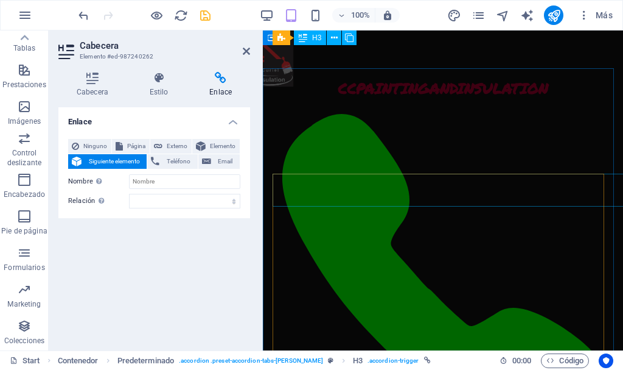
scroll to position [2423, 0]
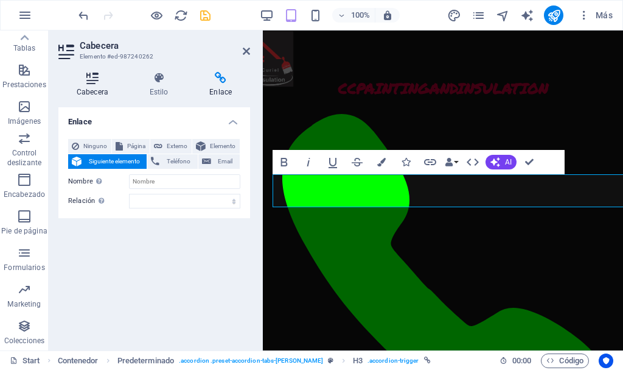
click at [93, 81] on icon at bounding box center [92, 78] width 68 height 12
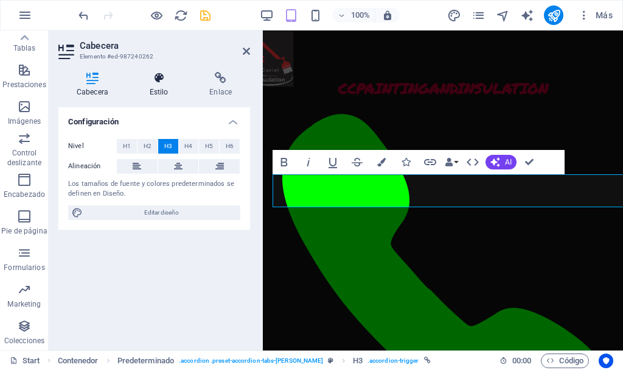
click at [155, 80] on icon at bounding box center [158, 78] width 55 height 12
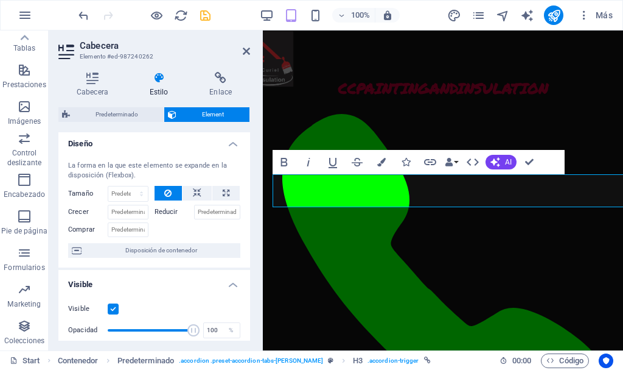
scroll to position [0, 0]
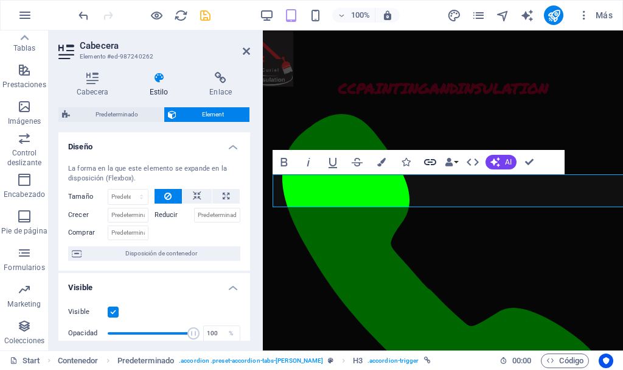
click at [431, 161] on icon "button" at bounding box center [430, 162] width 15 height 15
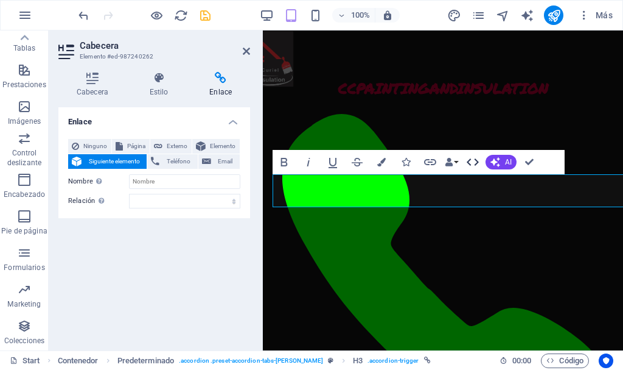
click at [475, 161] on icon "button" at bounding box center [473, 162] width 15 height 15
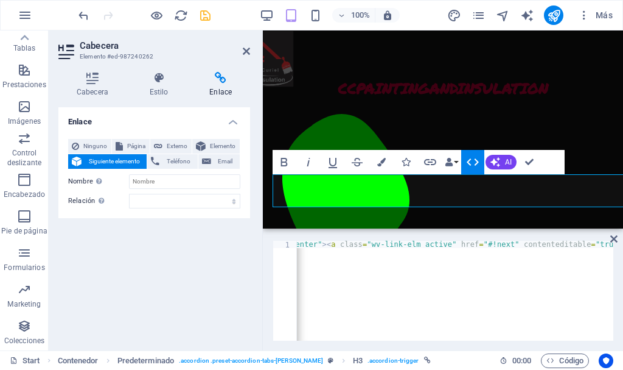
scroll to position [0, 84]
click at [614, 237] on icon at bounding box center [614, 239] width 7 height 10
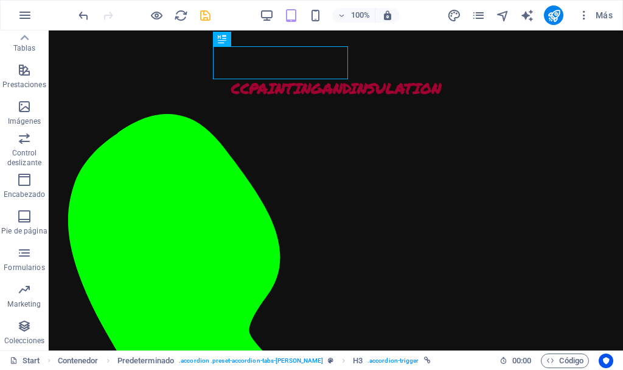
scroll to position [2089, 0]
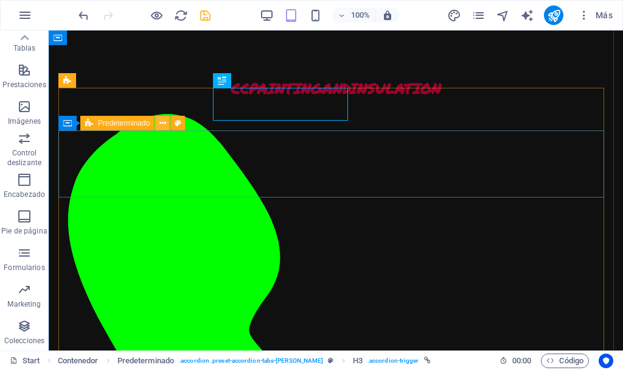
click at [160, 124] on icon at bounding box center [162, 123] width 7 height 13
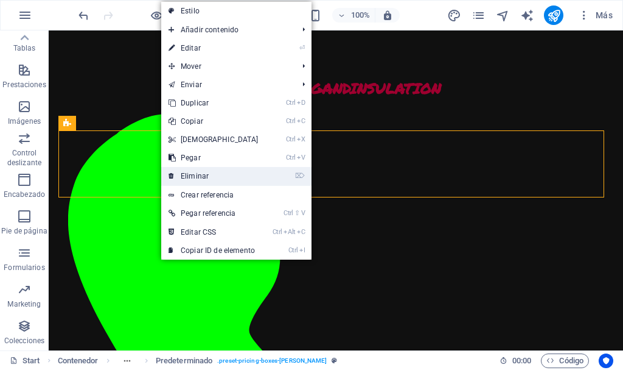
click at [214, 172] on link "⌦ Eliminar" at bounding box center [213, 176] width 105 height 18
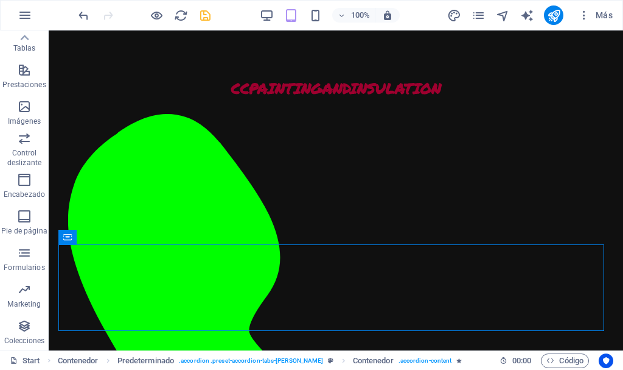
scroll to position [1648, 0]
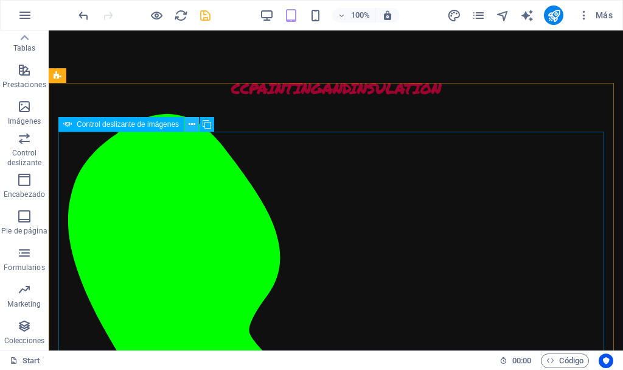
click at [191, 125] on icon at bounding box center [192, 124] width 7 height 13
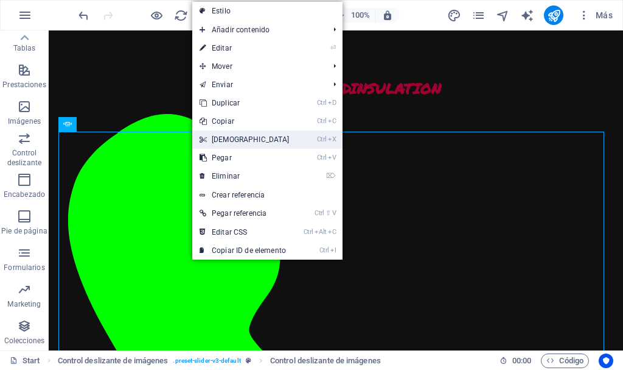
click at [262, 139] on link "Ctrl X Cortar" at bounding box center [244, 139] width 105 height 18
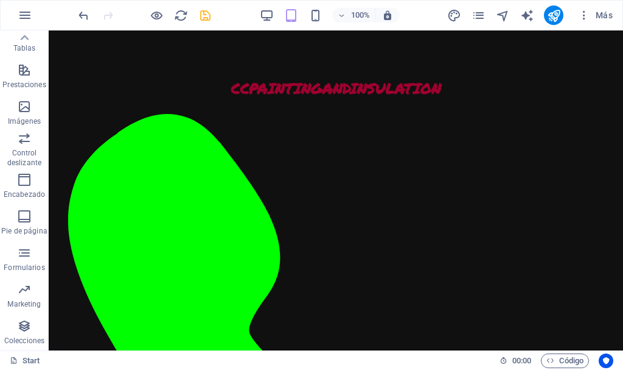
scroll to position [1945, 0]
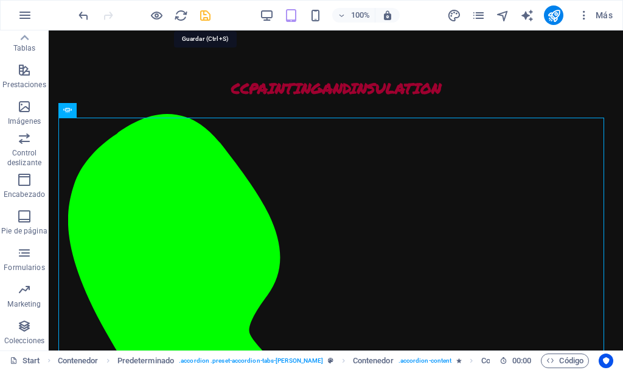
click at [204, 13] on icon "save" at bounding box center [205, 16] width 14 height 14
checkbox input "false"
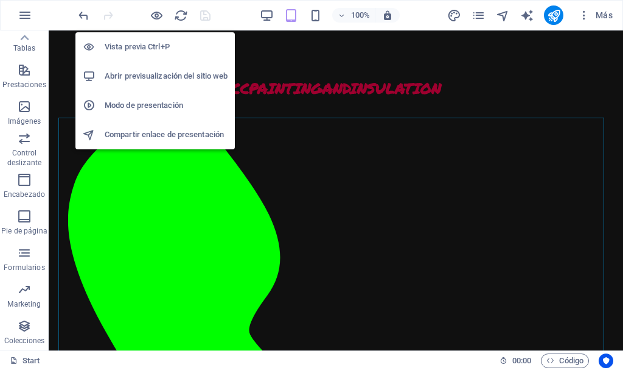
click at [147, 72] on h6 "Abrir previsualización del sitio web" at bounding box center [166, 76] width 123 height 15
click at [157, 45] on h6 "Vista previa Ctrl+P" at bounding box center [166, 47] width 123 height 15
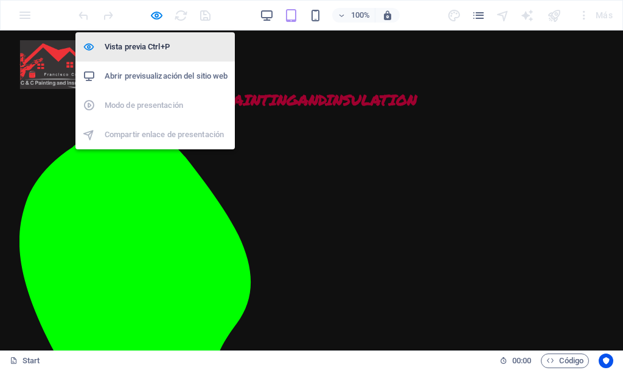
scroll to position [1159, 0]
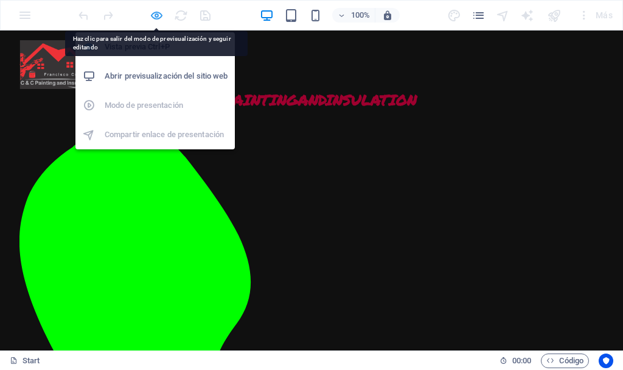
click at [159, 16] on icon "button" at bounding box center [157, 16] width 14 height 14
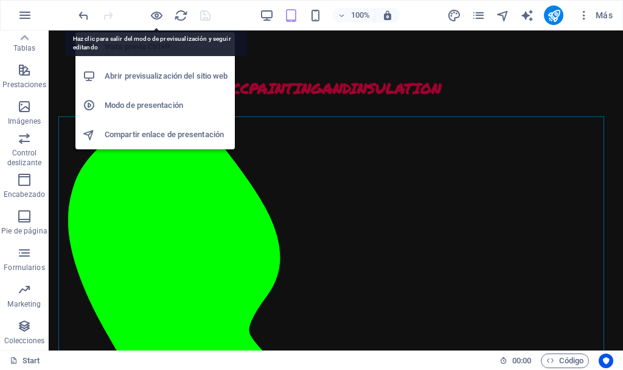
click at [163, 77] on h6 "Abrir previsualización del sitio web" at bounding box center [166, 76] width 123 height 15
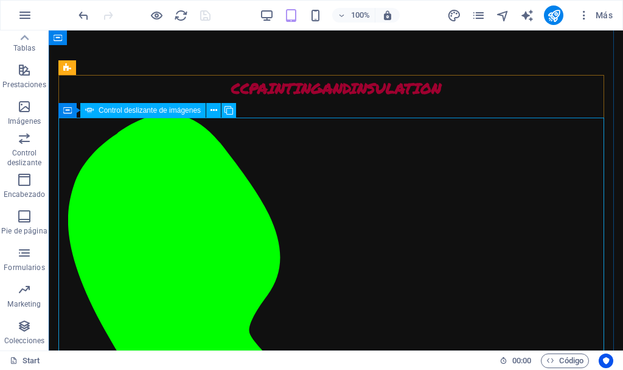
scroll to position [1945, 0]
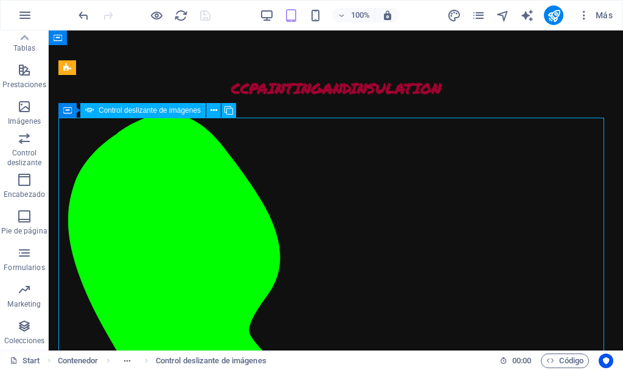
select select "px"
select select "ms"
select select "s"
select select "progressive"
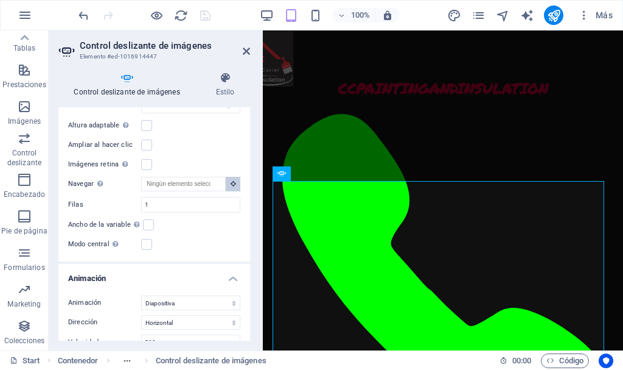
scroll to position [1981, 0]
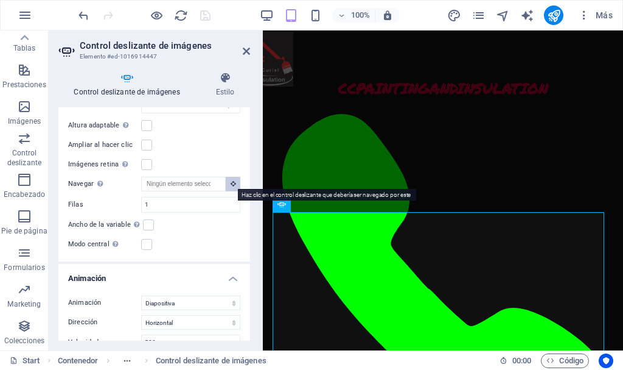
click at [233, 181] on icon at bounding box center [233, 183] width 5 height 6
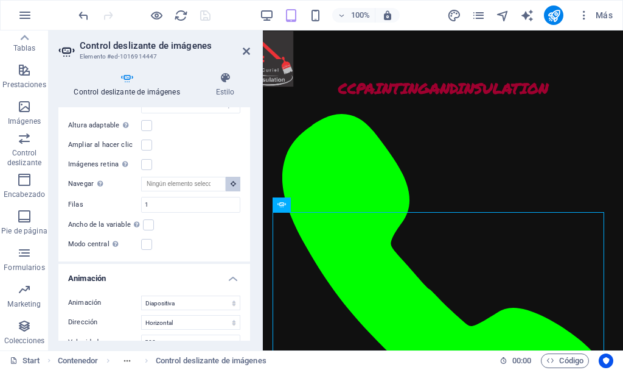
click at [231, 180] on icon at bounding box center [233, 183] width 5 height 6
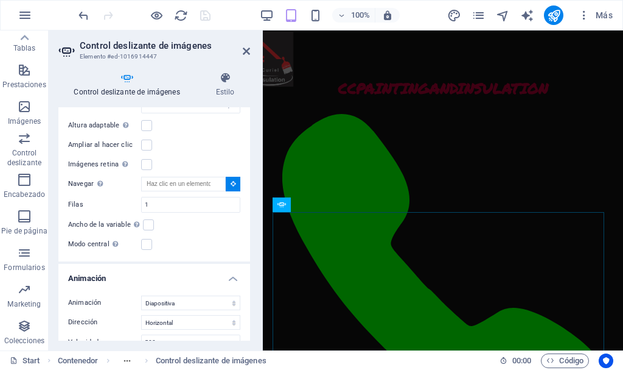
click at [231, 180] on icon at bounding box center [233, 183] width 5 height 6
click at [212, 178] on input "Navegar Selecciona otro control deslizante que debería ser navegado por este" at bounding box center [183, 184] width 85 height 15
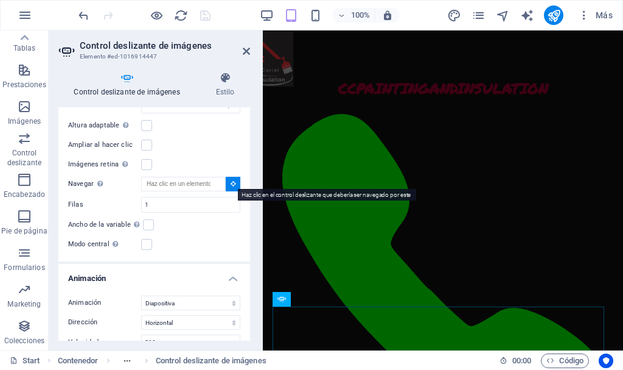
click at [231, 181] on icon at bounding box center [233, 183] width 5 height 6
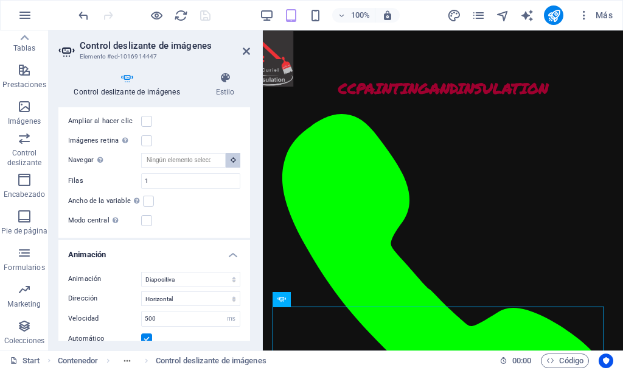
scroll to position [449, 0]
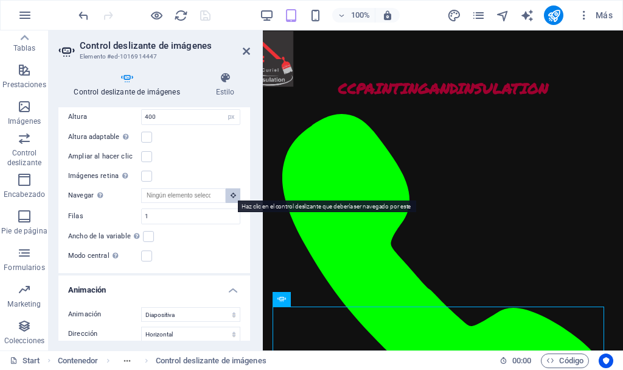
click at [231, 192] on icon at bounding box center [233, 195] width 5 height 6
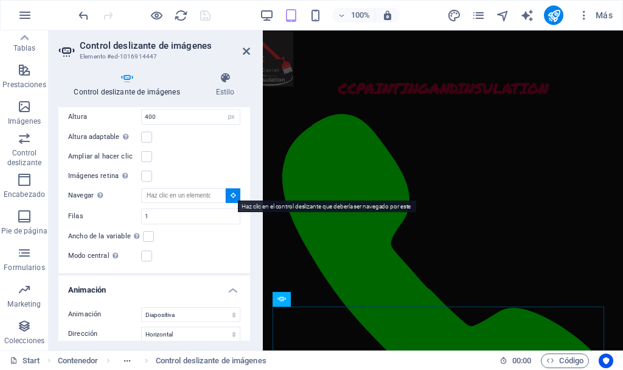
click at [231, 192] on icon at bounding box center [233, 195] width 5 height 6
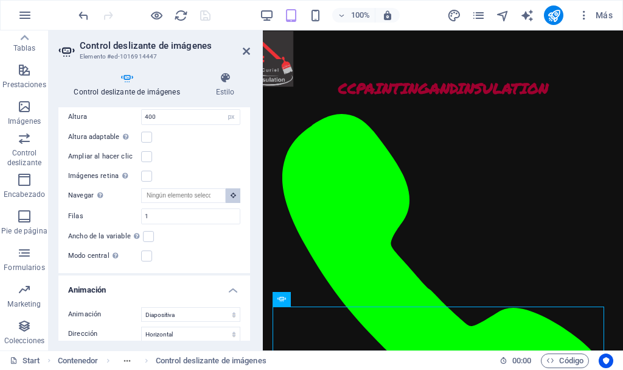
scroll to position [427, 0]
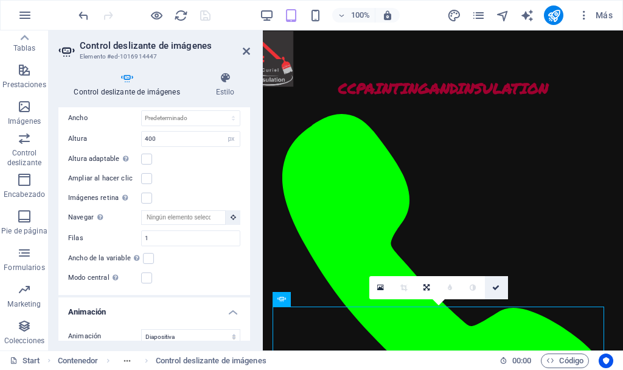
click at [497, 283] on link at bounding box center [496, 287] width 23 height 23
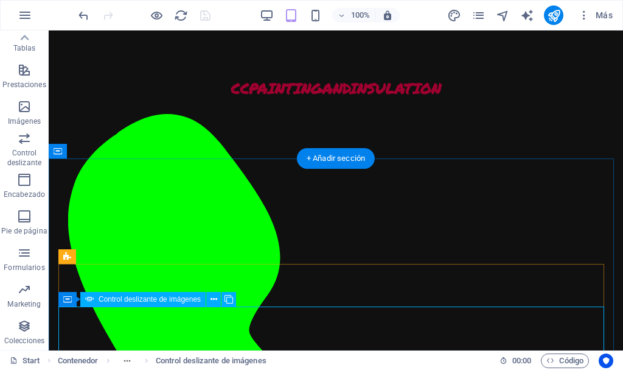
scroll to position [1756, 0]
click at [214, 301] on icon at bounding box center [214, 299] width 7 height 13
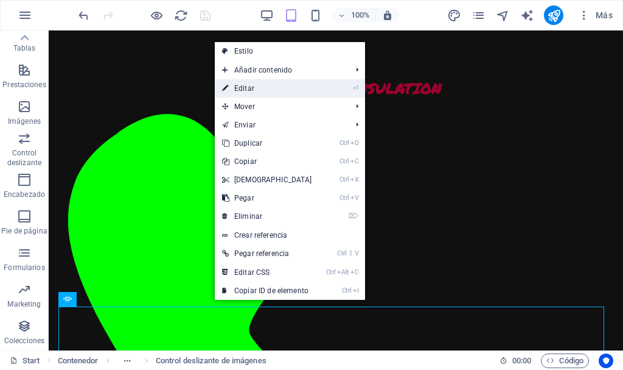
click at [293, 88] on link "⏎ Editar" at bounding box center [267, 88] width 105 height 18
select select "px"
select select "ms"
select select "s"
select select "progressive"
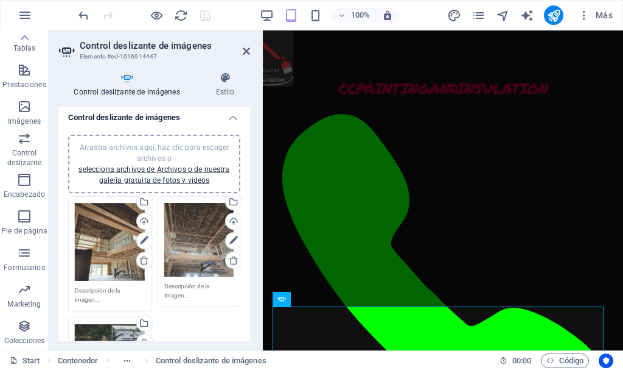
scroll to position [0, 0]
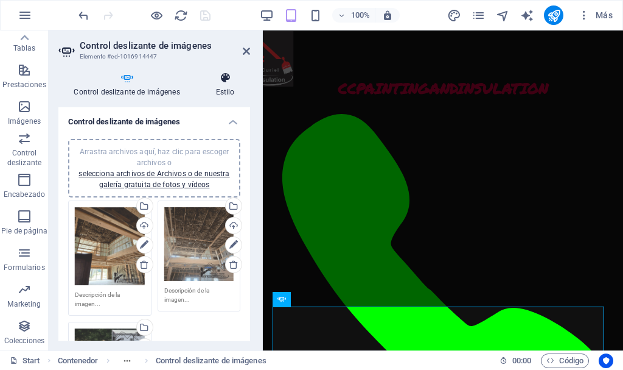
click at [225, 78] on icon at bounding box center [225, 78] width 50 height 12
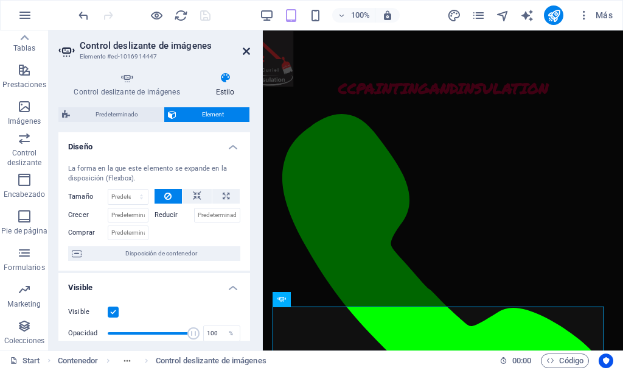
click at [249, 52] on icon at bounding box center [246, 51] width 7 height 10
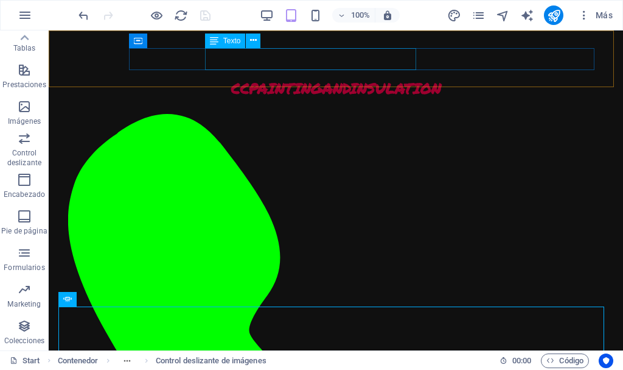
scroll to position [1756, 0]
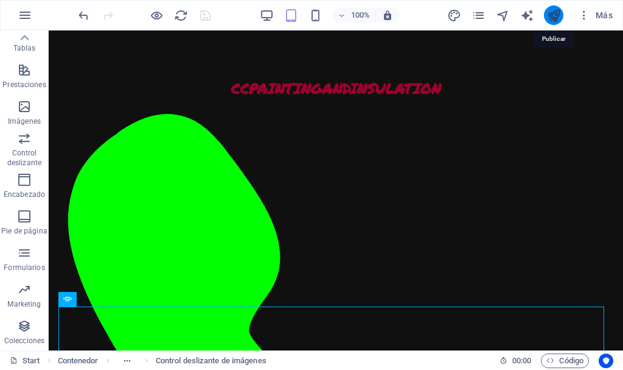
click at [554, 13] on icon "publish" at bounding box center [554, 16] width 14 height 14
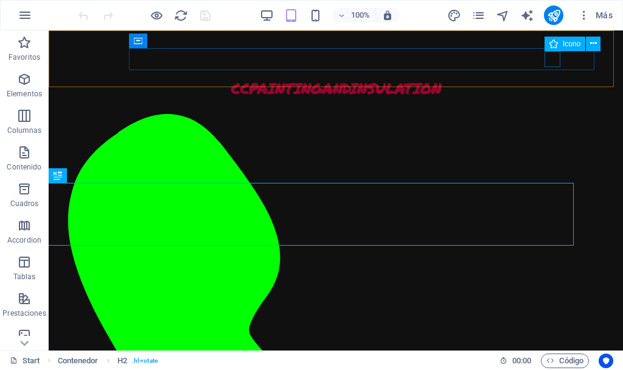
scroll to position [523, 0]
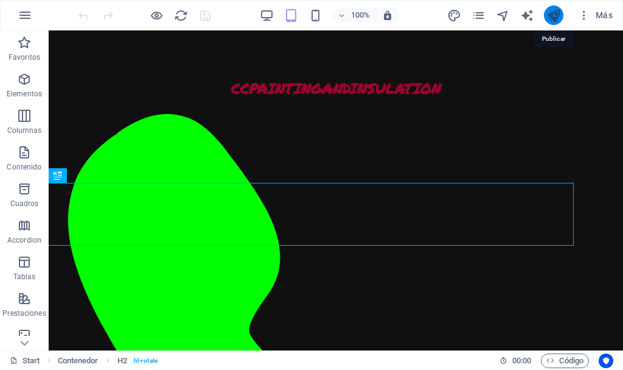
click at [554, 12] on icon "publish" at bounding box center [554, 16] width 14 height 14
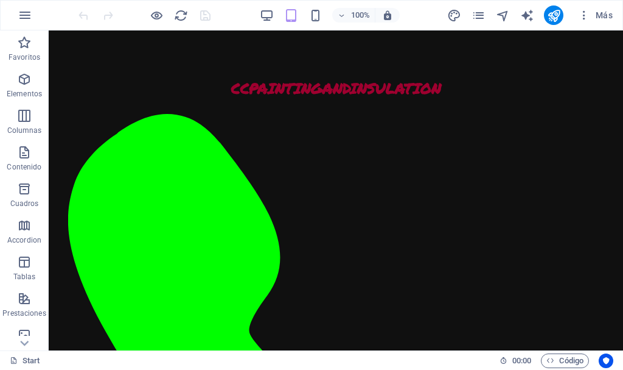
scroll to position [1571, 0]
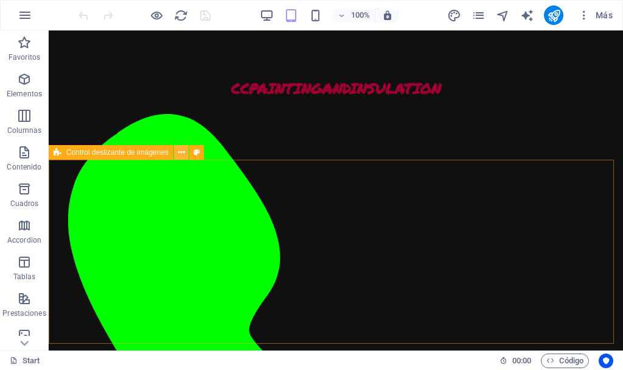
click at [182, 151] on icon at bounding box center [181, 152] width 7 height 13
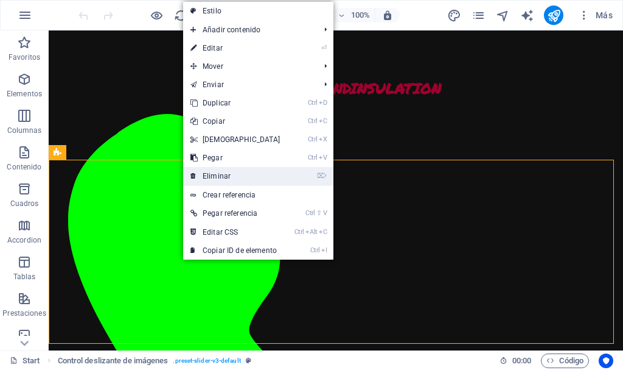
click at [235, 181] on link "⌦ Eliminar" at bounding box center [235, 176] width 105 height 18
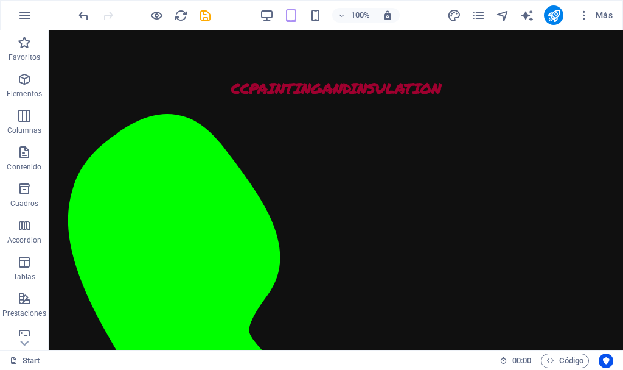
scroll to position [1354, 0]
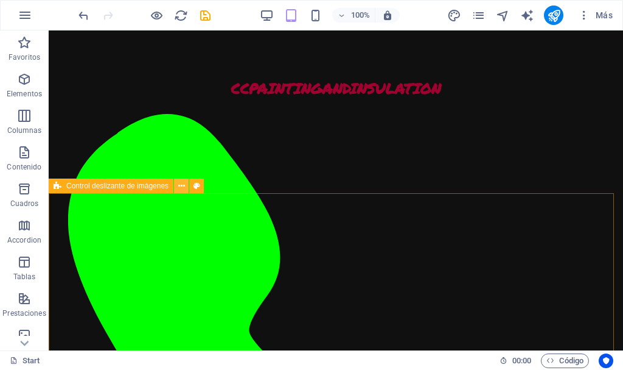
click at [183, 186] on icon at bounding box center [181, 186] width 7 height 13
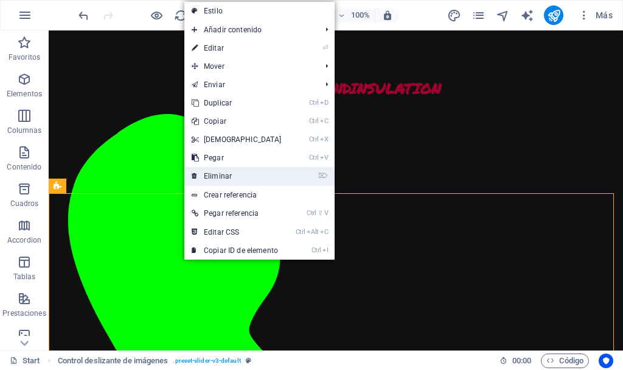
click at [233, 170] on link "⌦ Eliminar" at bounding box center [236, 176] width 105 height 18
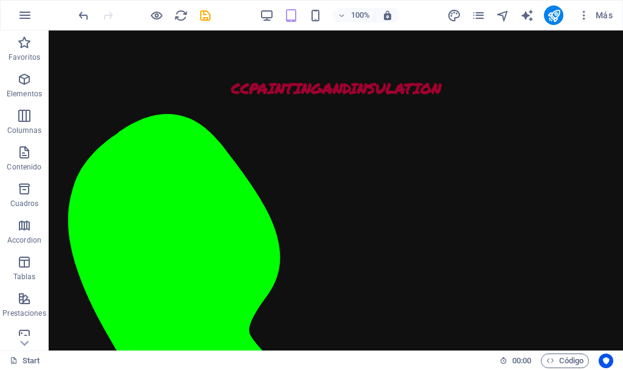
scroll to position [1630, 0]
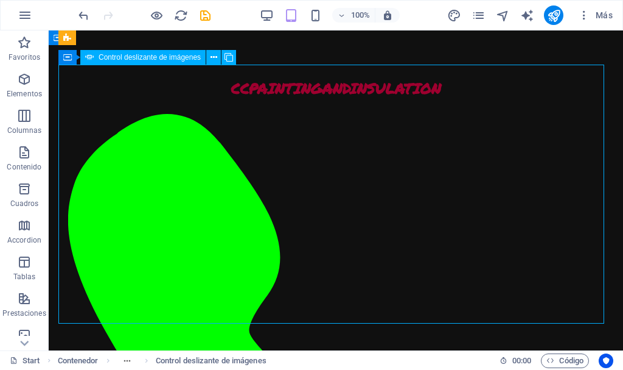
select select "px"
select select "ms"
select select "s"
select select "progressive"
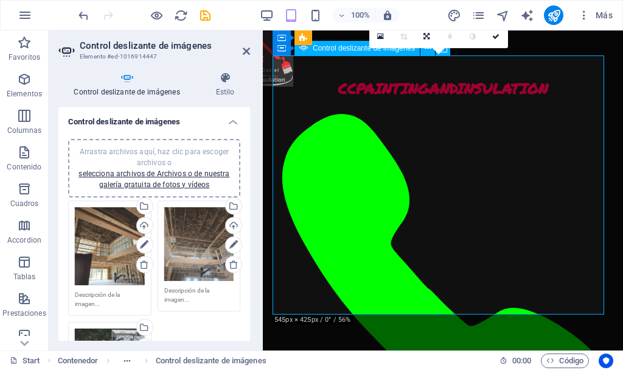
scroll to position [1770, 0]
